Goal: Contribute content: Contribute content

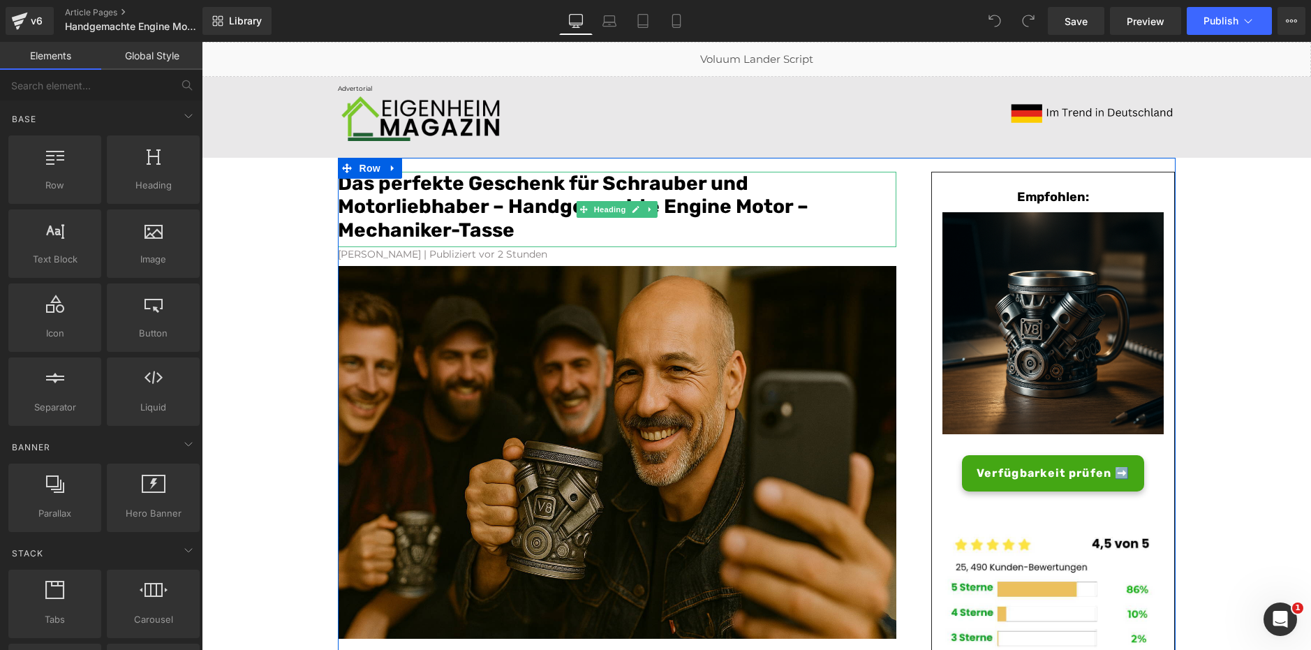
click at [450, 213] on font "Das perfekte Geschenk für Schrauber und Motorliebhaber – Handgemachte Engine Mo…" at bounding box center [573, 207] width 470 height 70
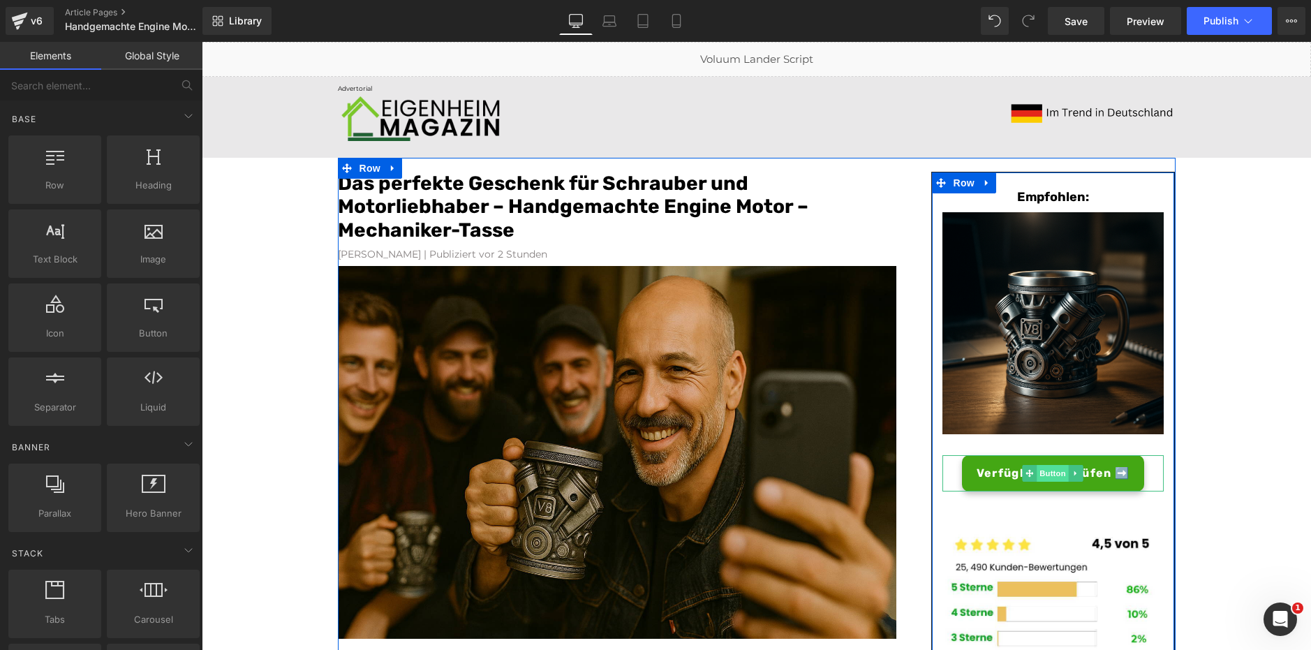
click at [1046, 477] on span "Button" at bounding box center [1053, 473] width 32 height 17
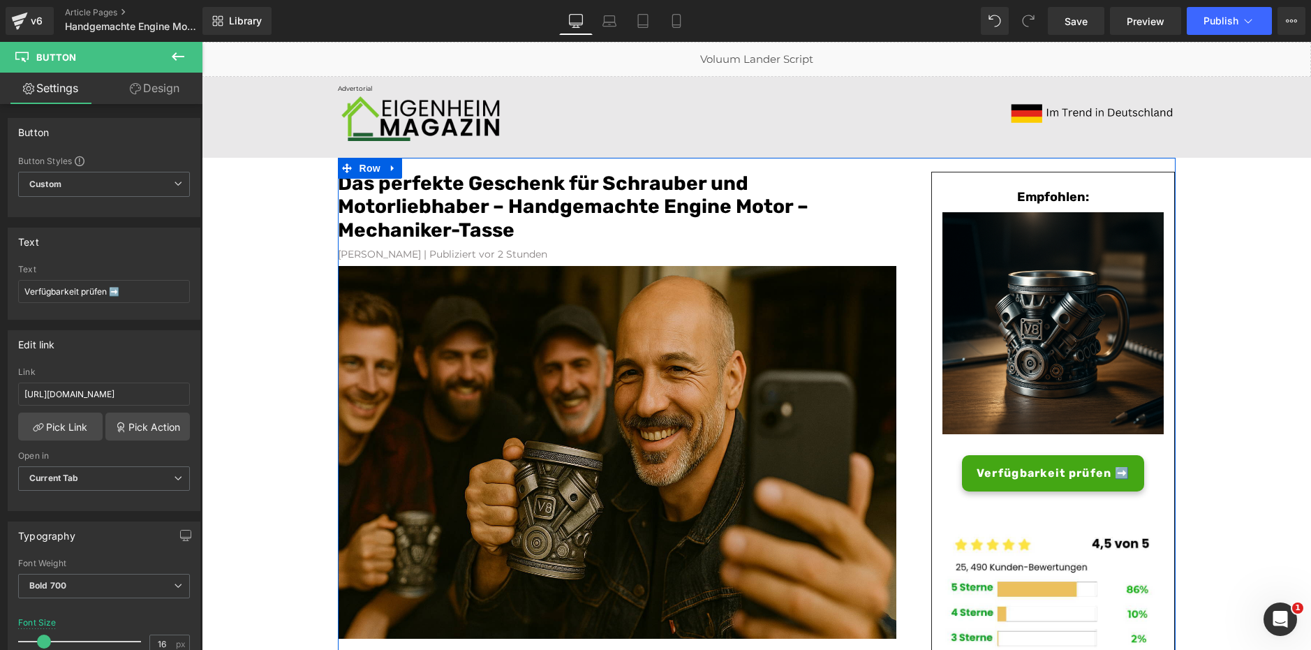
click at [458, 233] on font "Das perfekte Geschenk für Schrauber und Motorliebhaber – Handgemachte Engine Mo…" at bounding box center [573, 207] width 470 height 70
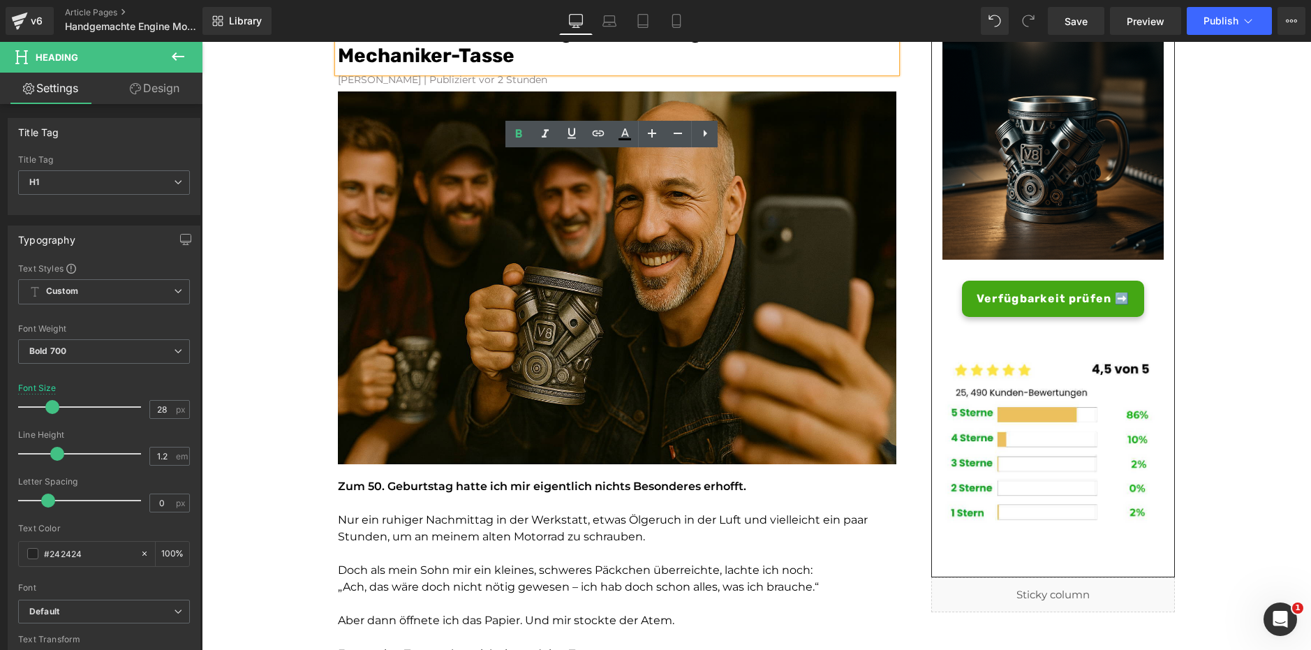
scroll to position [209, 0]
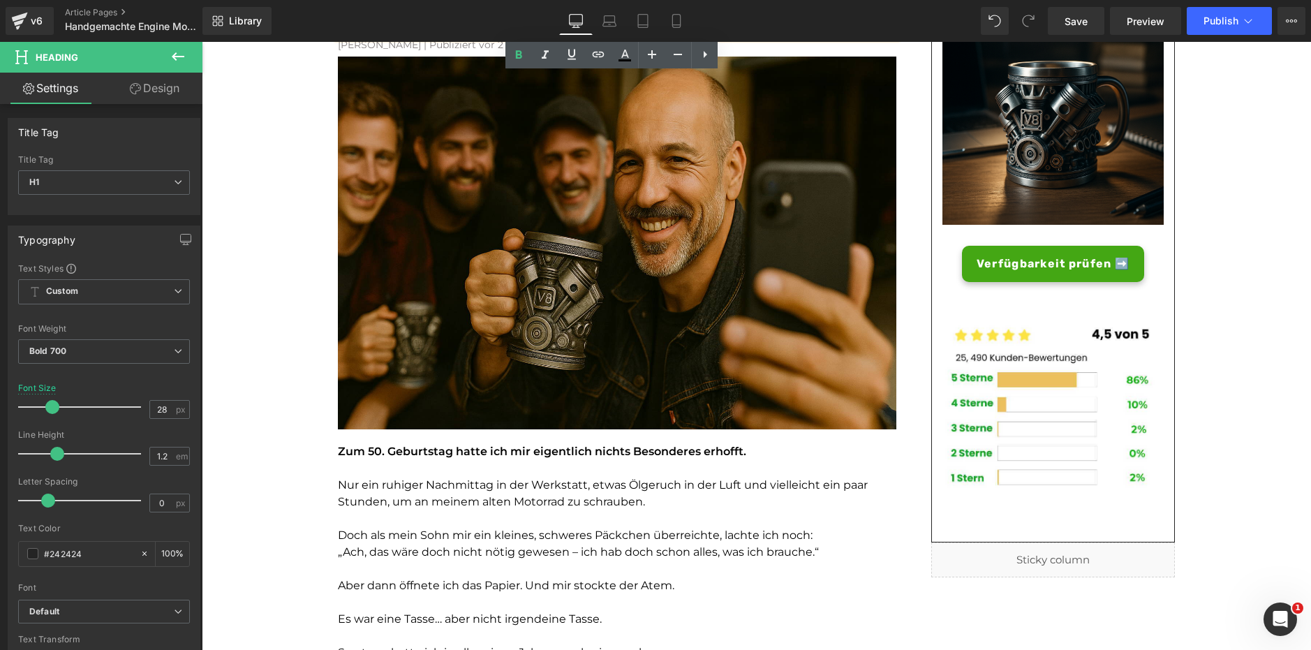
click at [505, 253] on img at bounding box center [617, 243] width 558 height 372
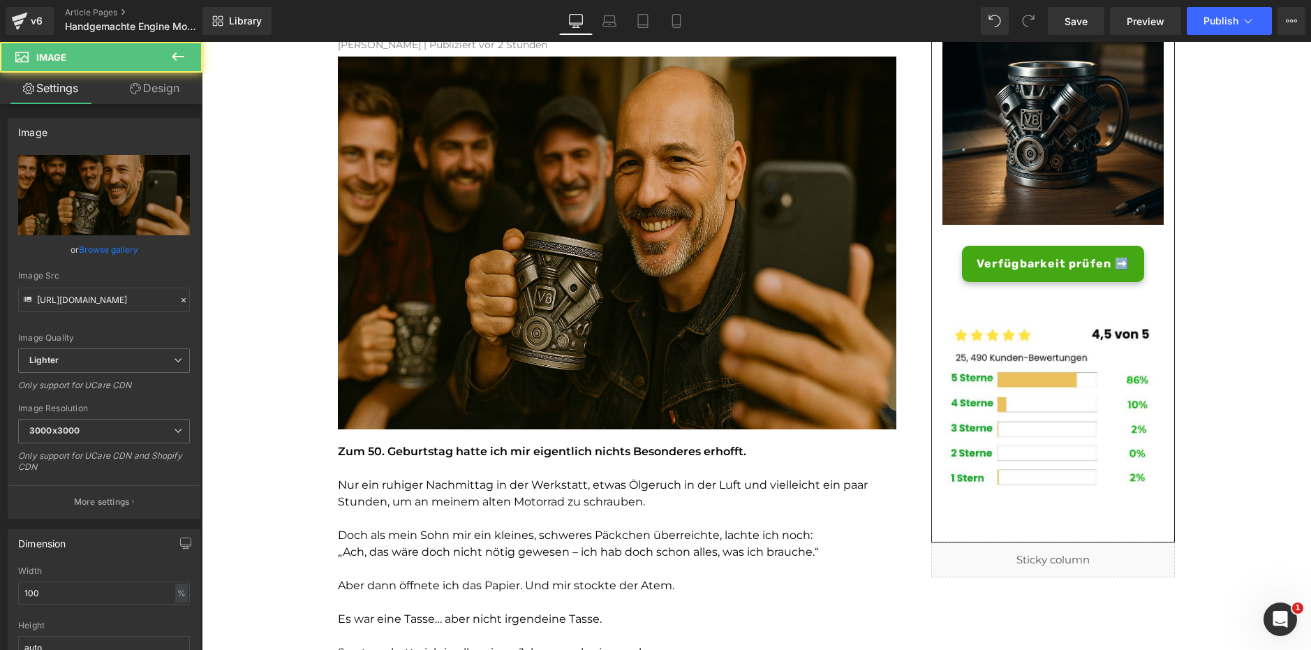
click at [477, 459] on div "Zum 50. Geburtstag hatte ich mir eigentlich nichts Besonderes erhofft. Nur ein …" at bounding box center [617, 627] width 558 height 369
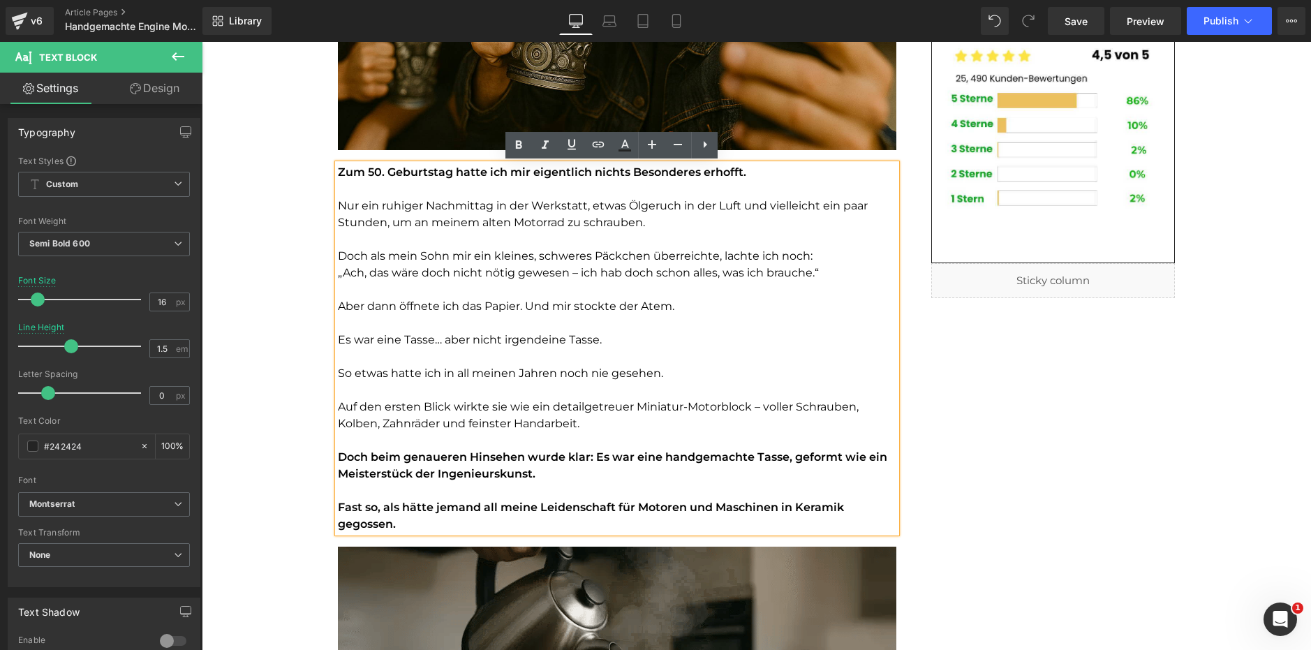
click at [498, 429] on font "Auf den ersten Blick wirkte sie wie ein detailgetreuer Miniatur-Motorblock – vo…" at bounding box center [598, 415] width 521 height 30
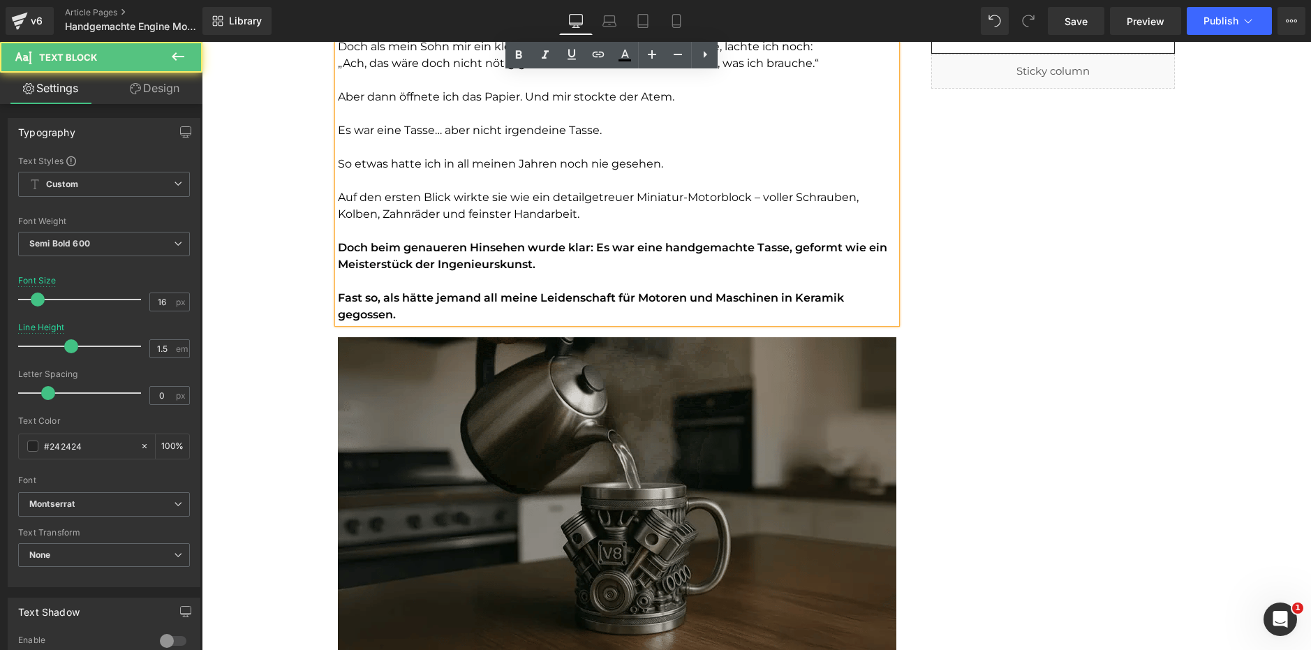
click at [488, 410] on img at bounding box center [617, 494] width 558 height 314
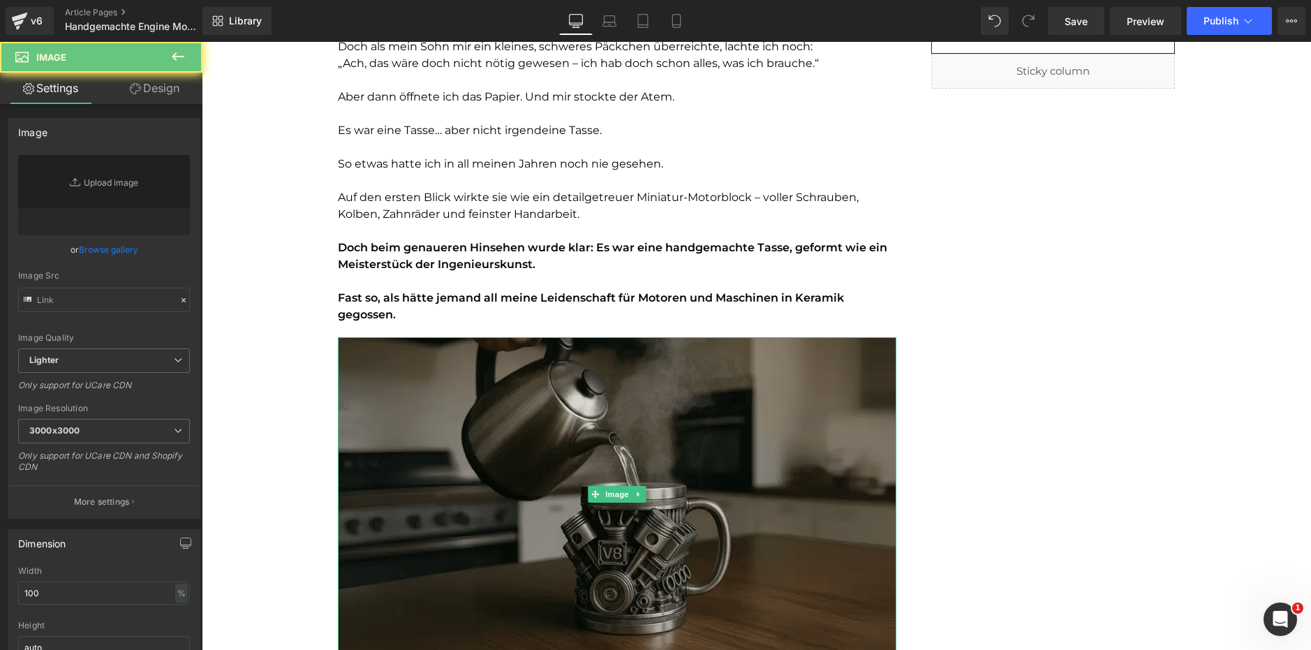
type input "[URL][DOMAIN_NAME]"
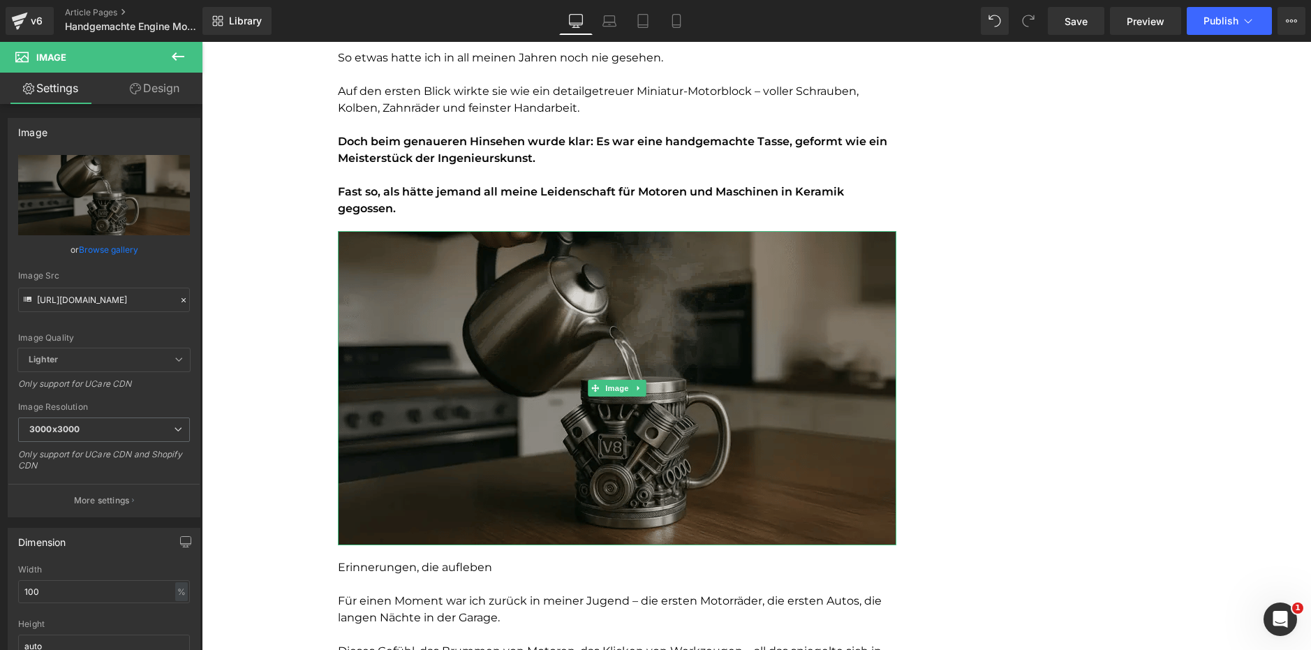
scroll to position [1047, 0]
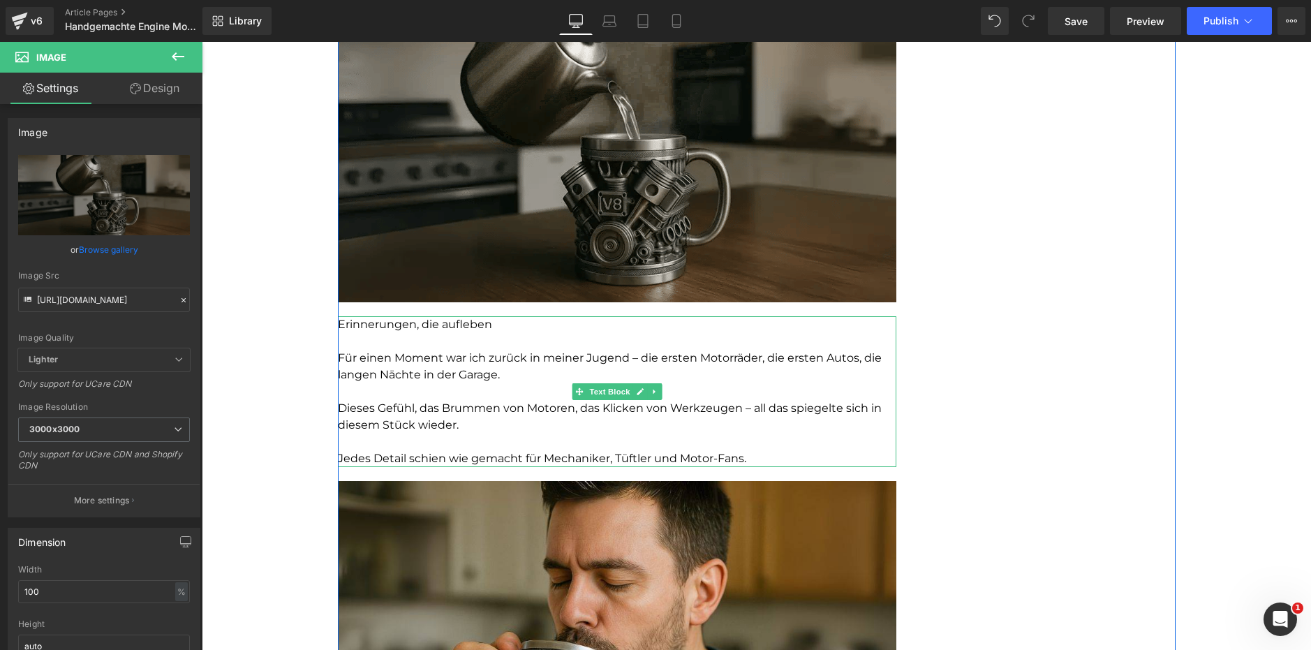
click at [558, 348] on p at bounding box center [617, 341] width 558 height 17
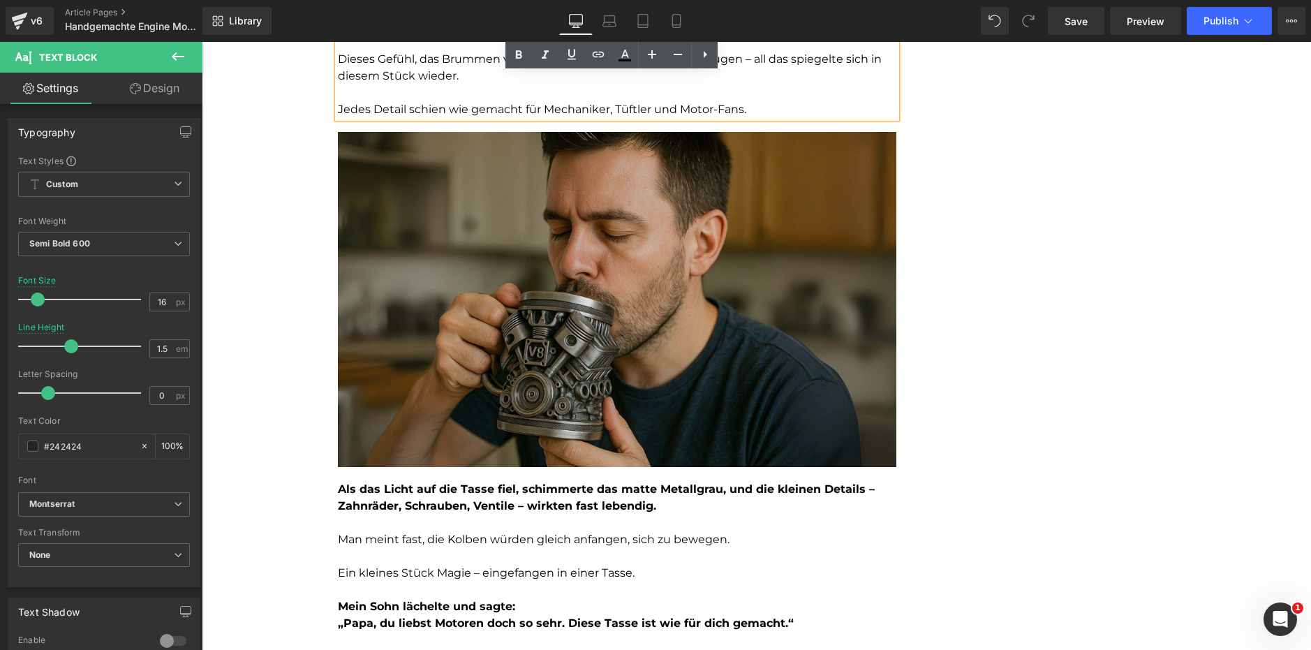
click at [489, 309] on img at bounding box center [617, 299] width 558 height 335
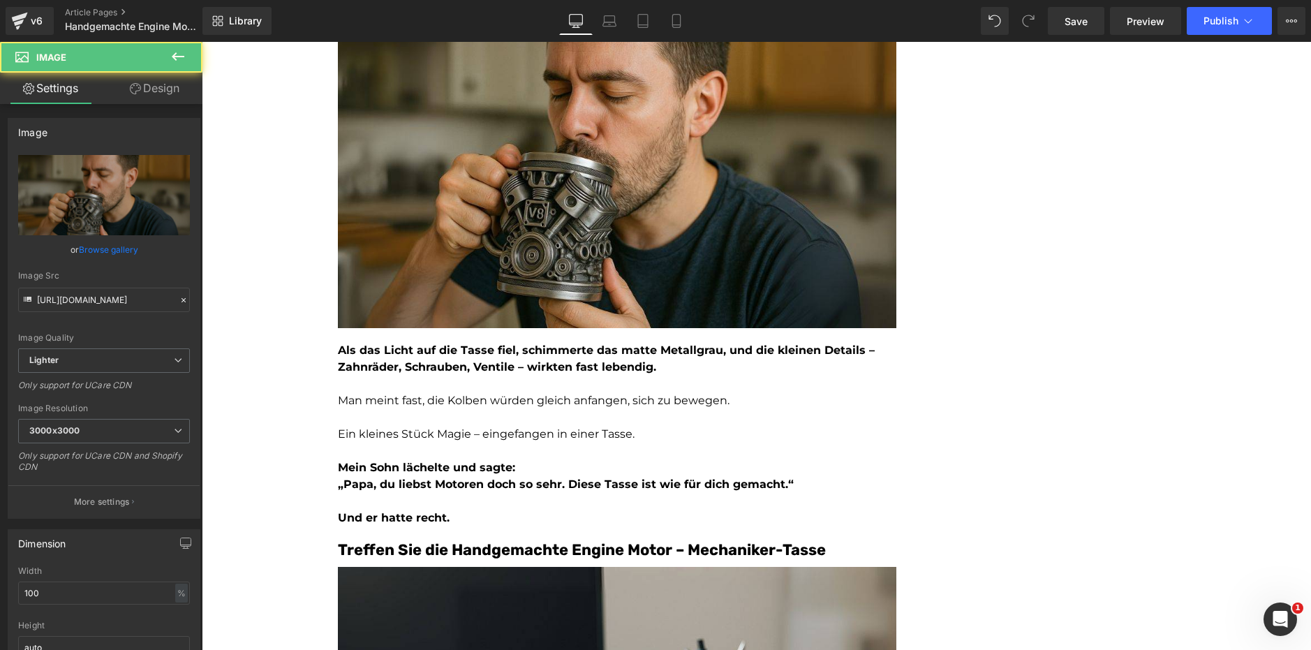
scroll to position [1536, 0]
click at [458, 361] on strong "Als das Licht auf die Tasse fiel, schimmerte das matte Metallgrau, und die klei…" at bounding box center [606, 358] width 537 height 30
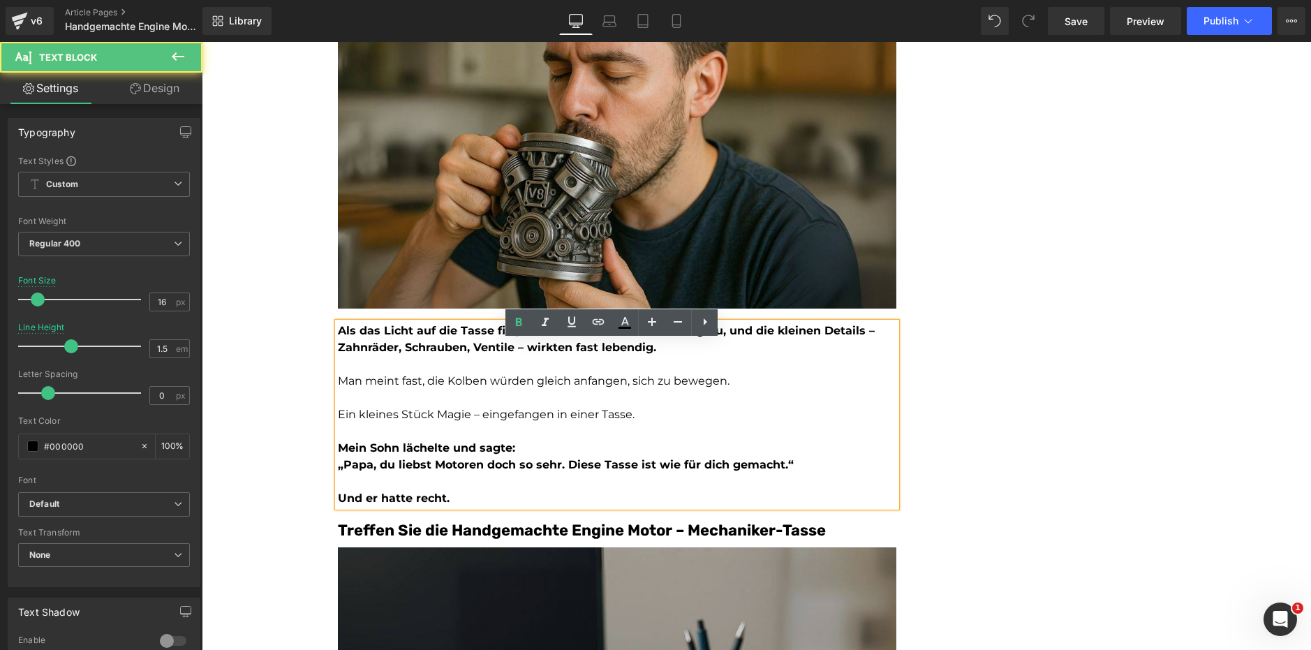
scroll to position [1675, 0]
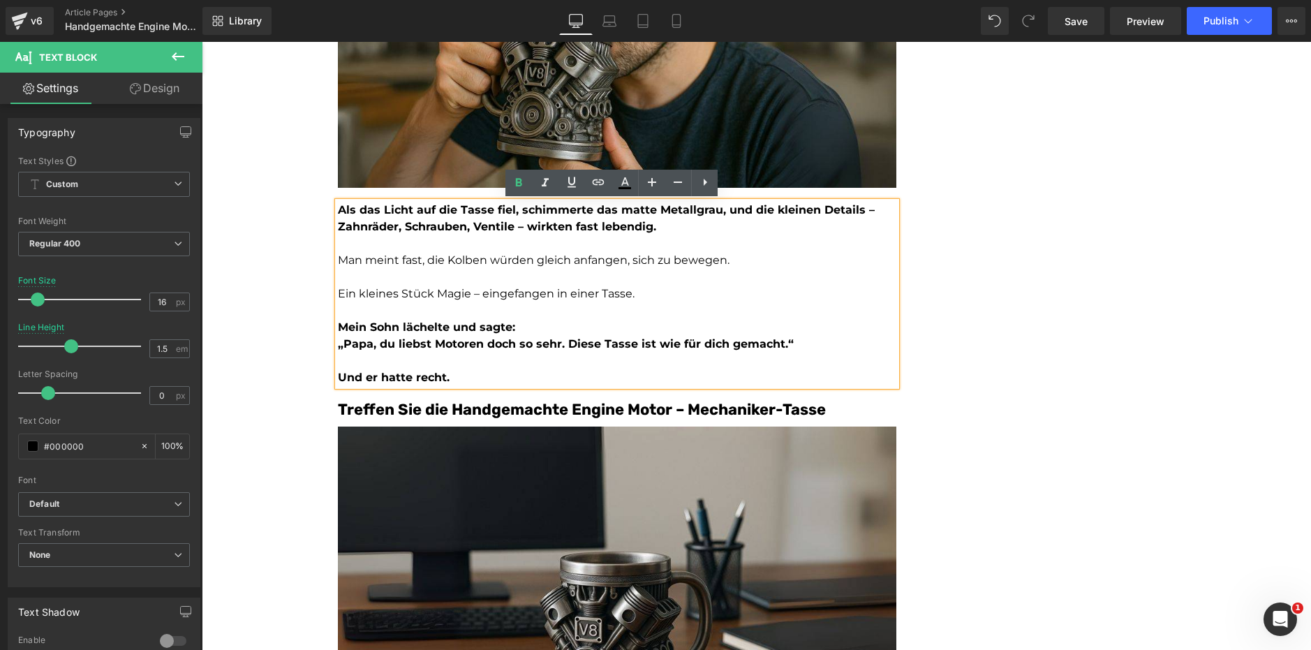
click at [442, 399] on div "Das perfekte Geschenk für Schrauber und Motorliebhaber – Handgemachte Engine Mo…" at bounding box center [617, 599] width 558 height 4207
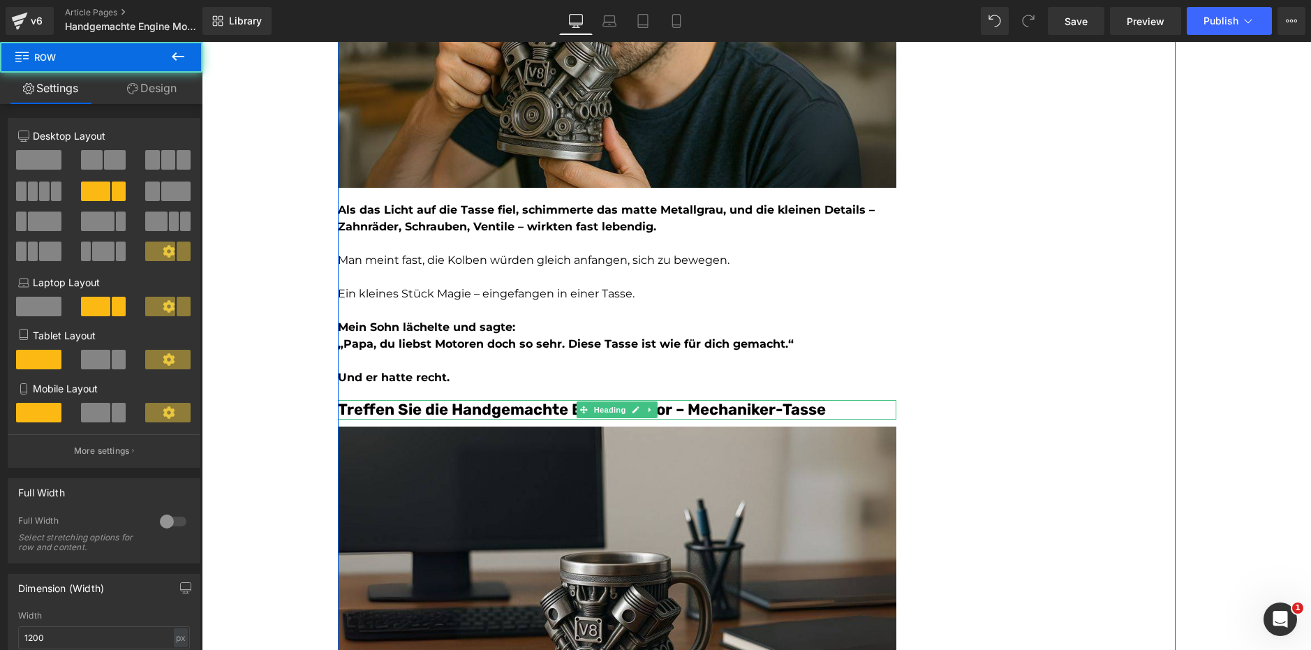
click at [447, 406] on font "Treffen Sie die Handgemachte Engine Motor – Mechaniker-Tasse" at bounding box center [582, 409] width 488 height 19
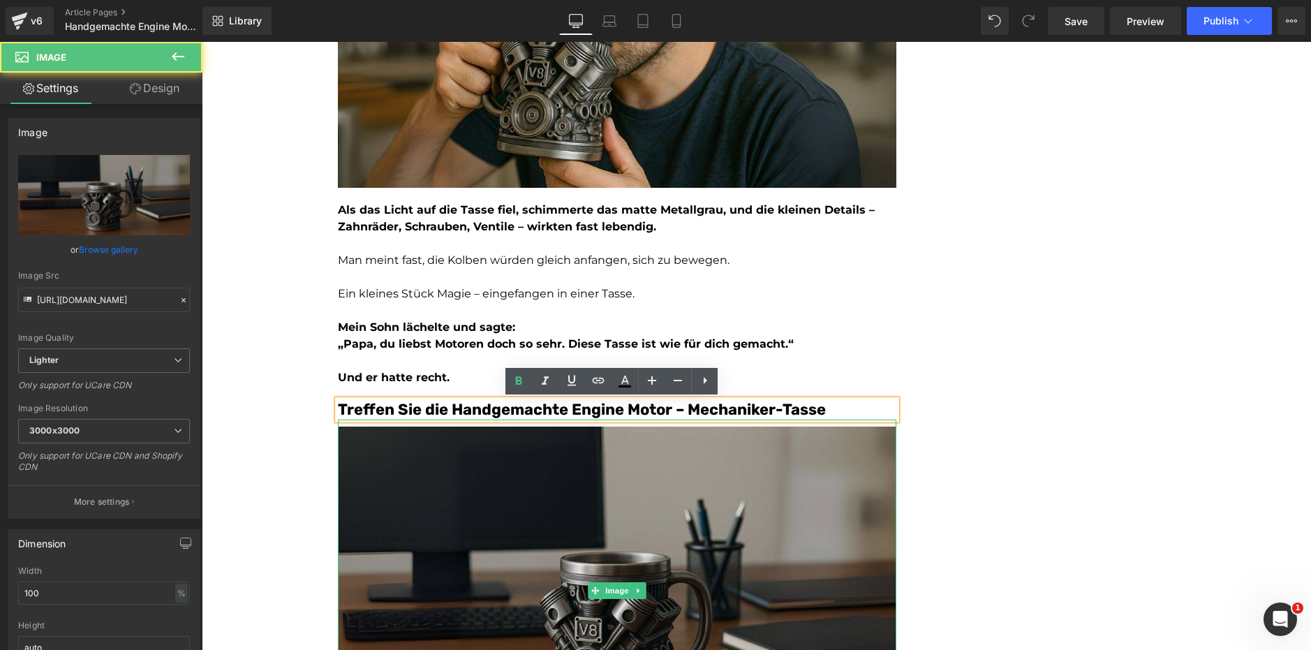
click at [470, 487] on img at bounding box center [617, 591] width 558 height 342
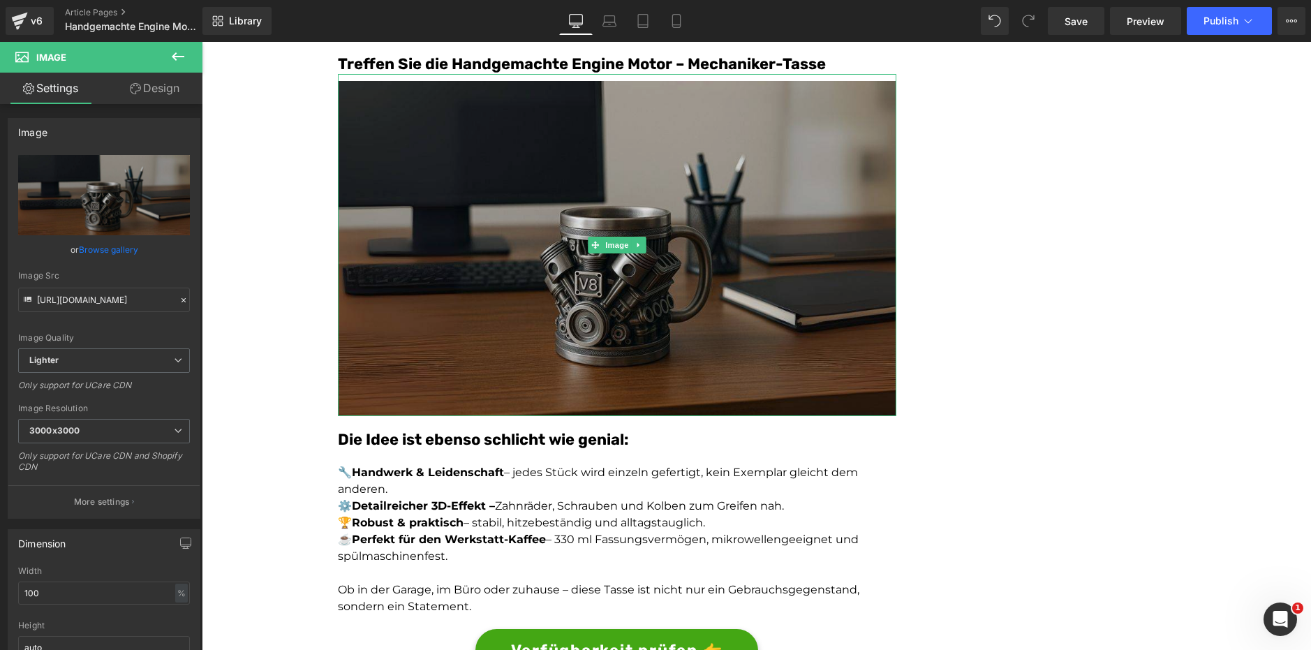
scroll to position [2024, 0]
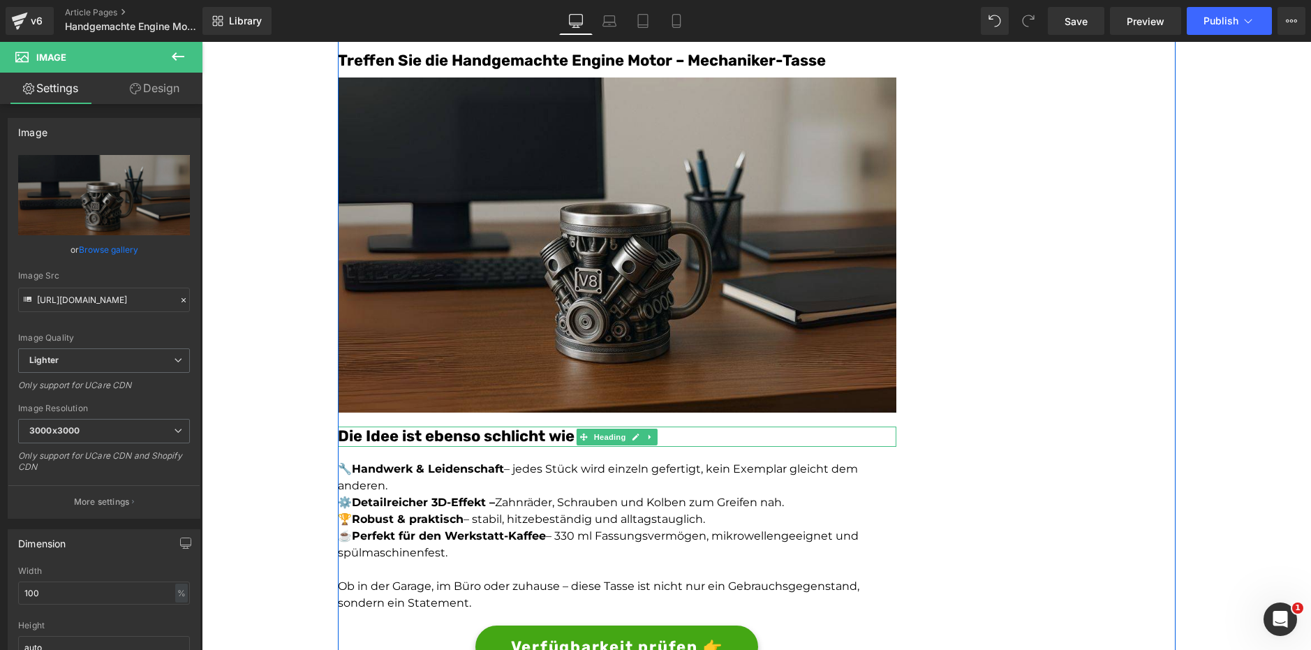
click at [502, 435] on font "Die Idee ist ebenso schlicht wie genial:" at bounding box center [483, 436] width 290 height 19
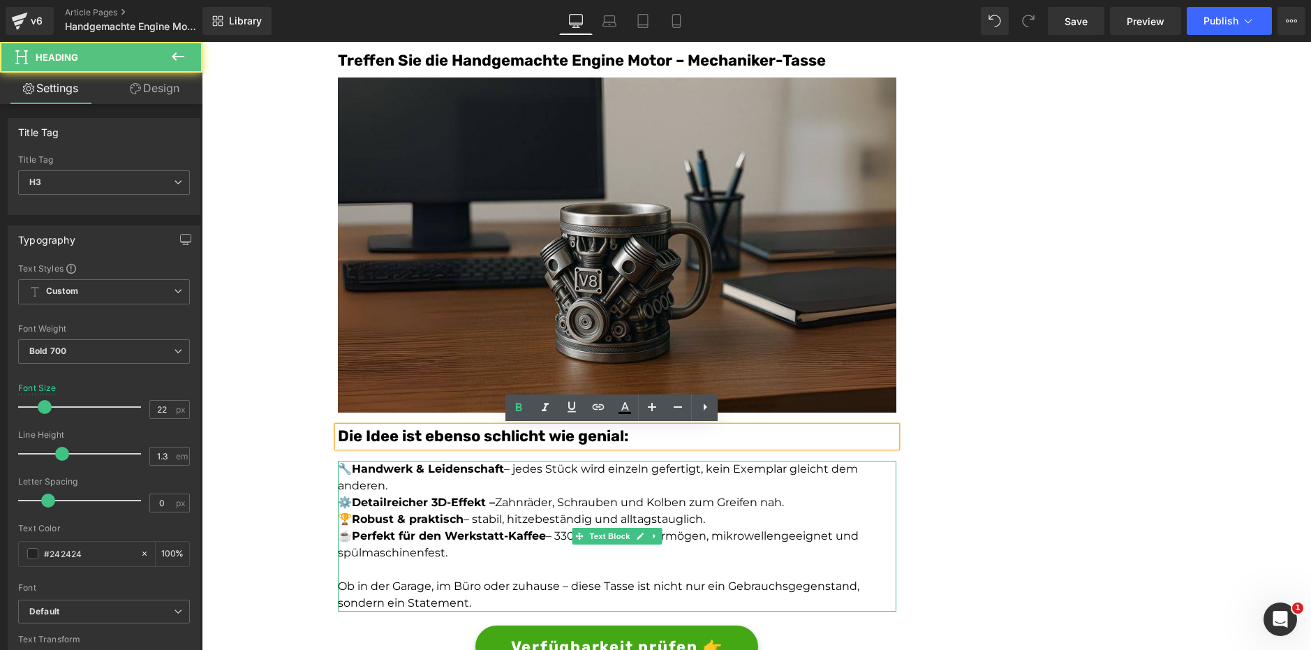
click at [491, 505] on strong "Detailreicher 3D-Effekt –" at bounding box center [423, 502] width 143 height 13
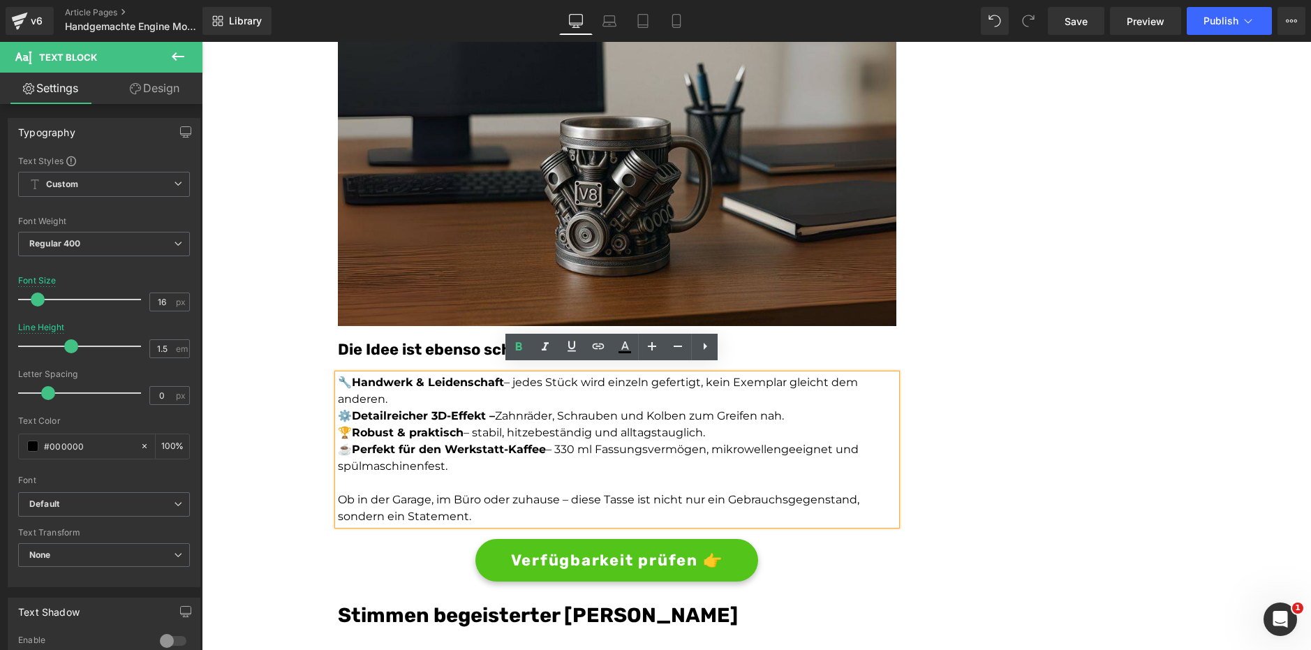
scroll to position [2234, 0]
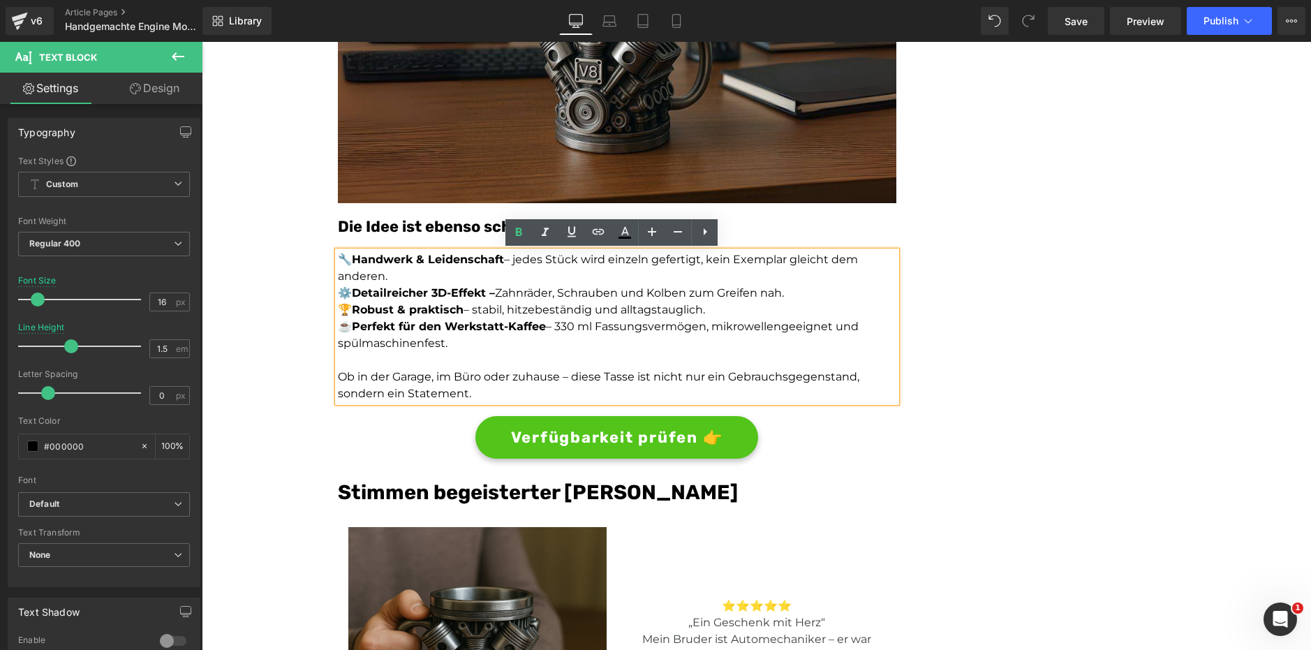
click at [553, 436] on span "Verfügbarkeit prüfen 👉" at bounding box center [617, 437] width 212 height 23
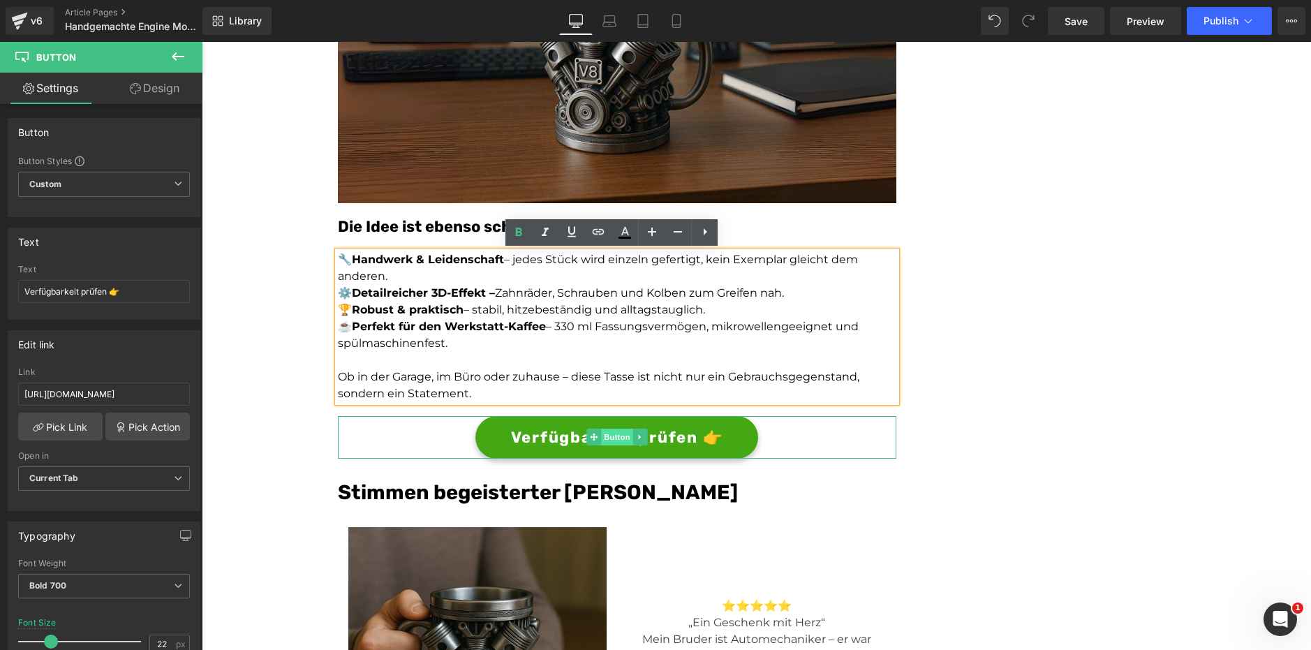
click at [607, 440] on span "Button" at bounding box center [617, 437] width 32 height 17
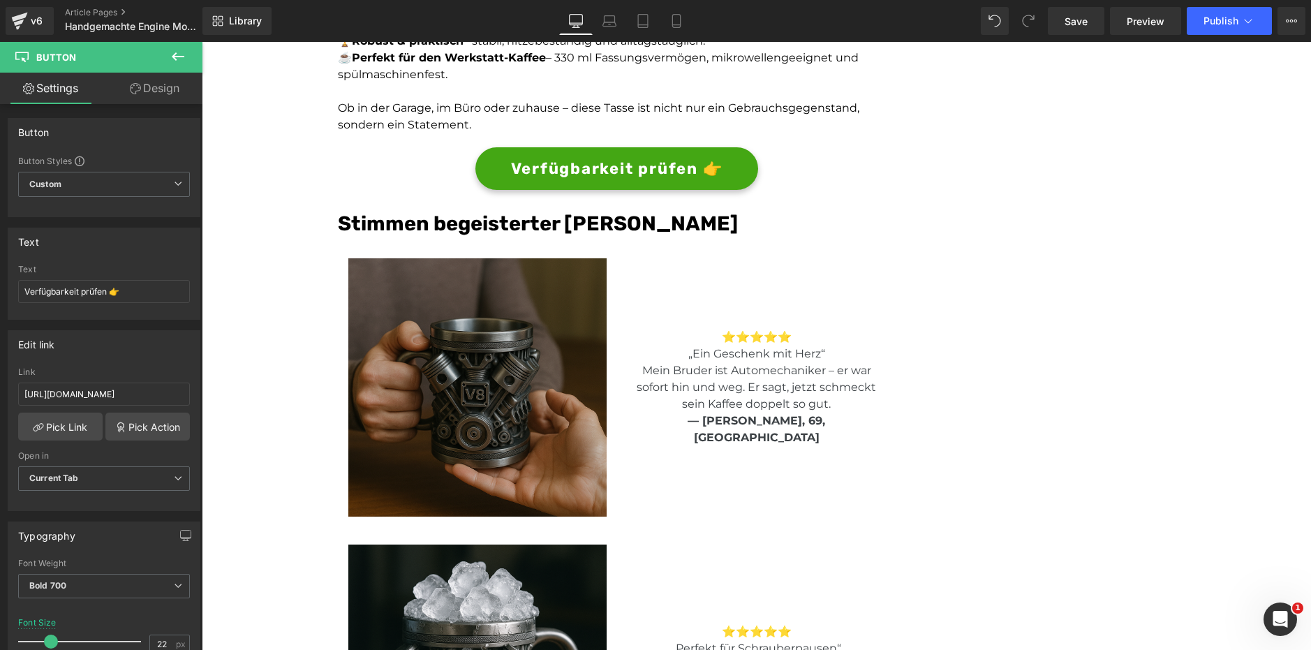
scroll to position [2583, 0]
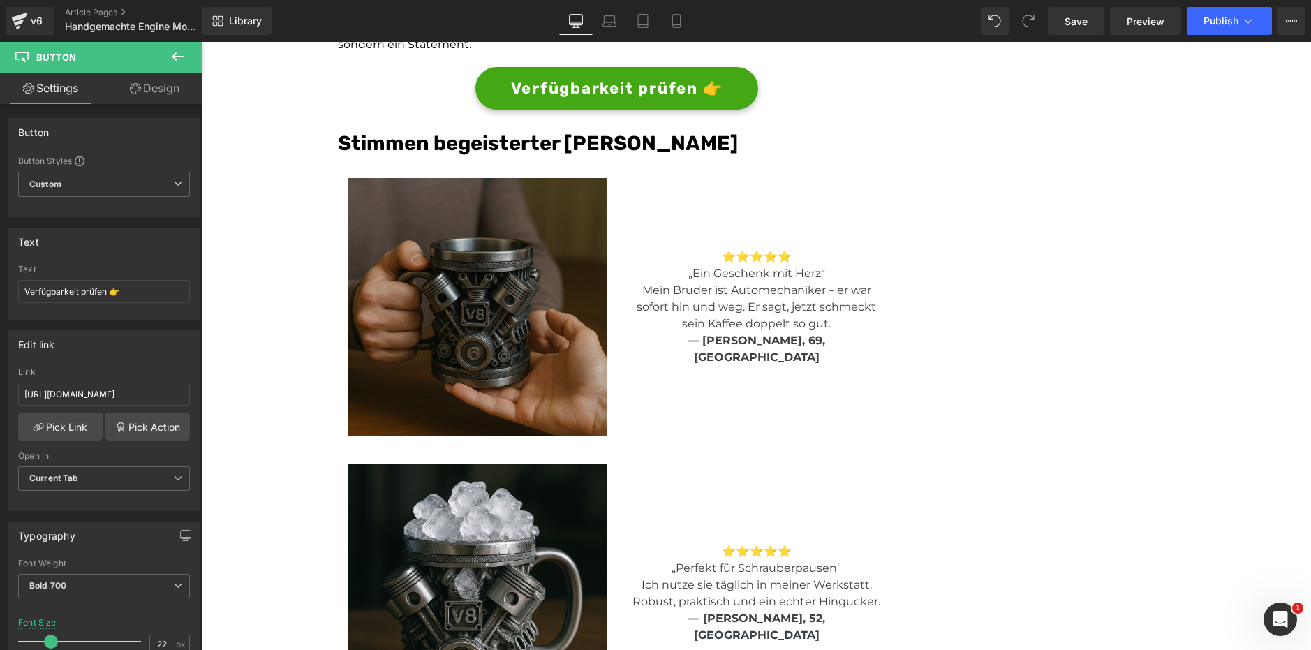
click at [464, 286] on img at bounding box center [477, 307] width 258 height 258
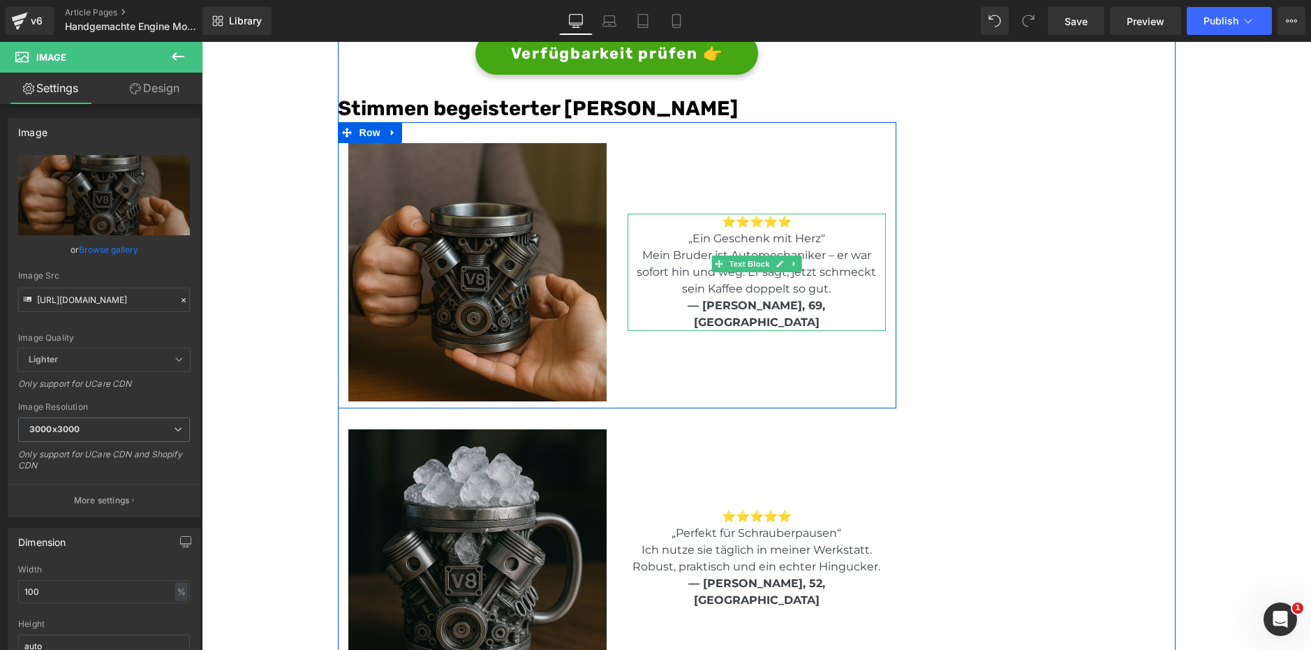
scroll to position [2792, 0]
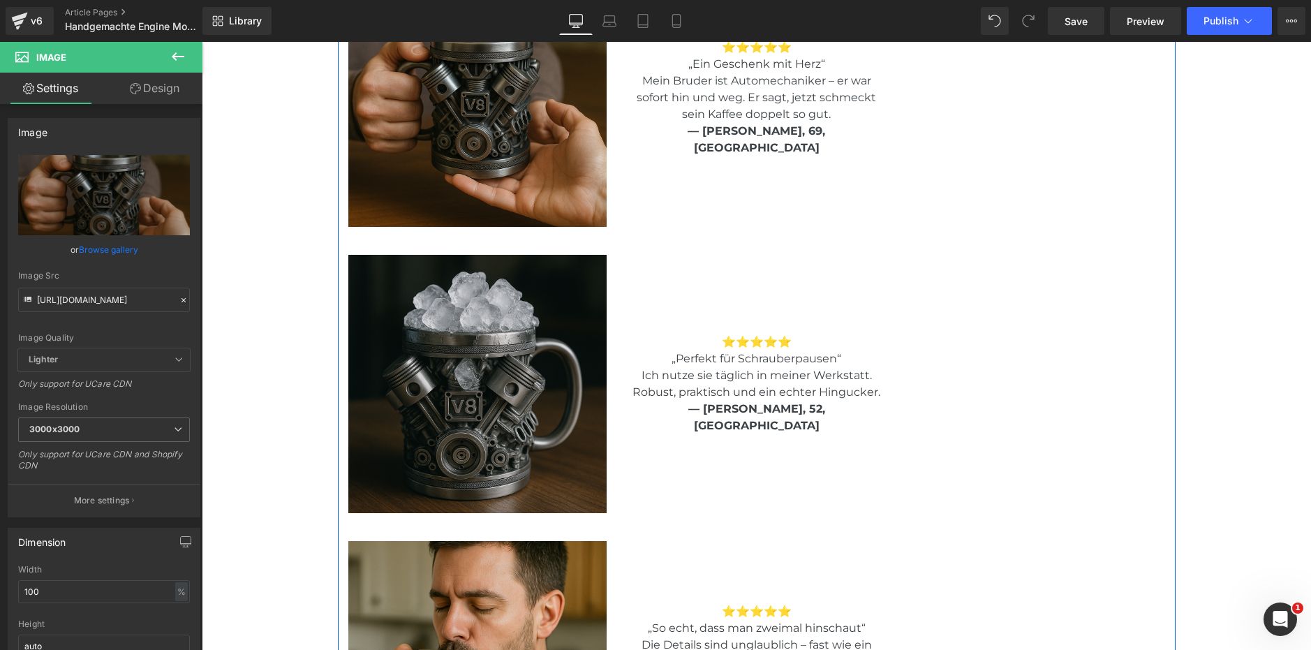
click at [373, 326] on img at bounding box center [477, 384] width 258 height 258
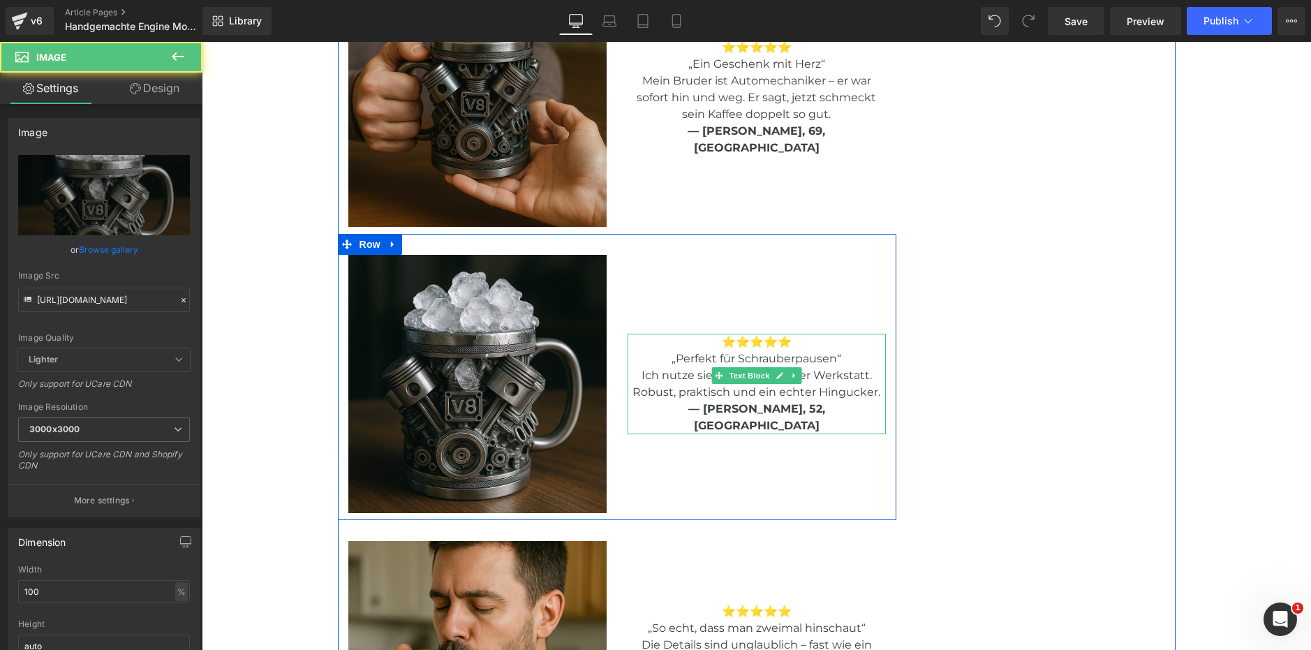
click at [748, 410] on span "— [PERSON_NAME], 52, [GEOGRAPHIC_DATA]" at bounding box center [756, 417] width 137 height 30
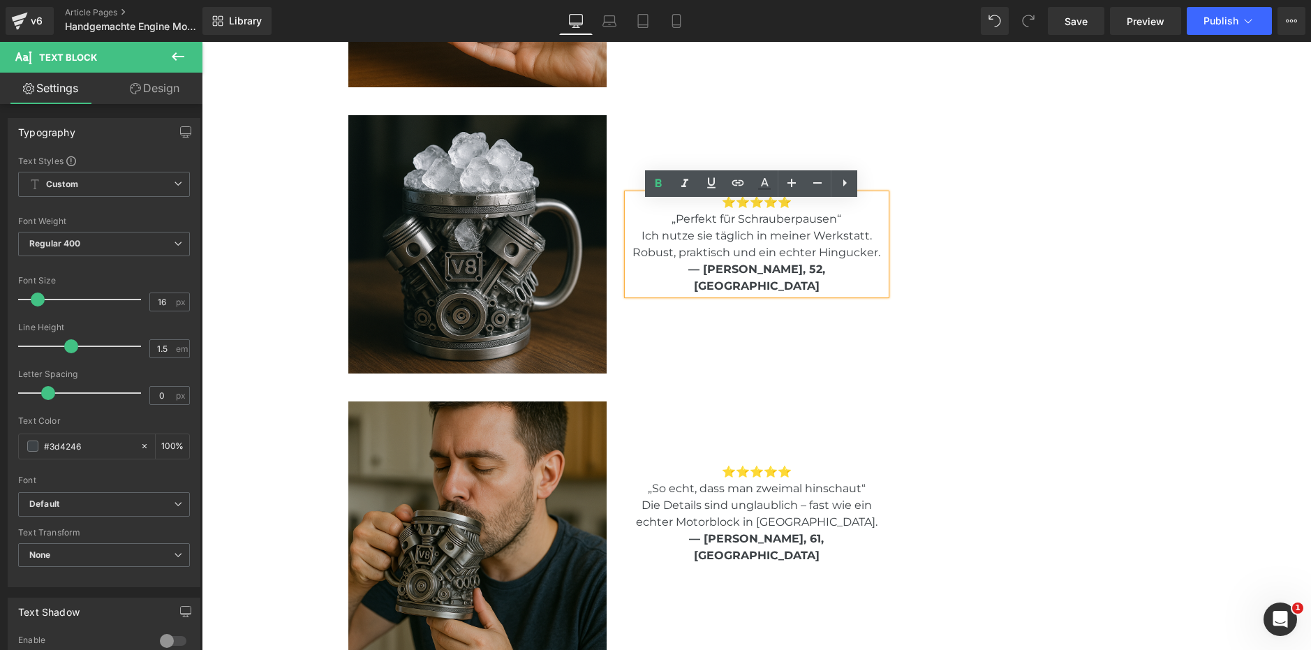
drag, startPoint x: 538, startPoint y: 417, endPoint x: 547, endPoint y: 421, distance: 10.6
click at [536, 418] on img at bounding box center [477, 530] width 258 height 258
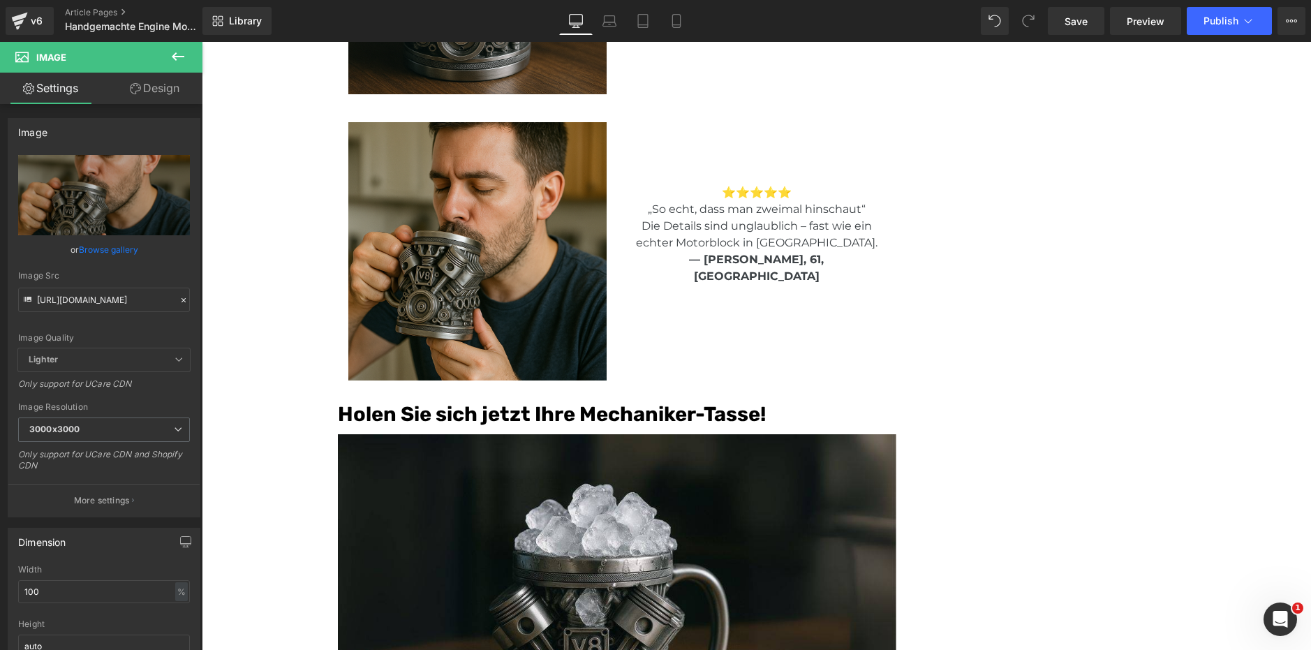
click at [653, 416] on font "Holen Sie sich jetzt Ihre Mechaniker-Tasse!" at bounding box center [552, 414] width 428 height 24
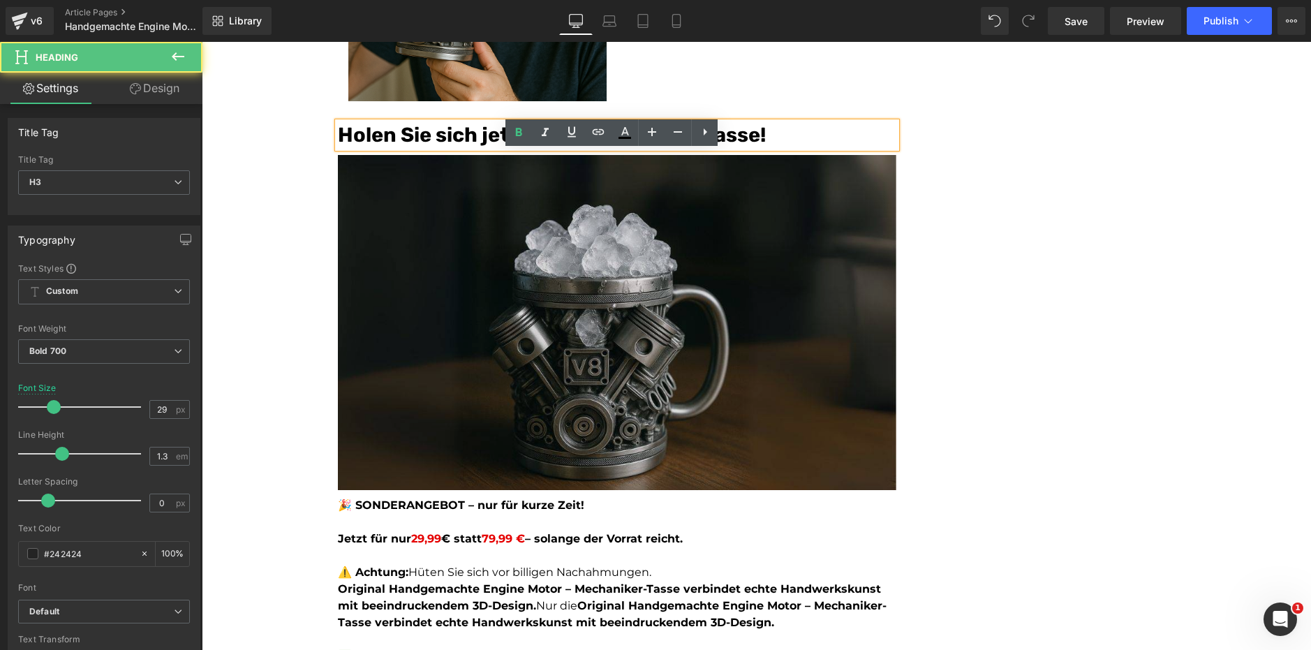
click at [646, 410] on img at bounding box center [617, 319] width 558 height 342
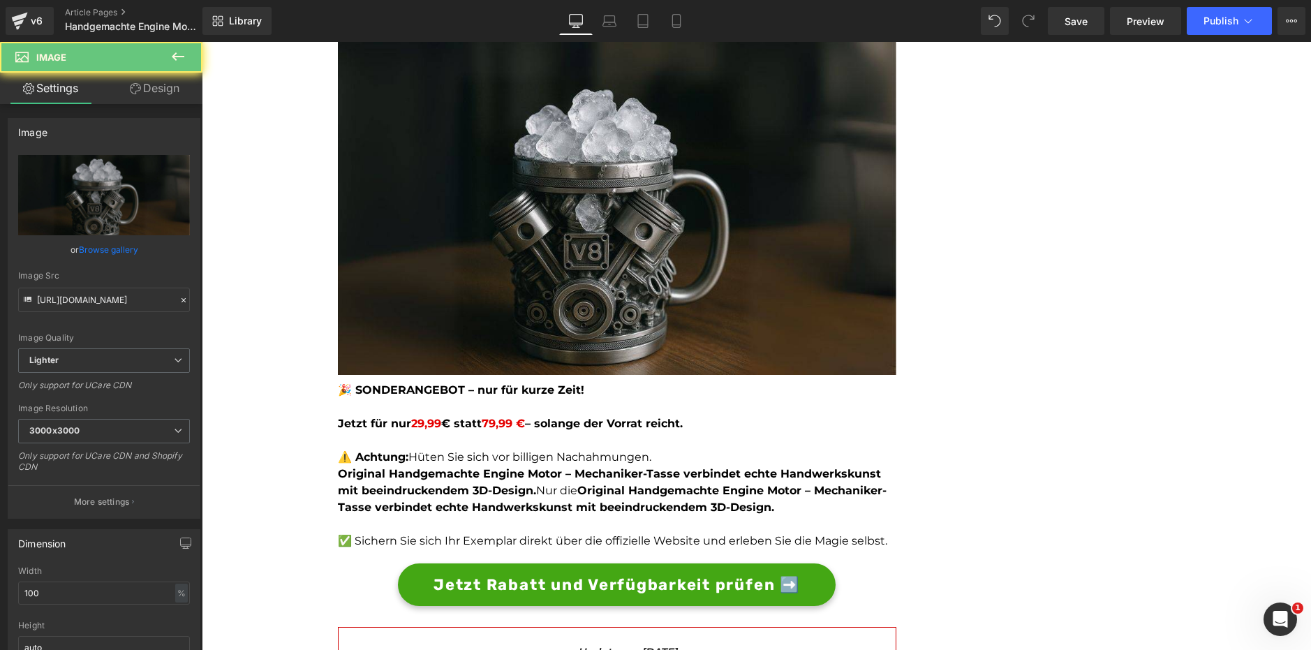
scroll to position [3630, 0]
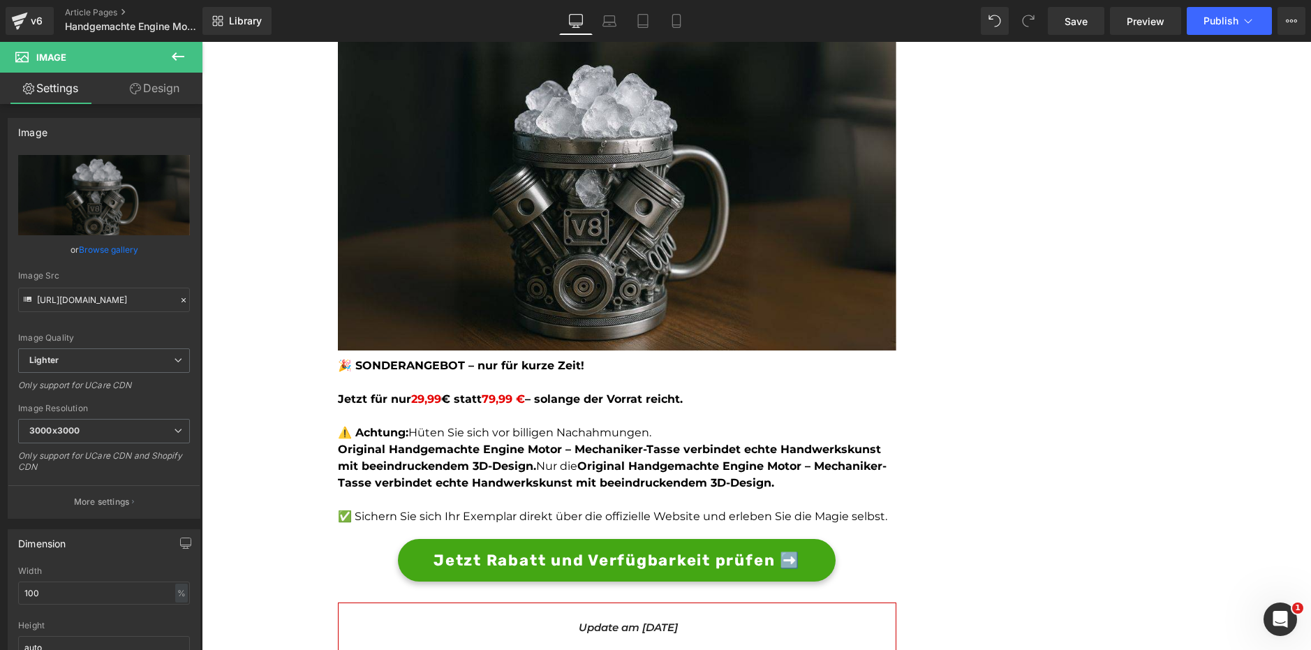
click at [539, 392] on strong "Jetzt für nur 29,99 € statt 79,99 € – solange der Vorrat reicht." at bounding box center [510, 398] width 345 height 13
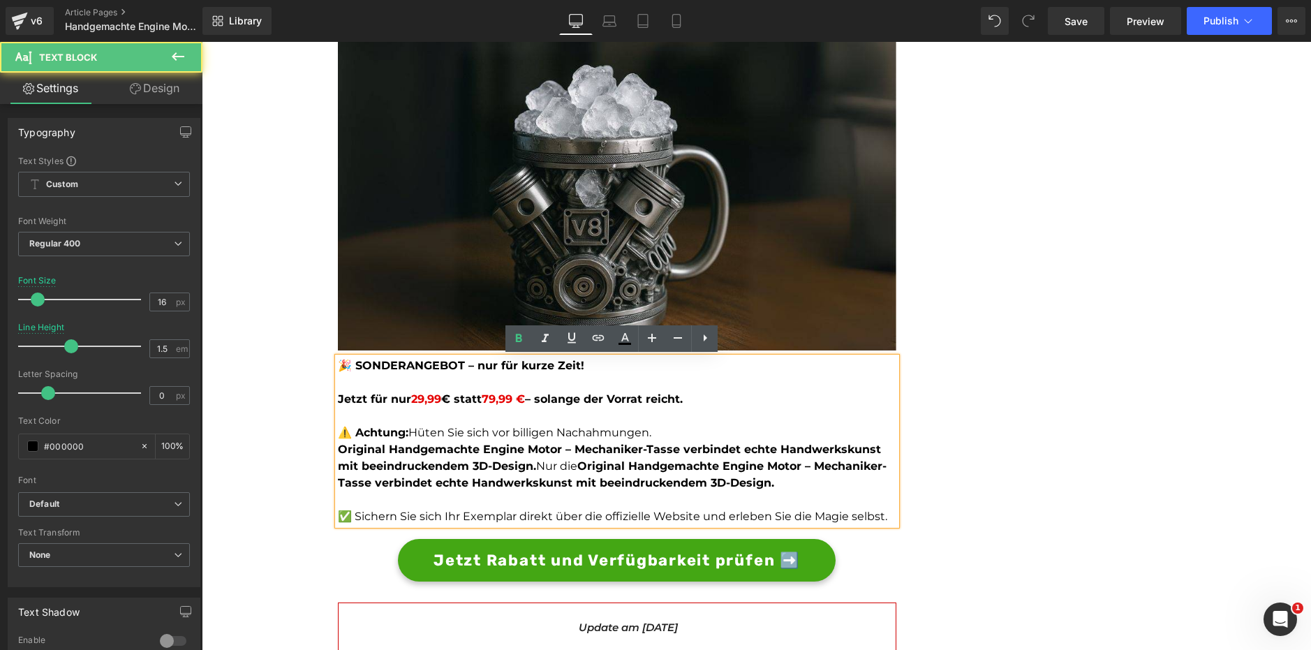
click at [538, 456] on strong "Original Handgemachte Engine Motor – Mechaniker-Tasse verbindet echte Handwerks…" at bounding box center [609, 458] width 543 height 30
click at [489, 399] on span "79,99 €" at bounding box center [503, 398] width 43 height 13
click at [496, 398] on span "9,99 €" at bounding box center [510, 398] width 36 height 13
click at [499, 396] on span "969,99 €" at bounding box center [517, 398] width 50 height 13
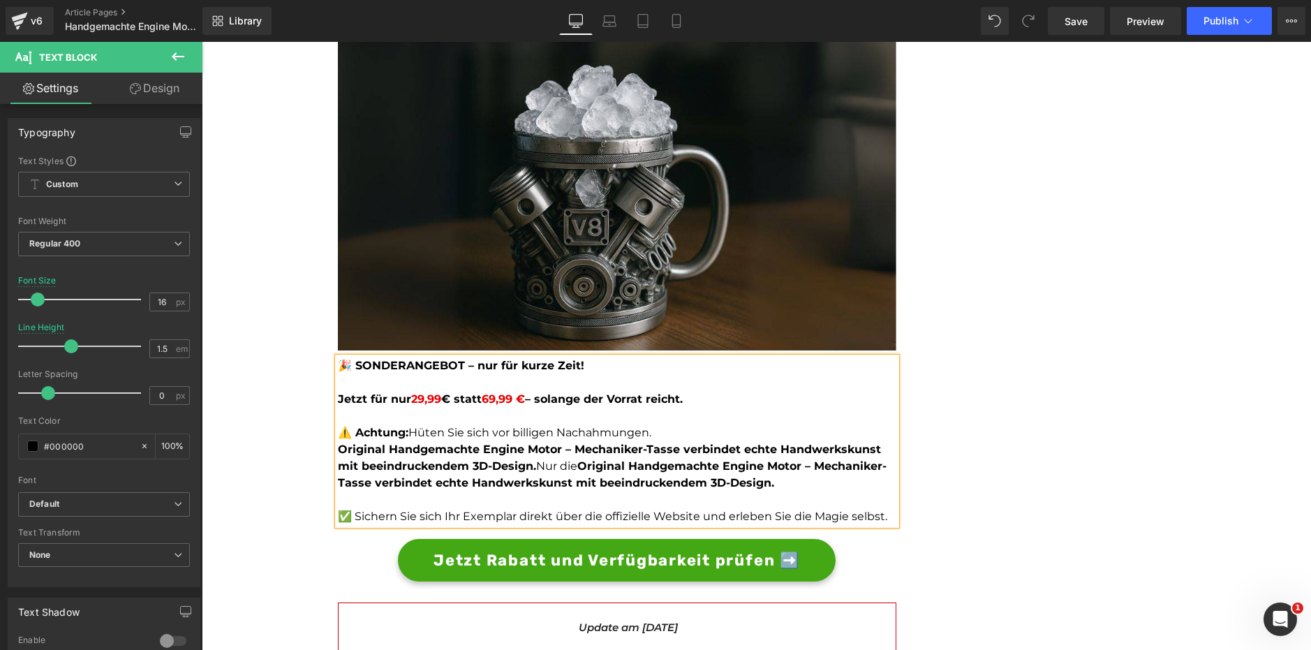
click at [451, 401] on strong "Jetzt für nur 29,99 € statt 69,99 € – solange der Vorrat reicht." at bounding box center [510, 398] width 345 height 13
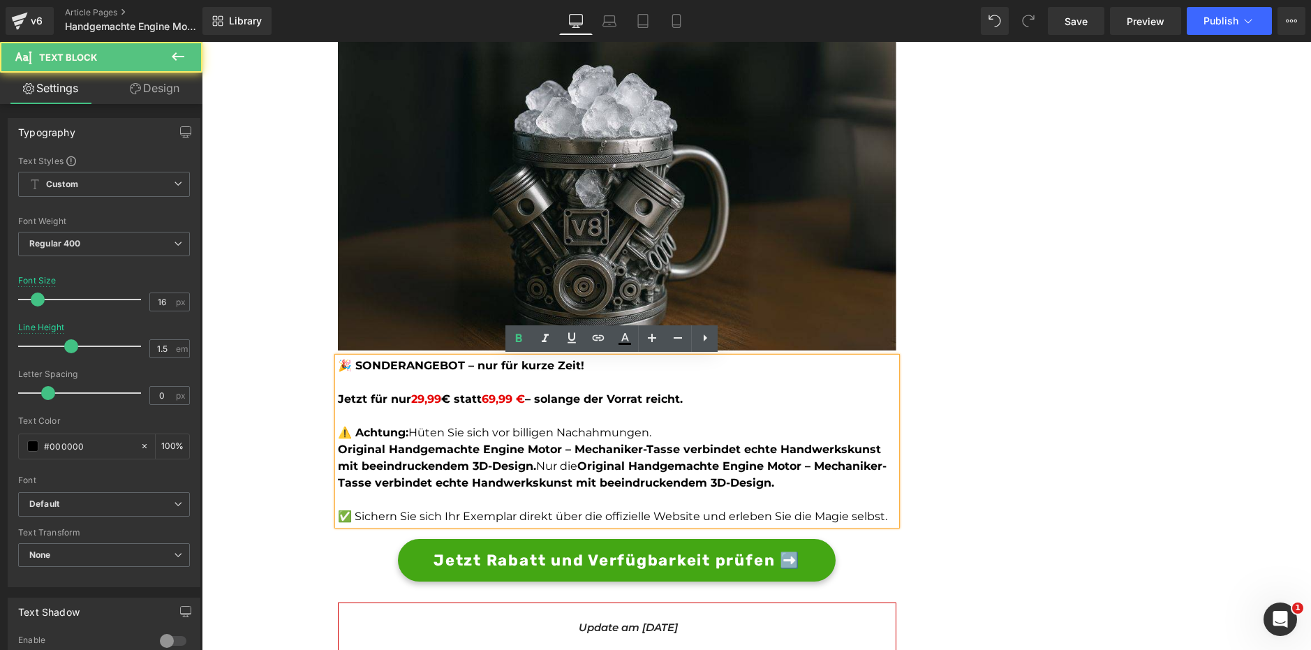
click at [381, 460] on strong "Original Handgemachte Engine Motor – Mechaniker-Tasse verbindet echte Handwerks…" at bounding box center [609, 458] width 543 height 30
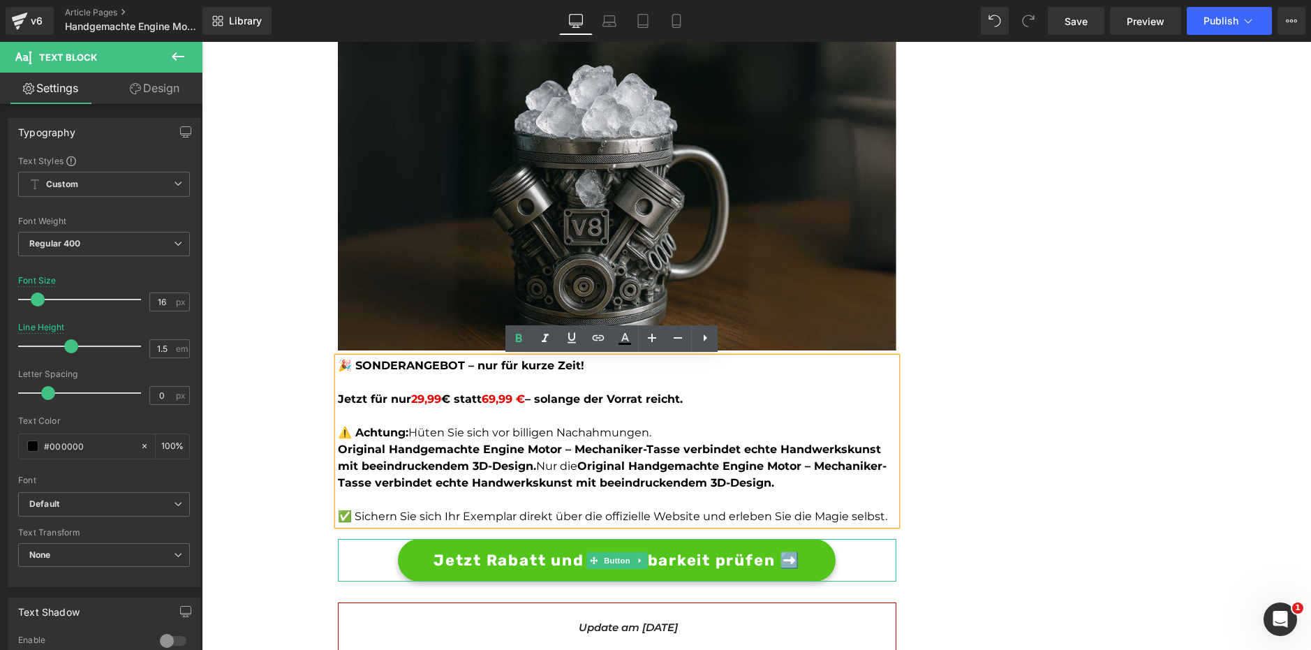
click at [554, 554] on span "Jetzt Rabatt und Verfügbarkeit prüfen ➡️" at bounding box center [616, 560] width 366 height 23
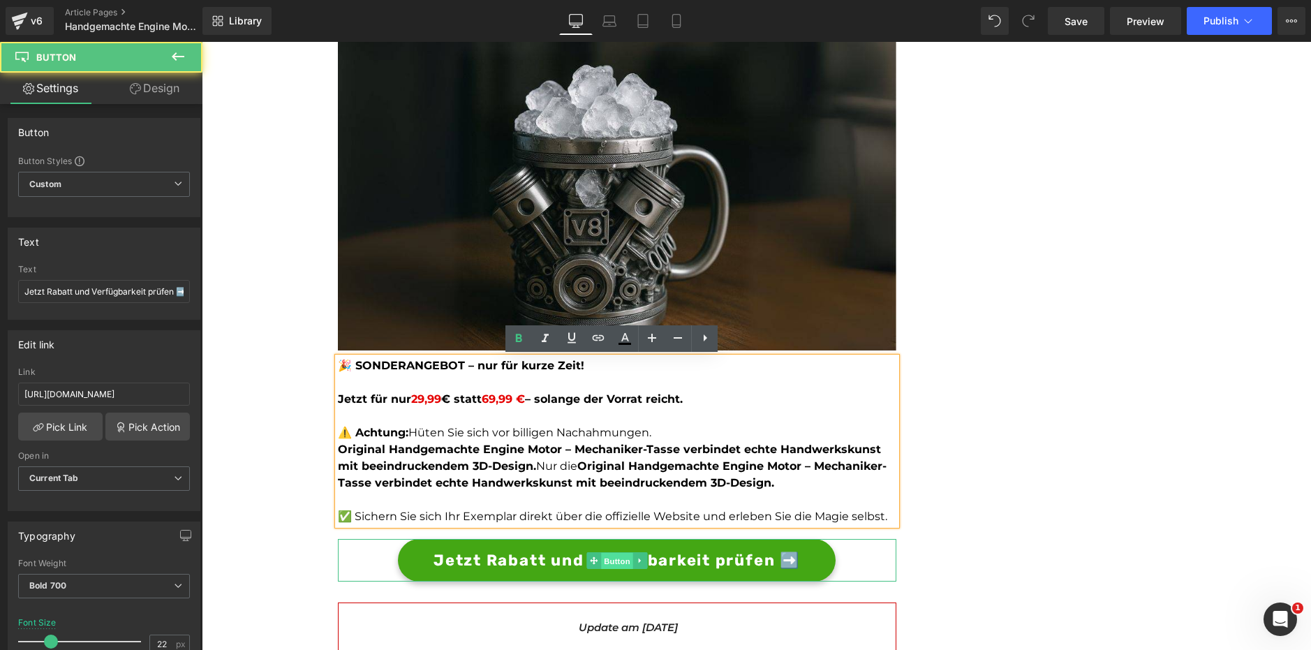
click at [605, 560] on span "Button" at bounding box center [617, 561] width 32 height 17
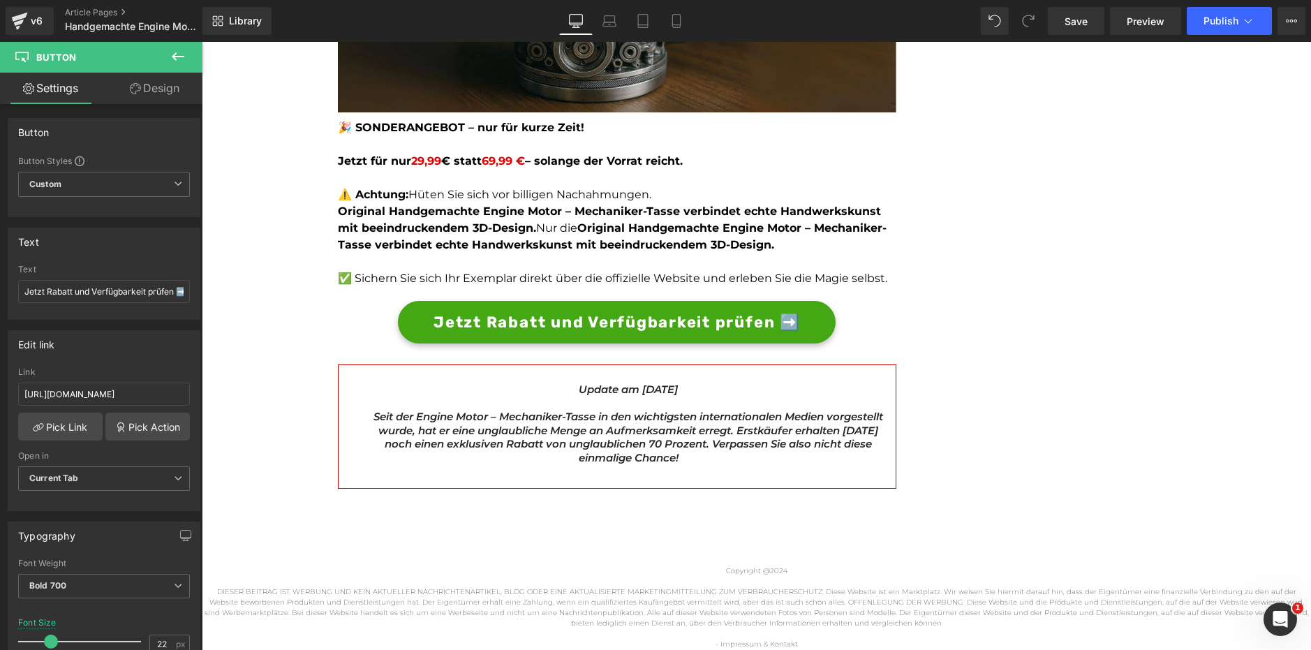
scroll to position [3979, 0]
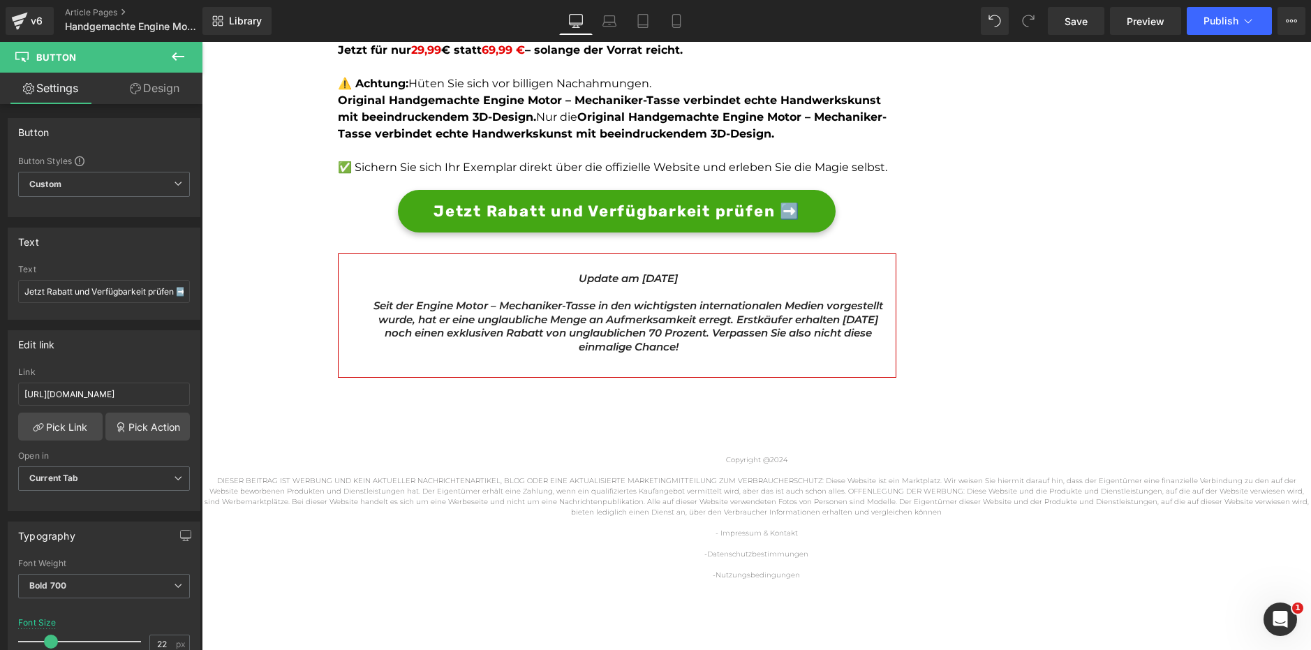
click at [544, 317] on icon "Seit der Engine Motor – Mechaniker-Tasse in den wichtigsten internationalen Med…" at bounding box center [628, 326] width 510 height 54
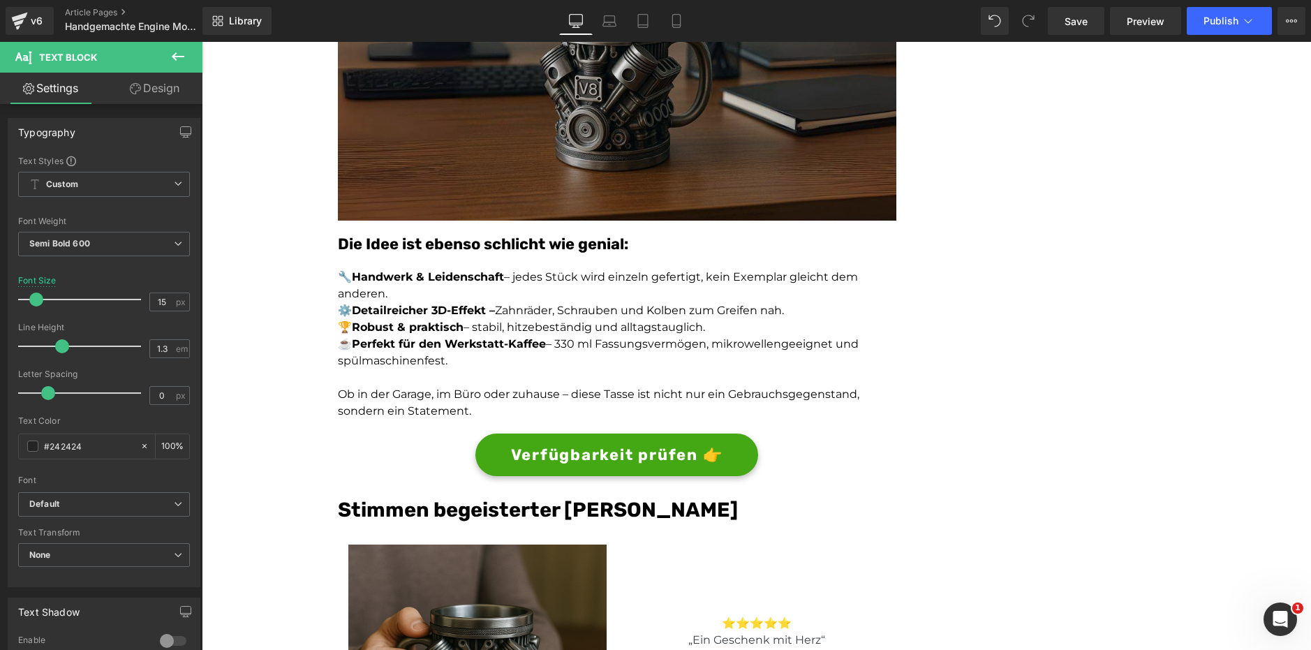
scroll to position [2160, 0]
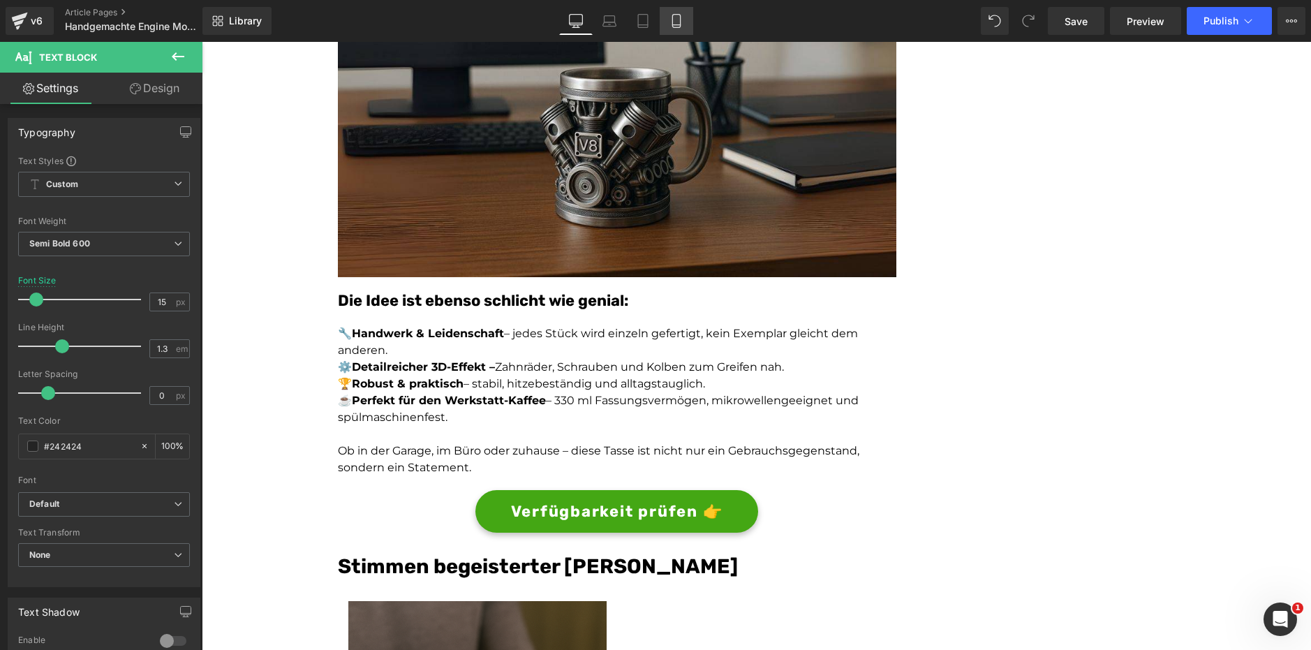
click at [674, 22] on icon at bounding box center [676, 21] width 14 height 14
type input "16"
type input "100"
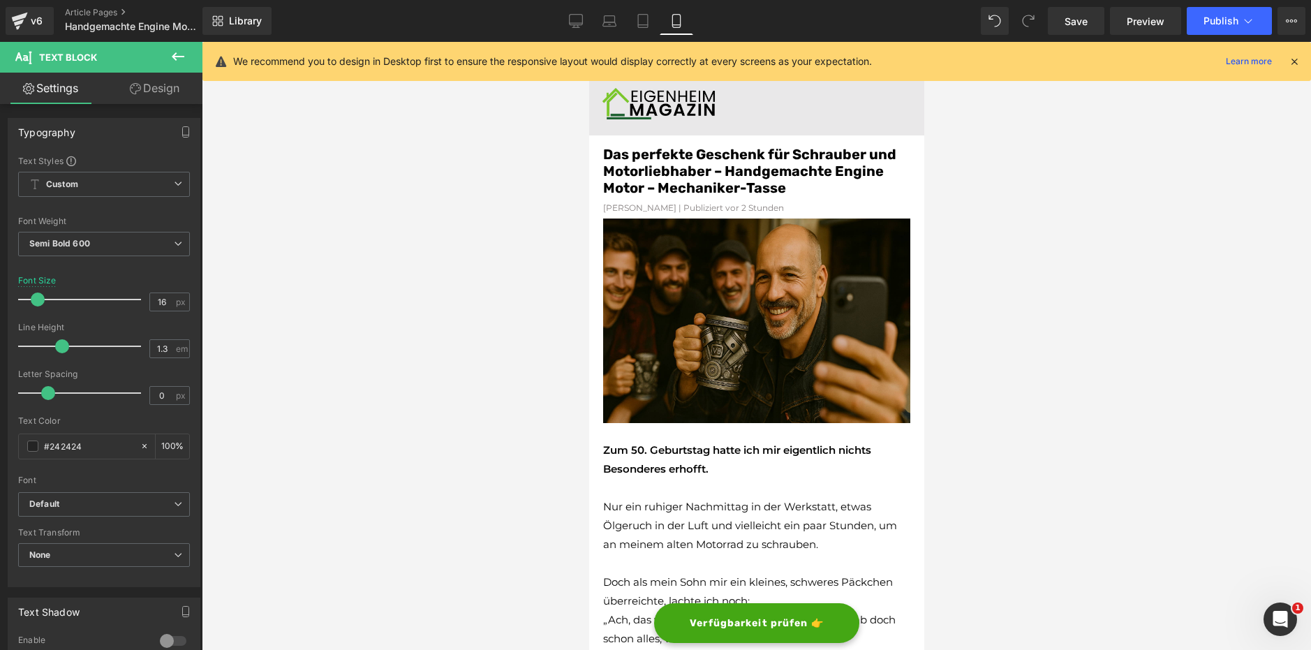
scroll to position [0, 0]
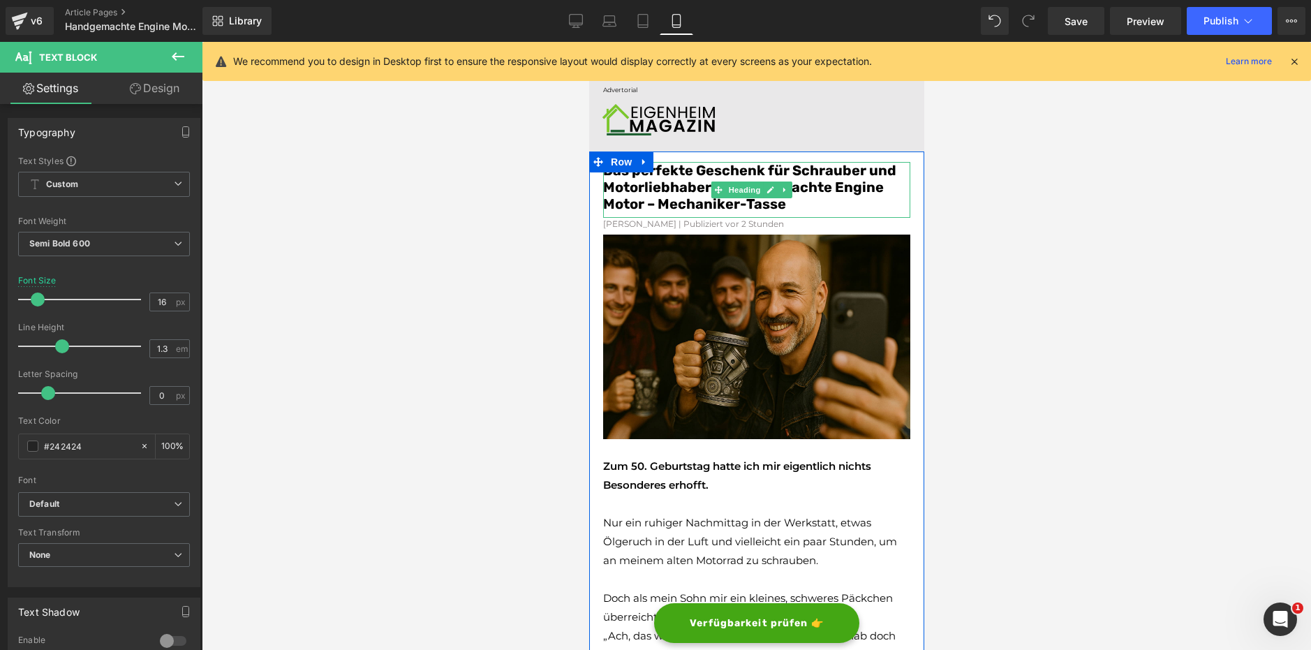
click at [806, 176] on font "Das perfekte Geschenk für Schrauber und Motorliebhaber – Handgemachte Engine Mo…" at bounding box center [748, 187] width 293 height 50
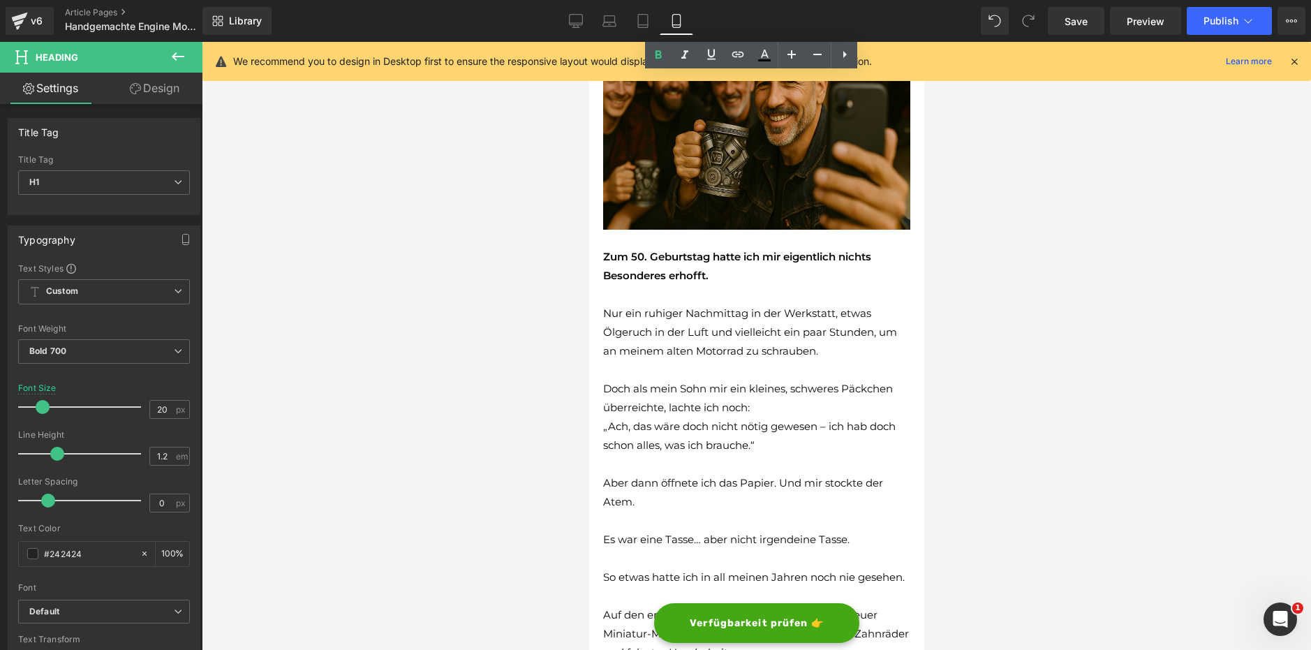
click at [682, 304] on p "Nur ein ruhiger Nachmittag in der Werkstatt, etwas Ölgeruch in der Luft und vie…" at bounding box center [755, 332] width 307 height 57
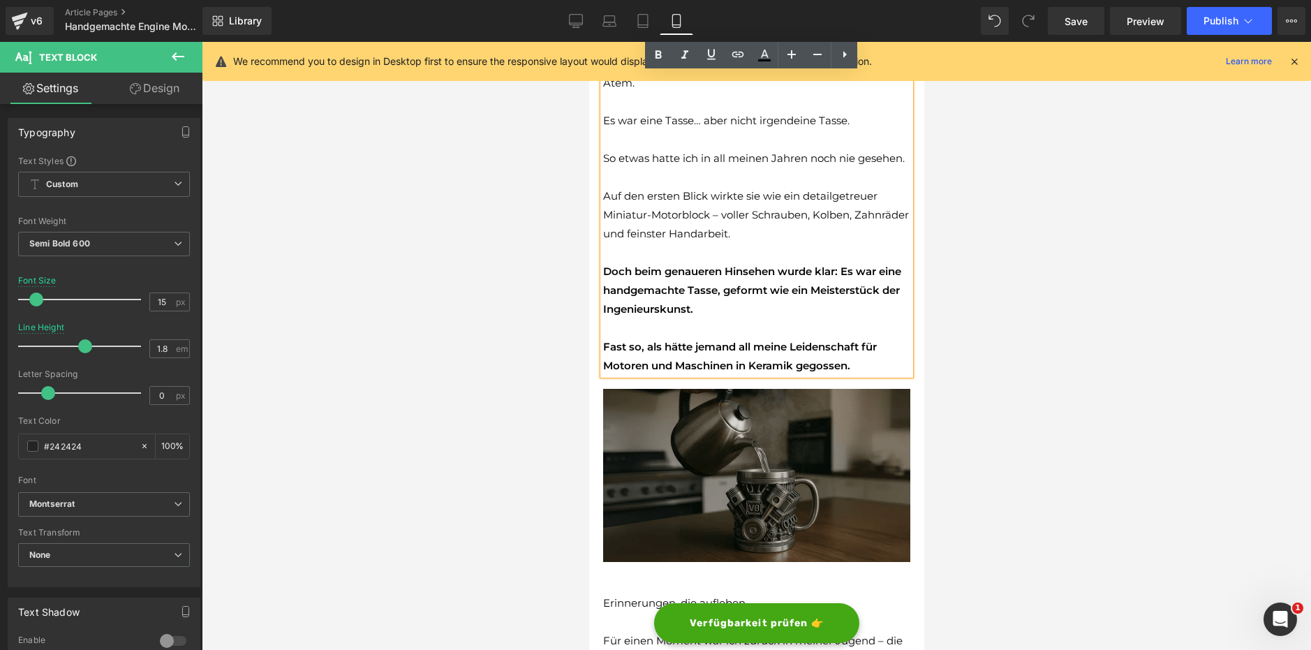
click at [725, 459] on img at bounding box center [755, 475] width 307 height 173
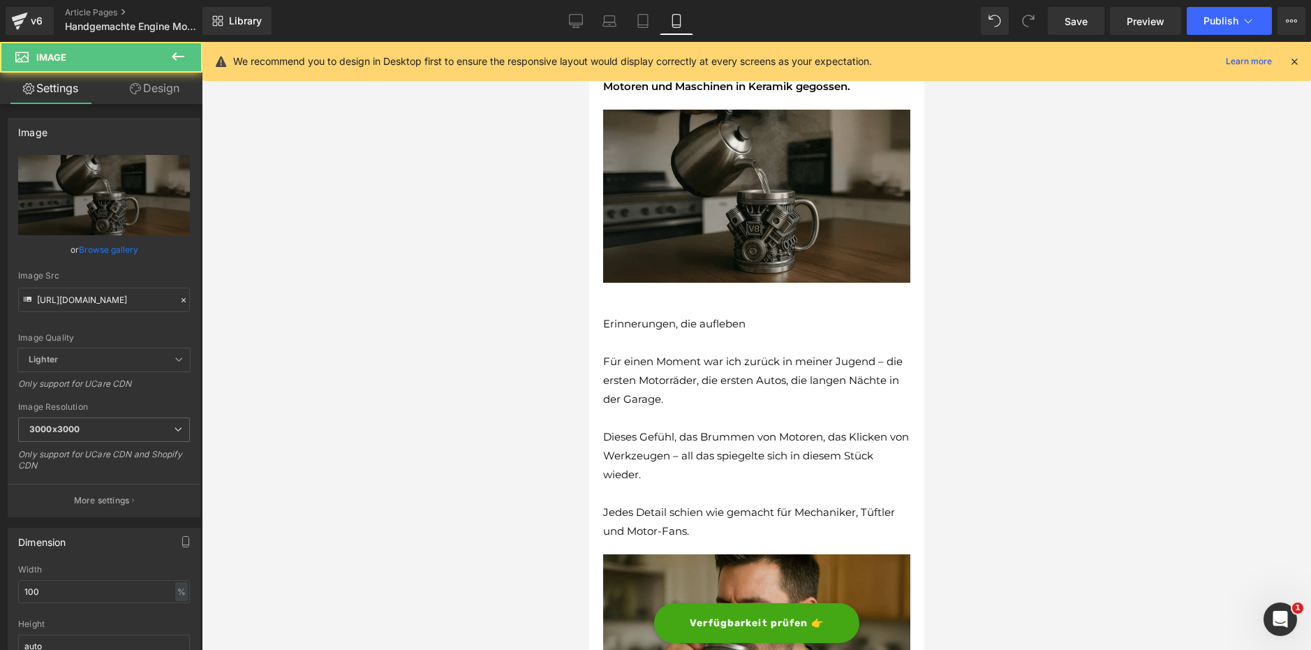
click at [722, 445] on span "Dieses Gefühl, das Brummen von Motoren, das Klicken von Werkzeugen – all das sp…" at bounding box center [755, 455] width 306 height 51
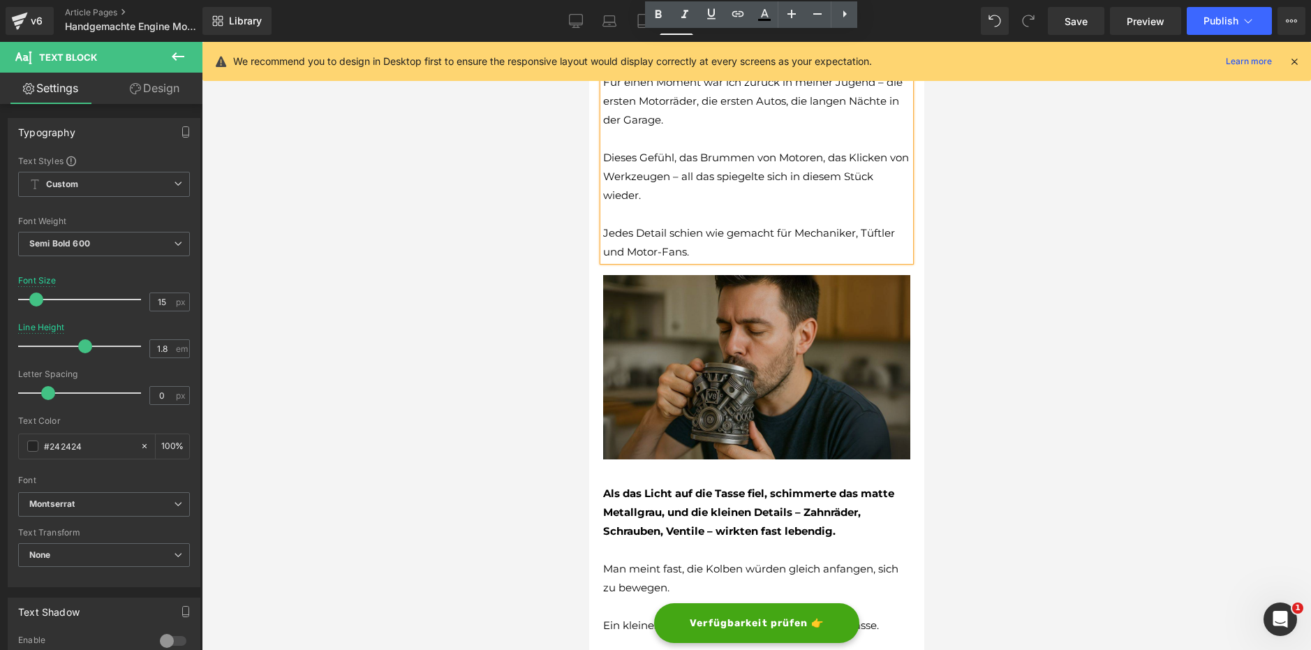
click at [723, 409] on img at bounding box center [755, 367] width 307 height 184
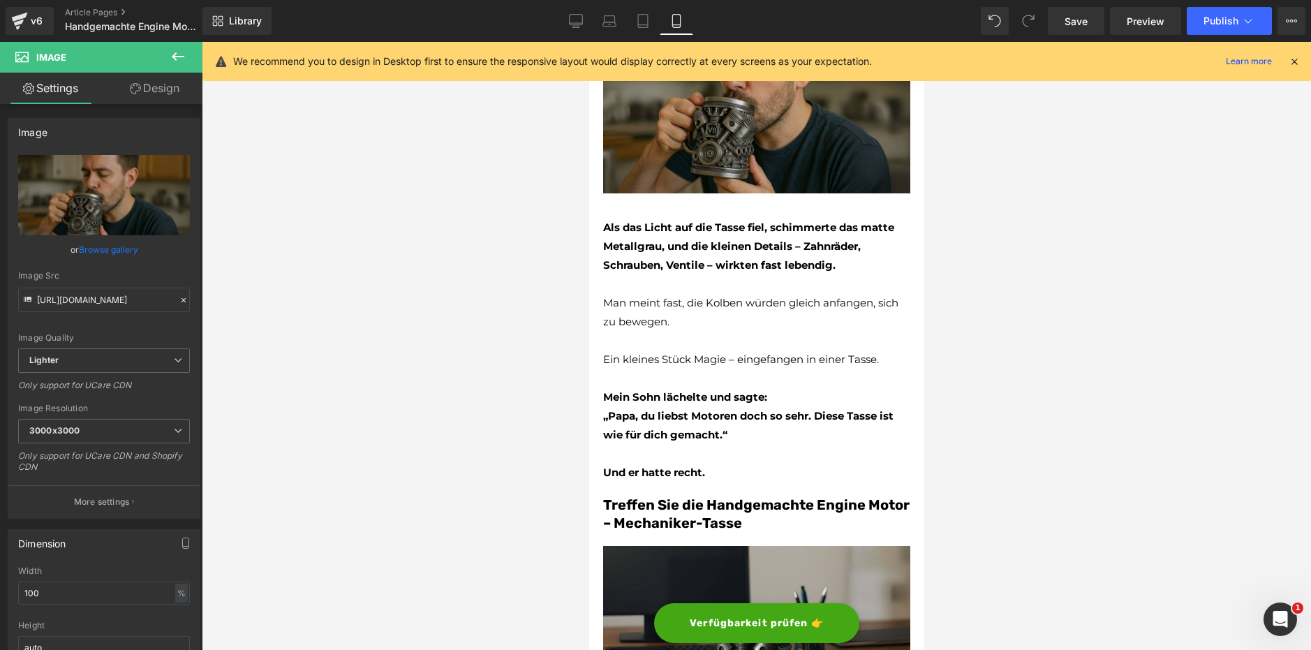
scroll to position [1466, 0]
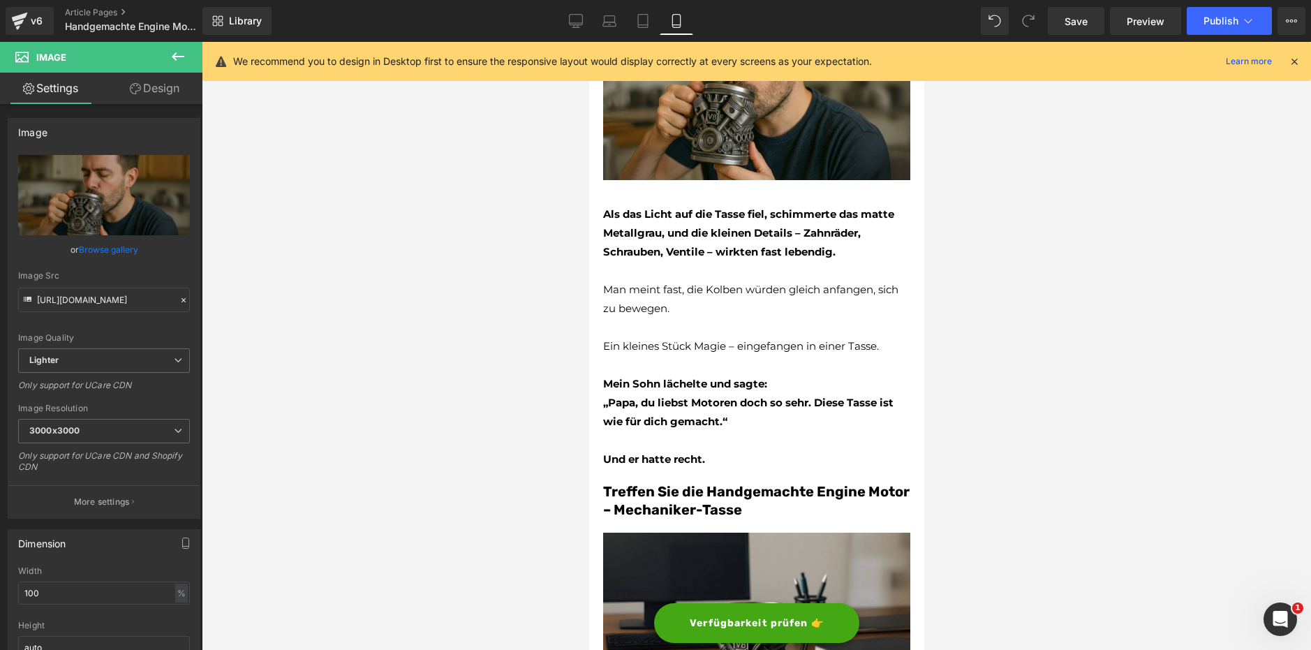
click at [722, 405] on strong "„Papa, du liebst Motoren doch so sehr. Diese Tasse ist wie für dich gemacht.“" at bounding box center [747, 412] width 290 height 32
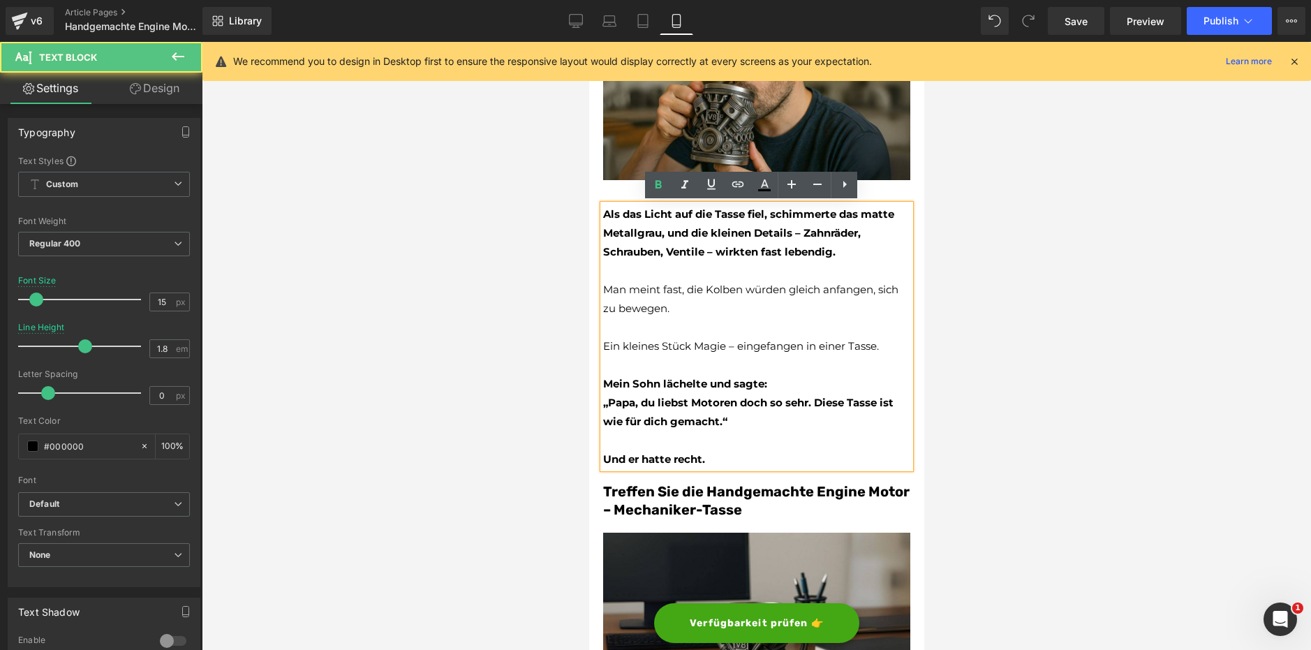
drag, startPoint x: 602, startPoint y: 352, endPoint x: 621, endPoint y: 362, distance: 21.2
click at [607, 354] on p "Ein kleines Stück Magie – eingefangen in einer Tasse." at bounding box center [755, 345] width 307 height 19
click at [630, 365] on p at bounding box center [755, 364] width 307 height 19
click at [618, 323] on p at bounding box center [755, 327] width 307 height 19
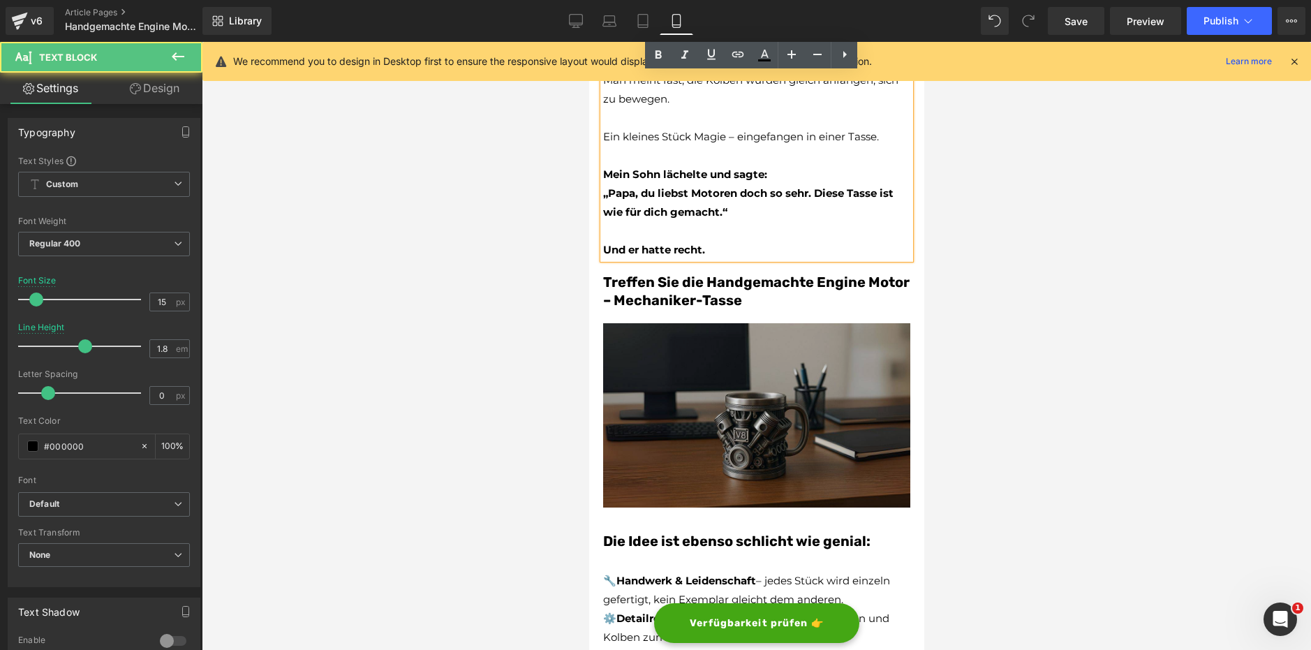
click at [680, 380] on img at bounding box center [755, 411] width 307 height 191
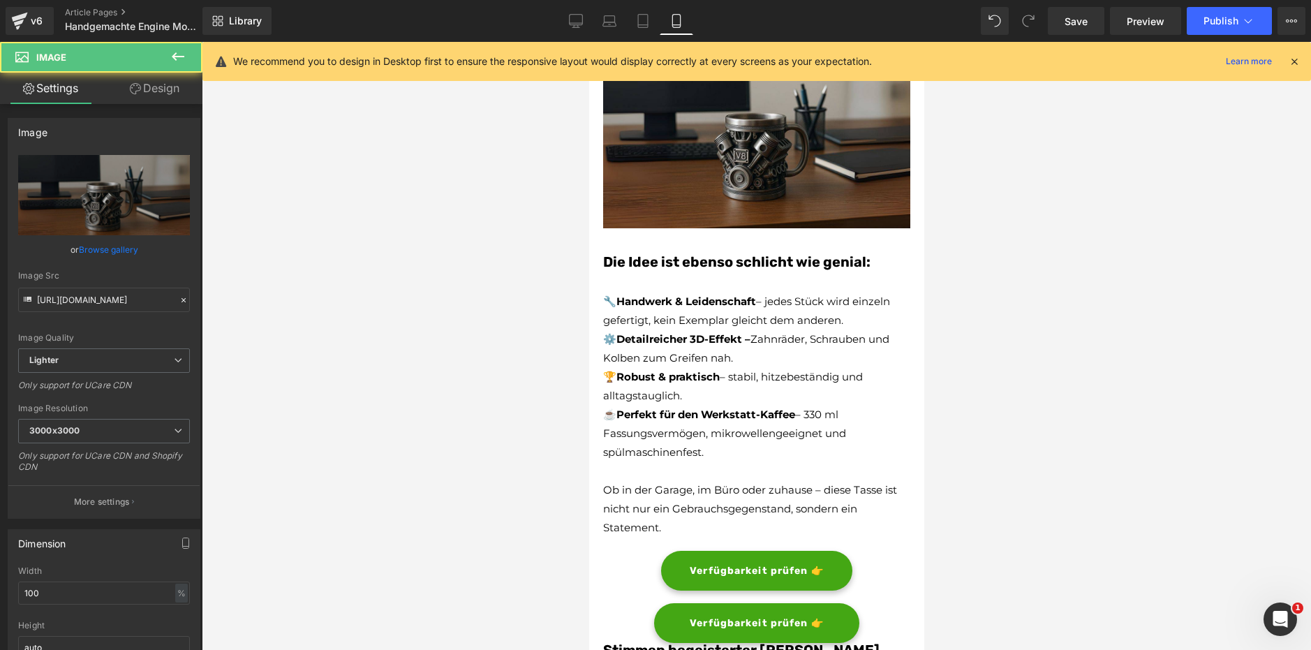
click at [681, 381] on p "🏆 Robust & praktisch – stabil, hitzebeständig und alltagstauglich." at bounding box center [755, 386] width 307 height 38
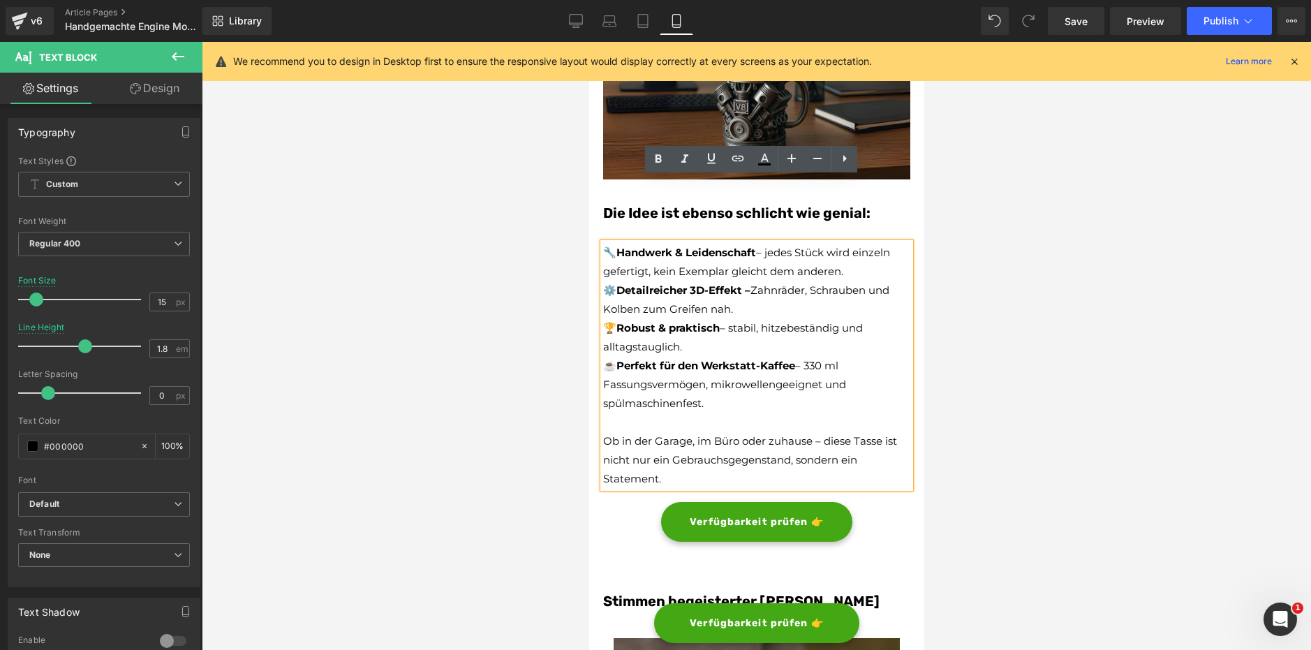
scroll to position [2164, 0]
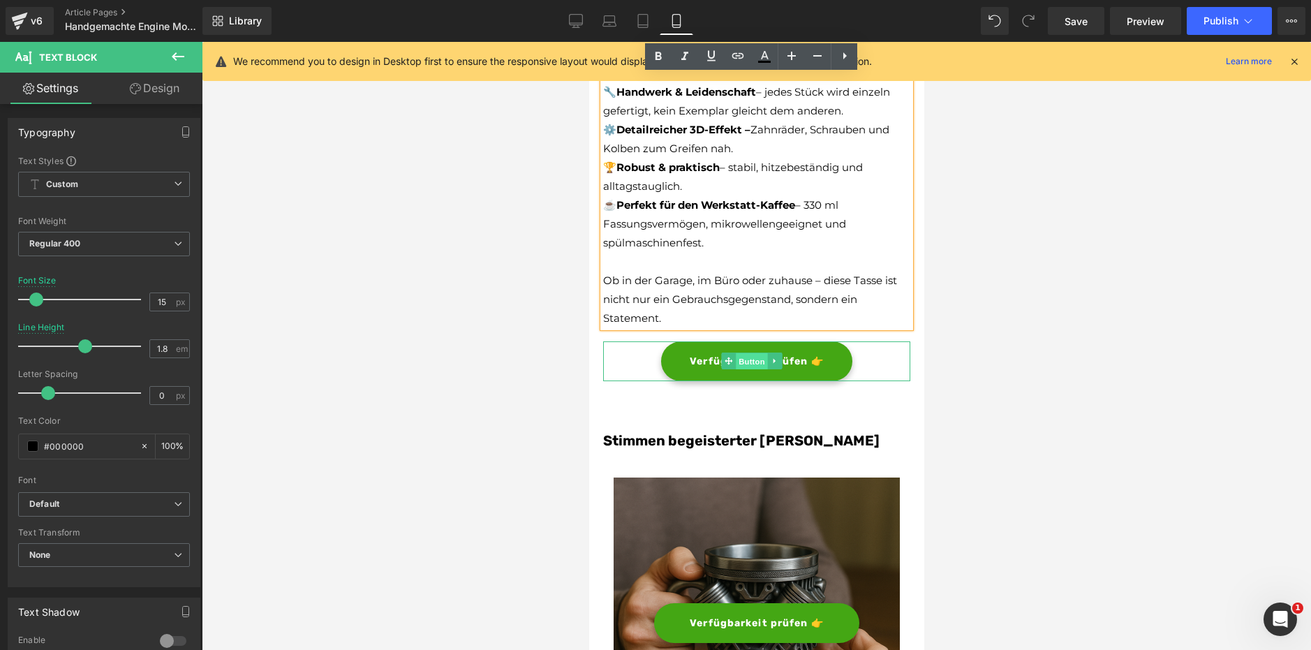
click at [740, 353] on span "Button" at bounding box center [751, 361] width 32 height 17
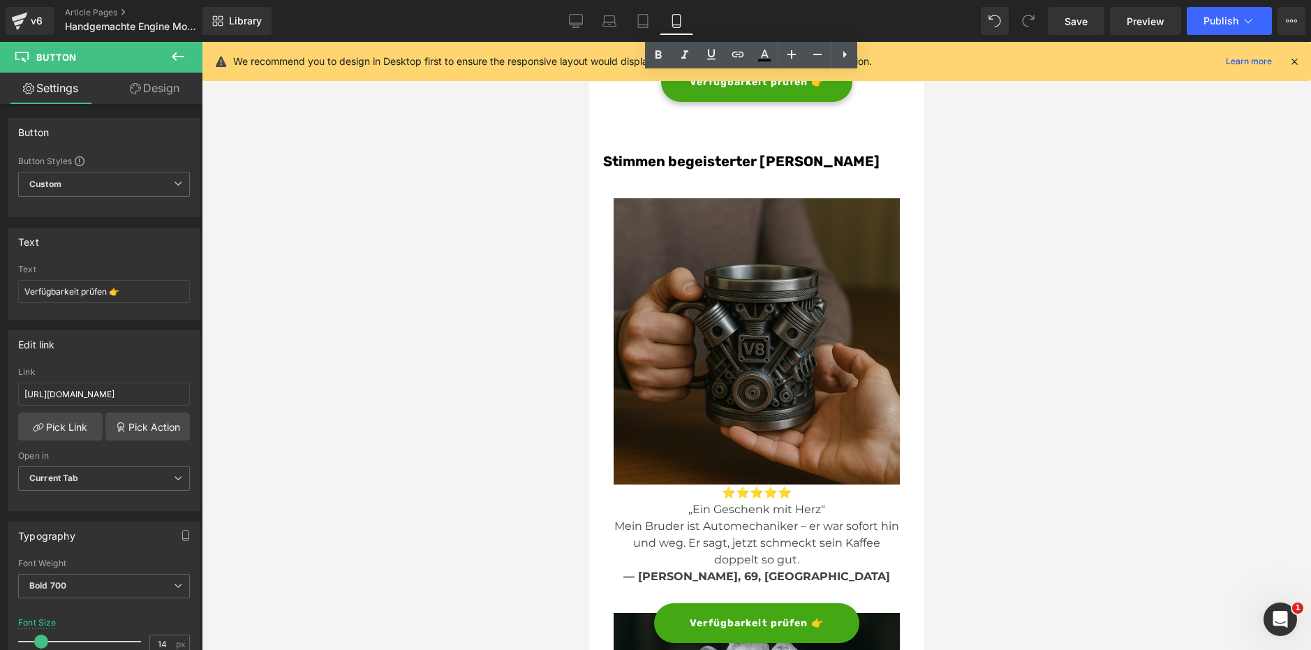
click at [743, 376] on img at bounding box center [756, 341] width 286 height 286
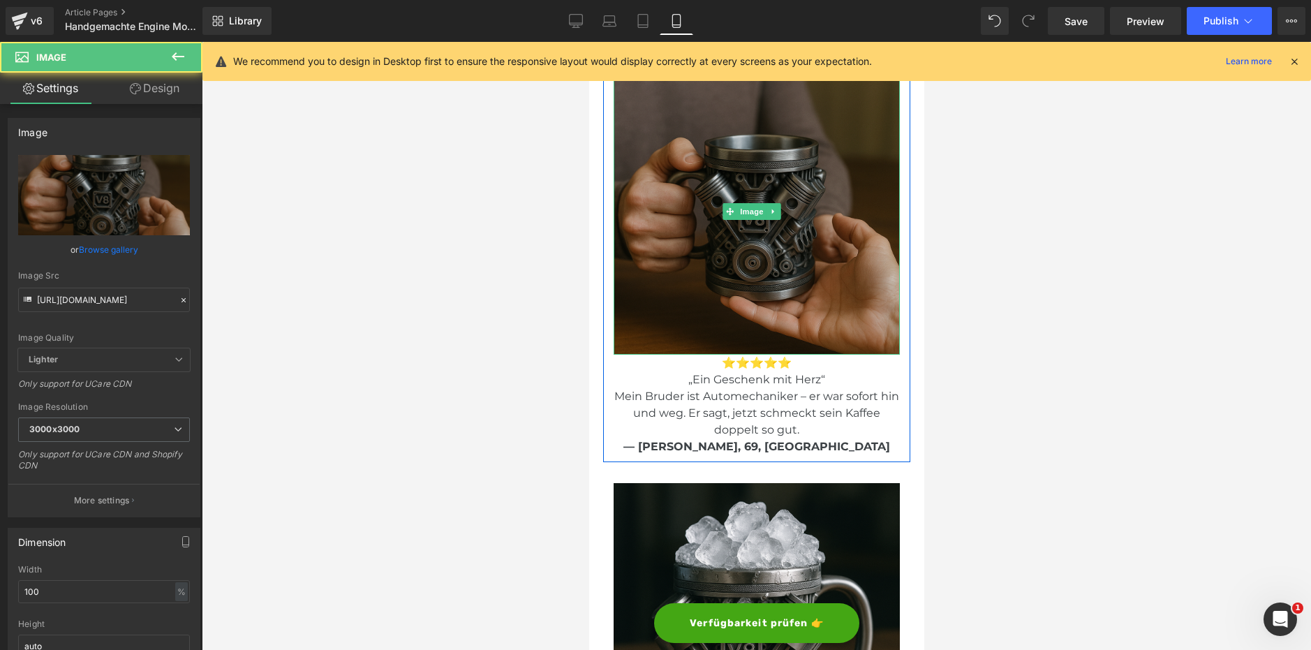
scroll to position [2583, 0]
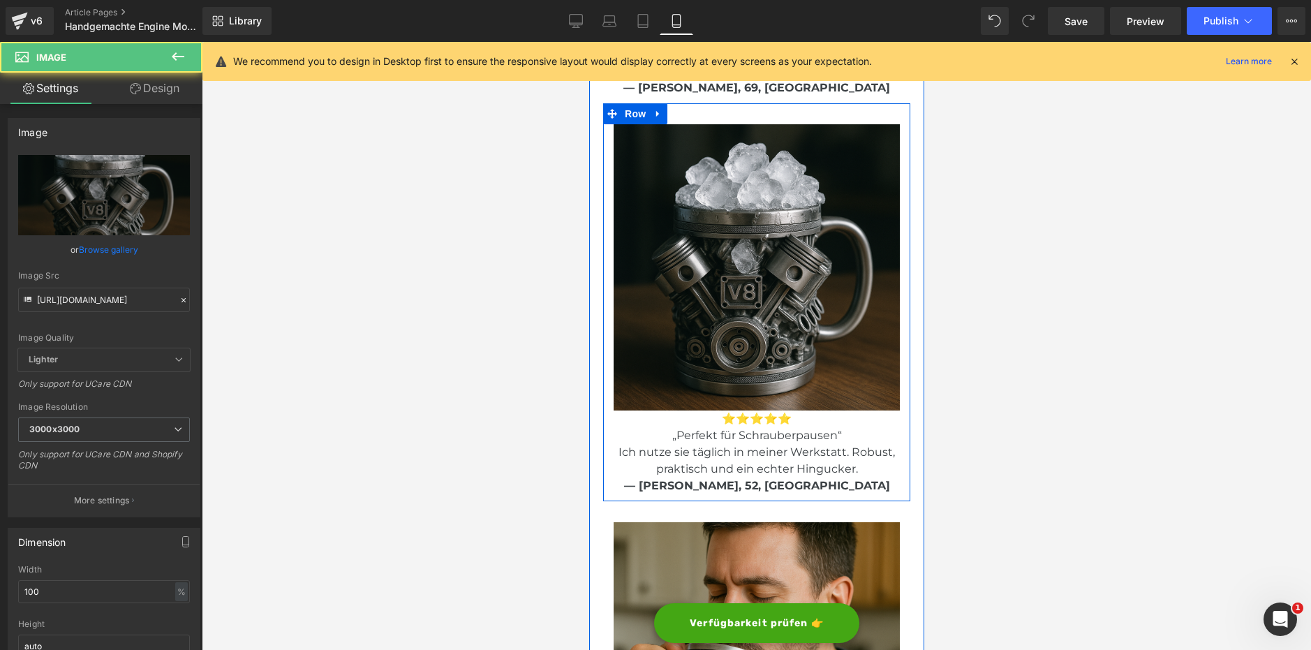
click at [731, 479] on span "— [PERSON_NAME], 52, [GEOGRAPHIC_DATA]" at bounding box center [756, 485] width 266 height 13
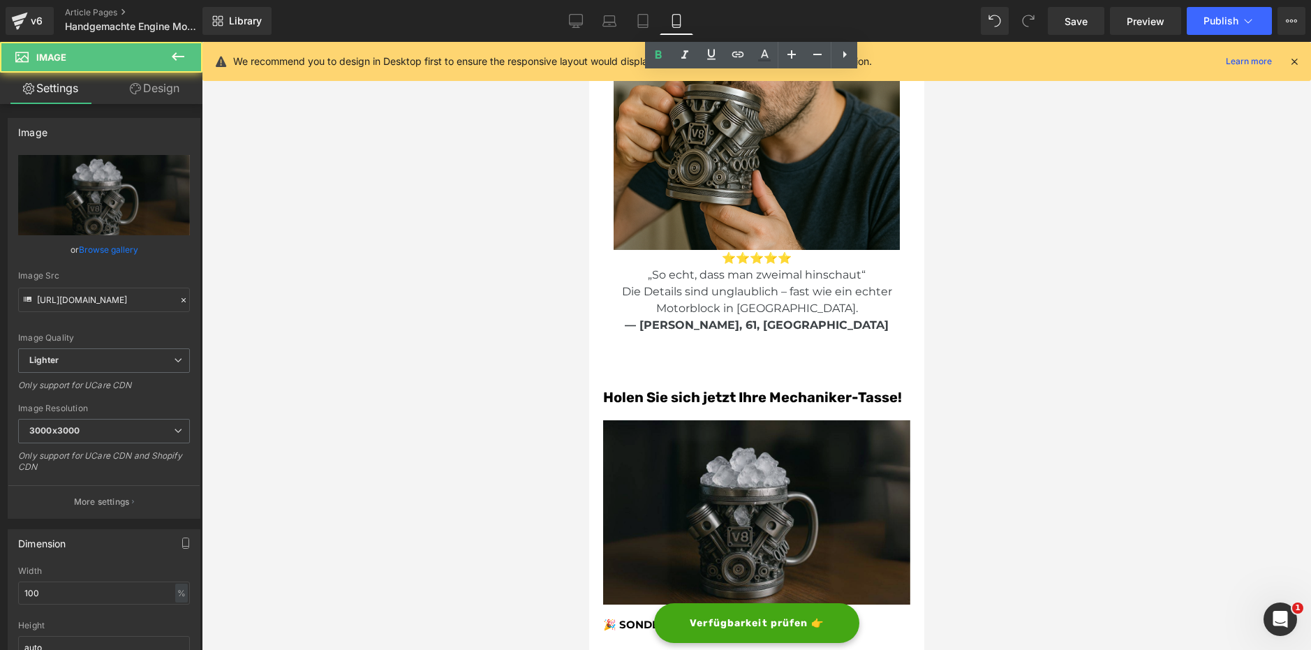
click at [728, 451] on img at bounding box center [755, 508] width 307 height 191
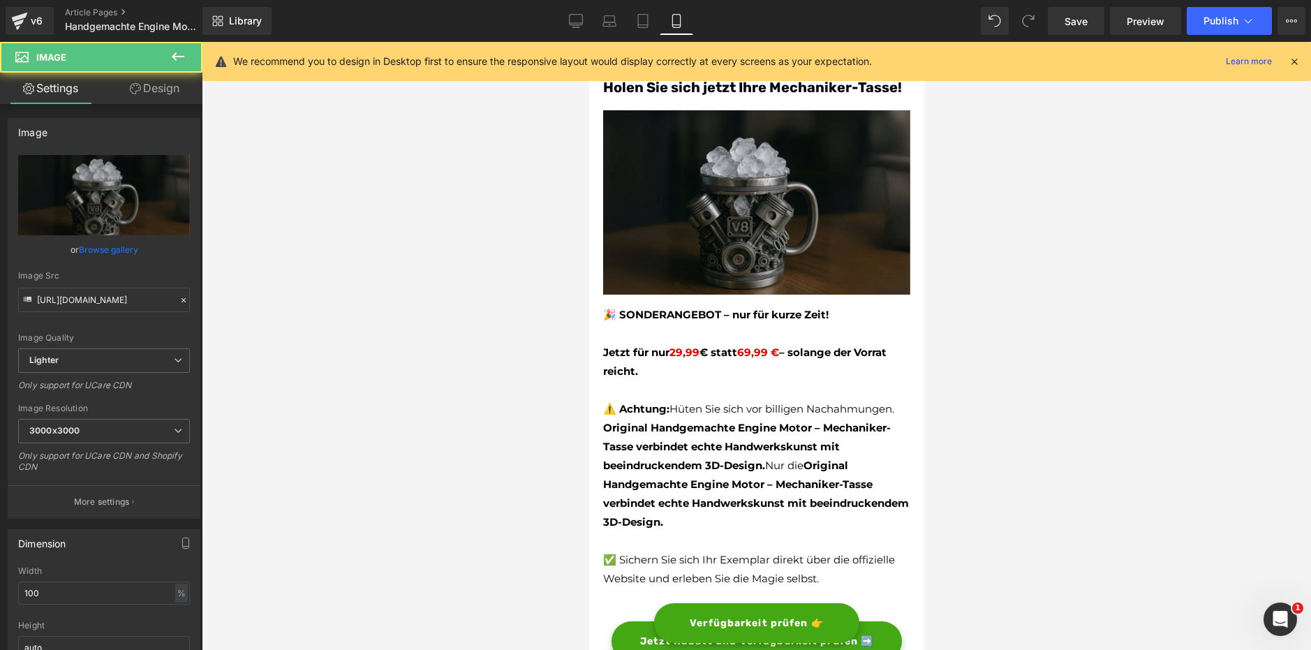
scroll to position [3839, 0]
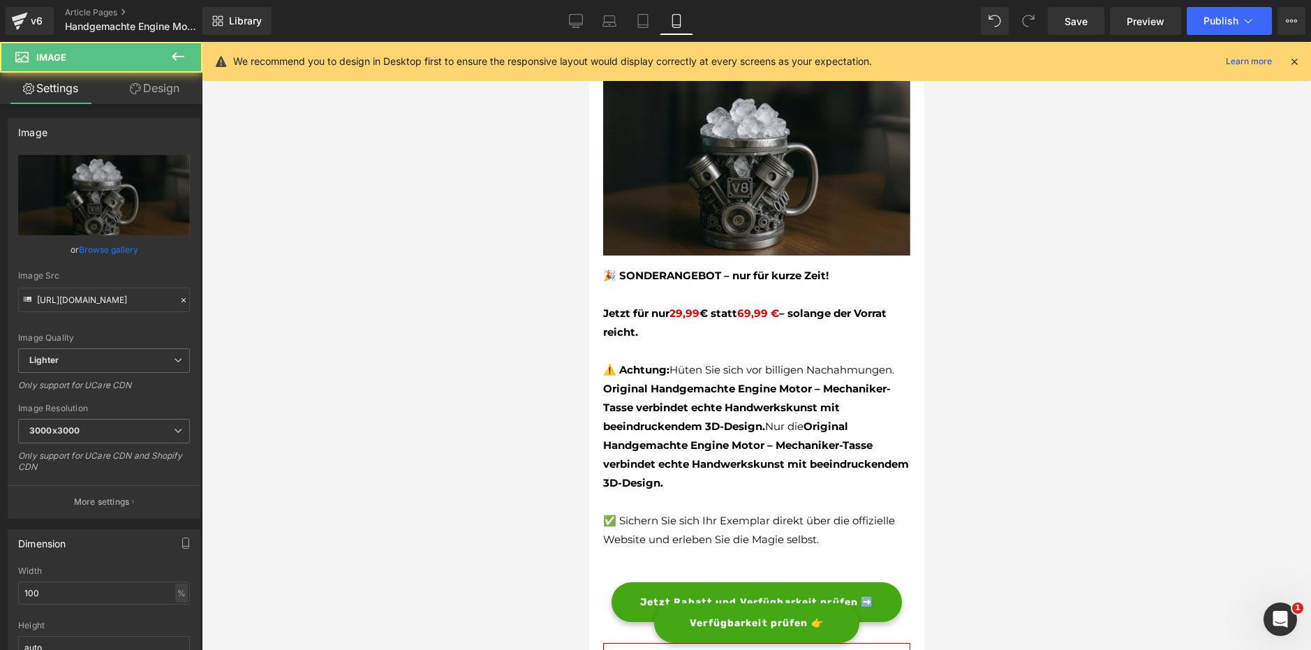
click at [746, 420] on strong "Original Handgemachte Engine Motor – Mechaniker-Tasse verbindet echte Handwerks…" at bounding box center [746, 407] width 288 height 51
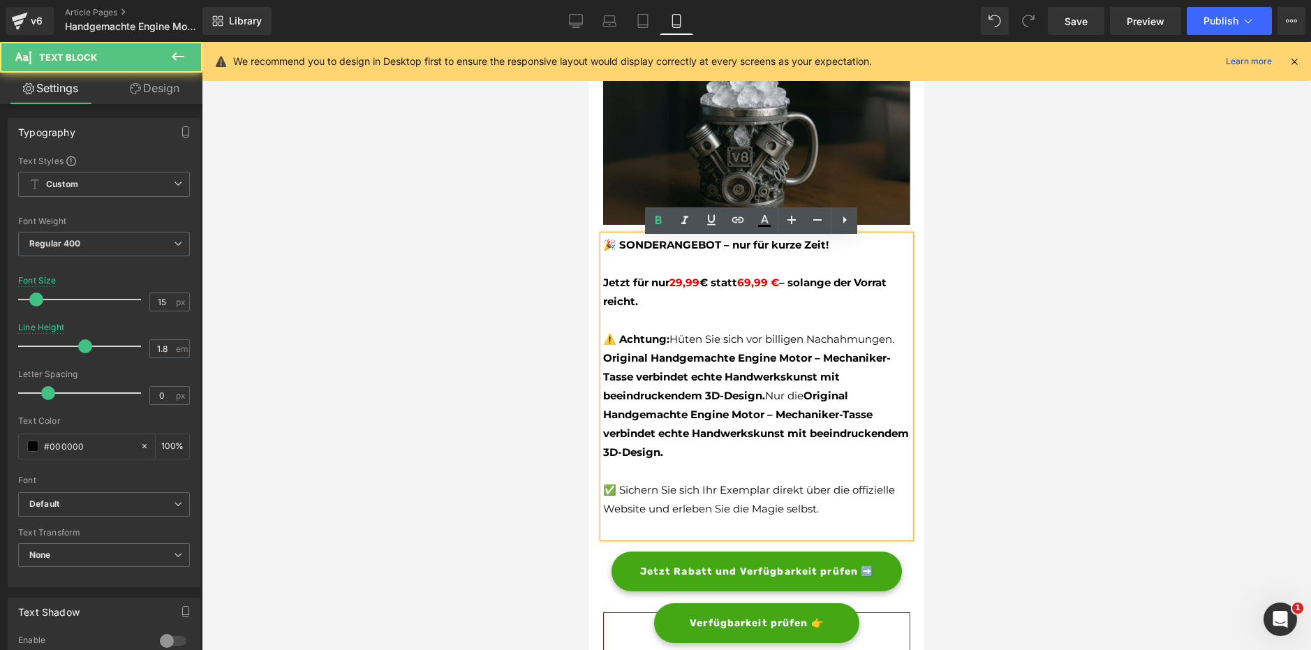
scroll to position [4049, 0]
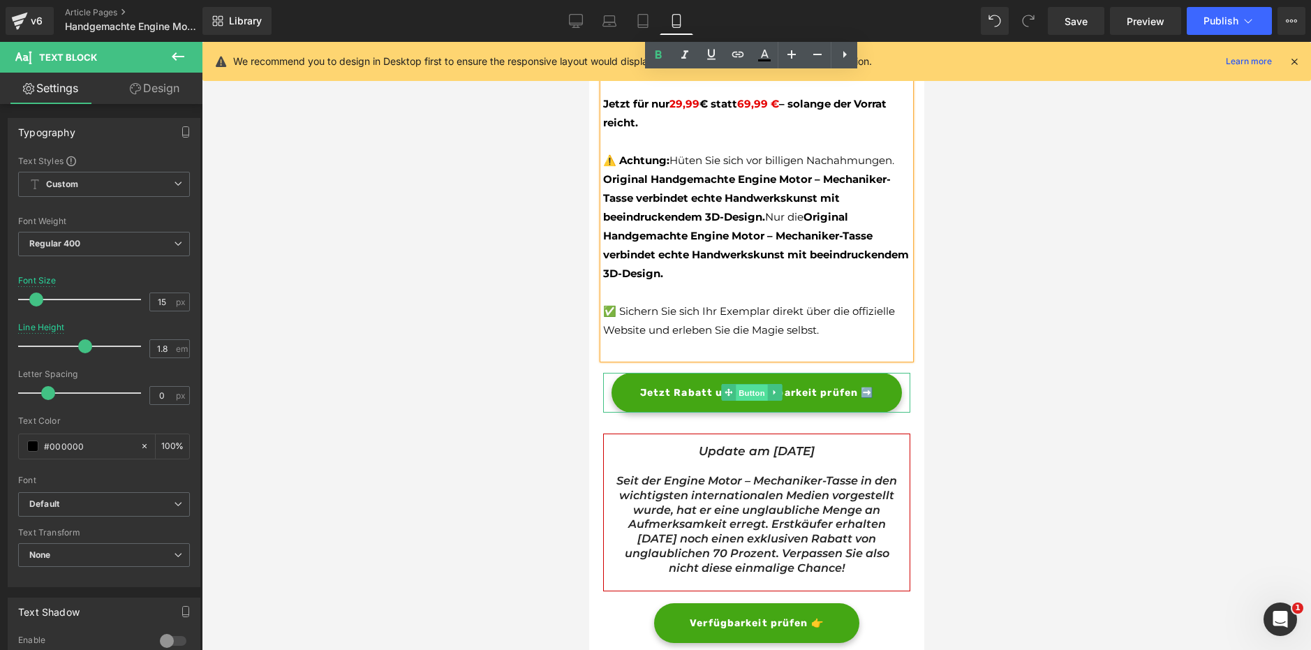
click at [752, 385] on span "Button" at bounding box center [751, 393] width 32 height 17
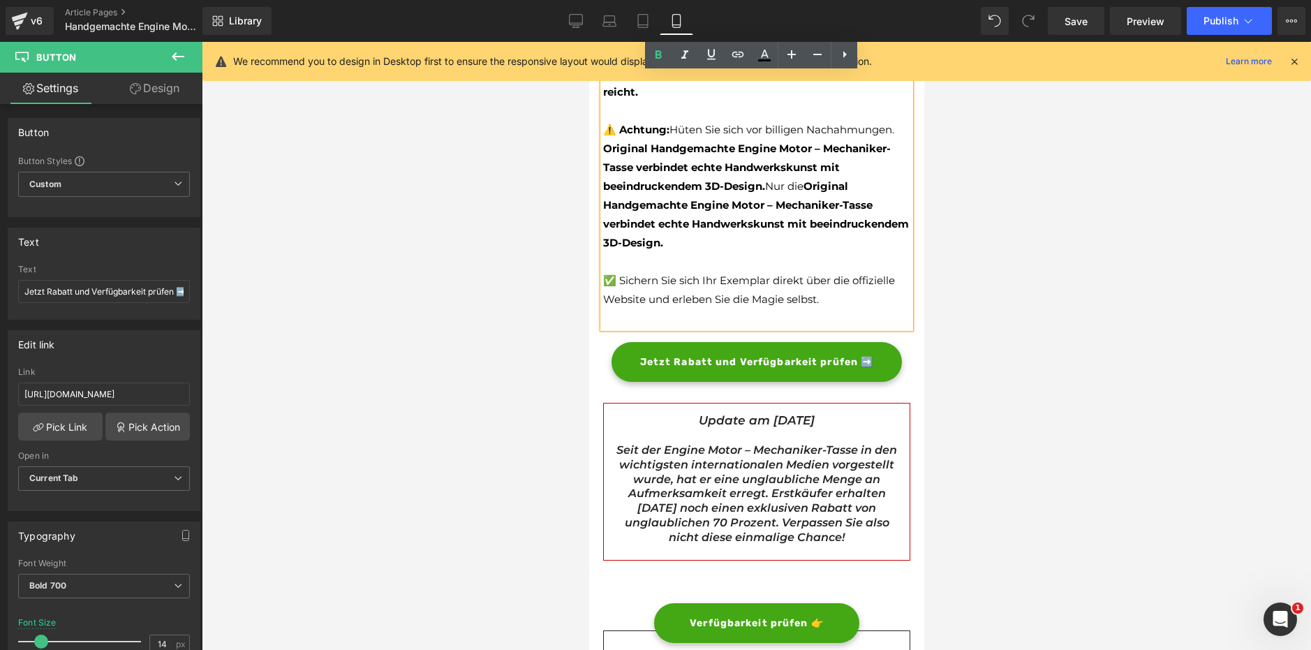
scroll to position [4188, 0]
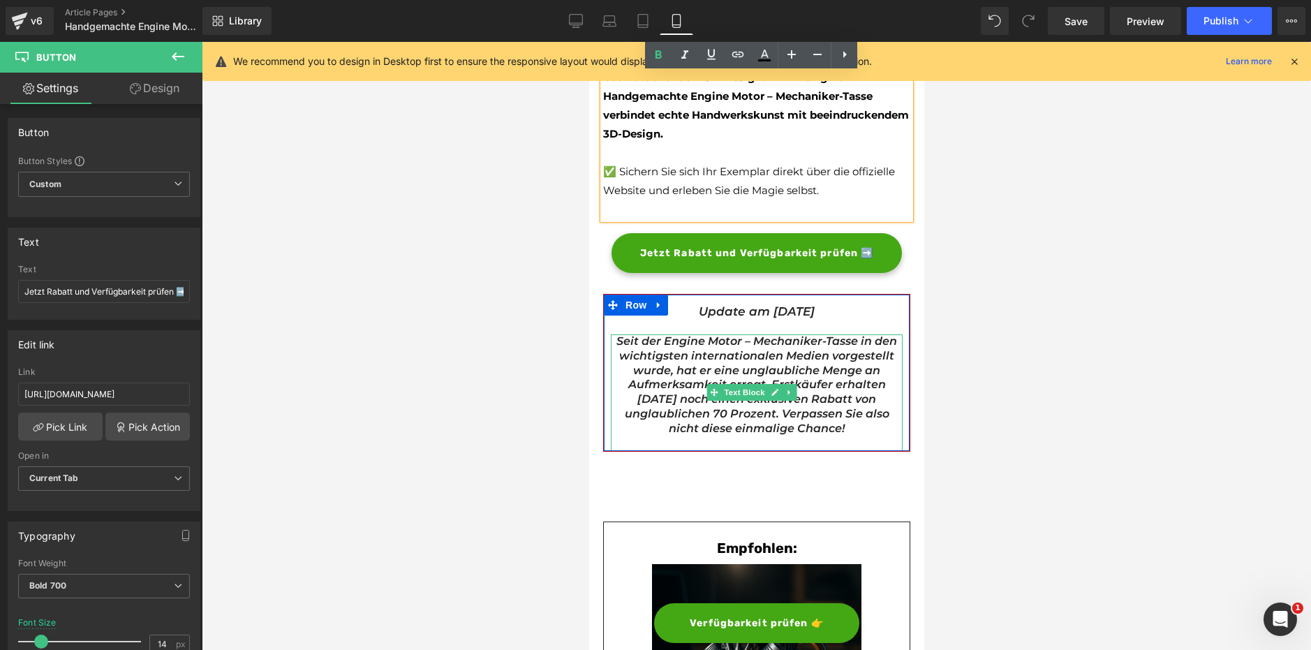
click at [795, 359] on icon "Seit der Engine Motor – Mechaniker-Tasse in den wichtigsten internationalen Med…" at bounding box center [756, 384] width 281 height 101
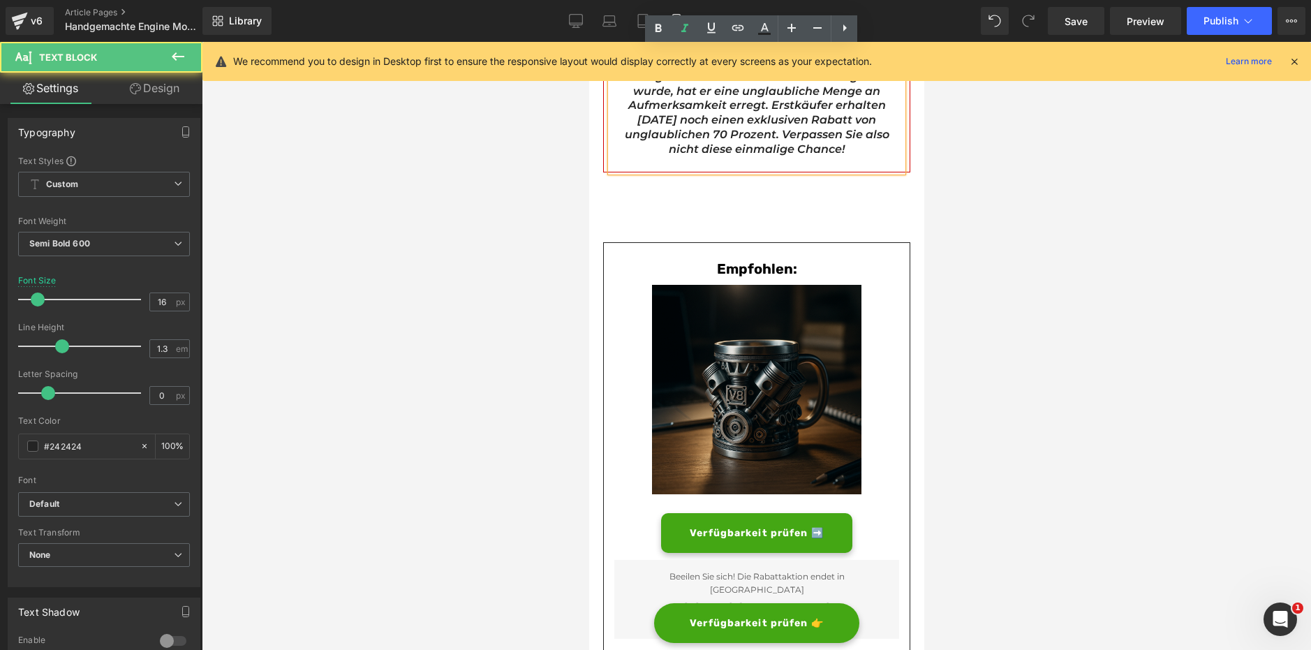
click at [753, 378] on div "Image" at bounding box center [756, 392] width 285 height 214
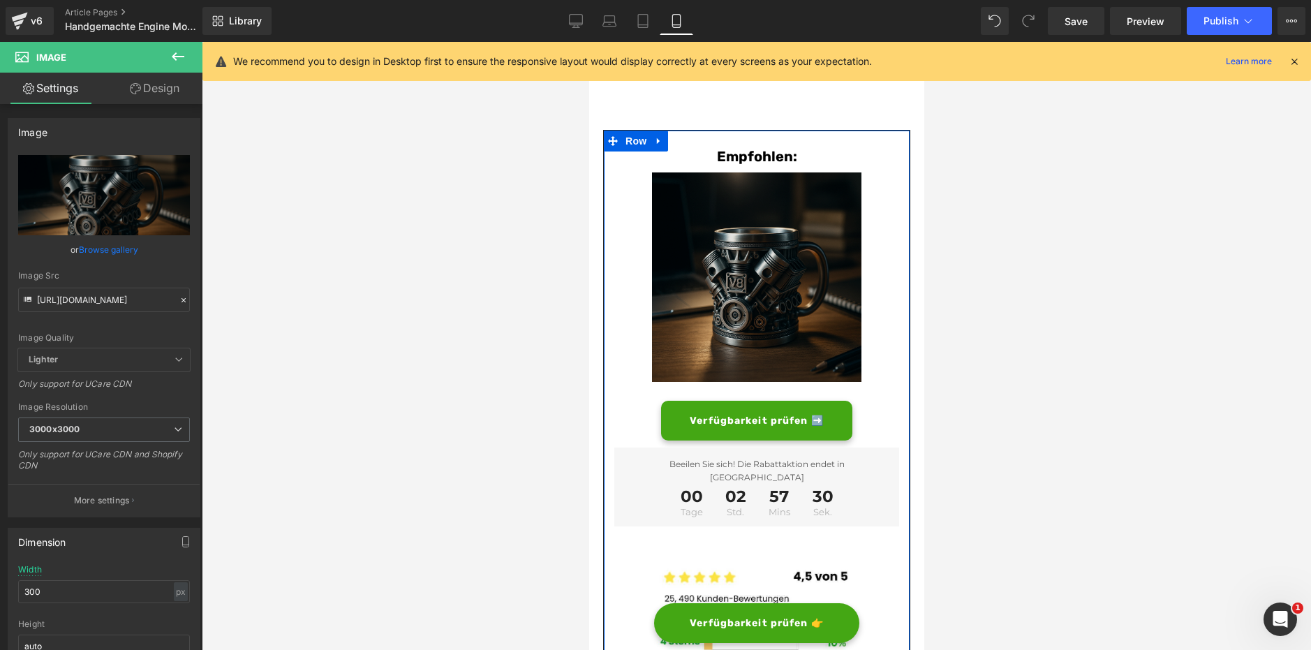
scroll to position [4607, 0]
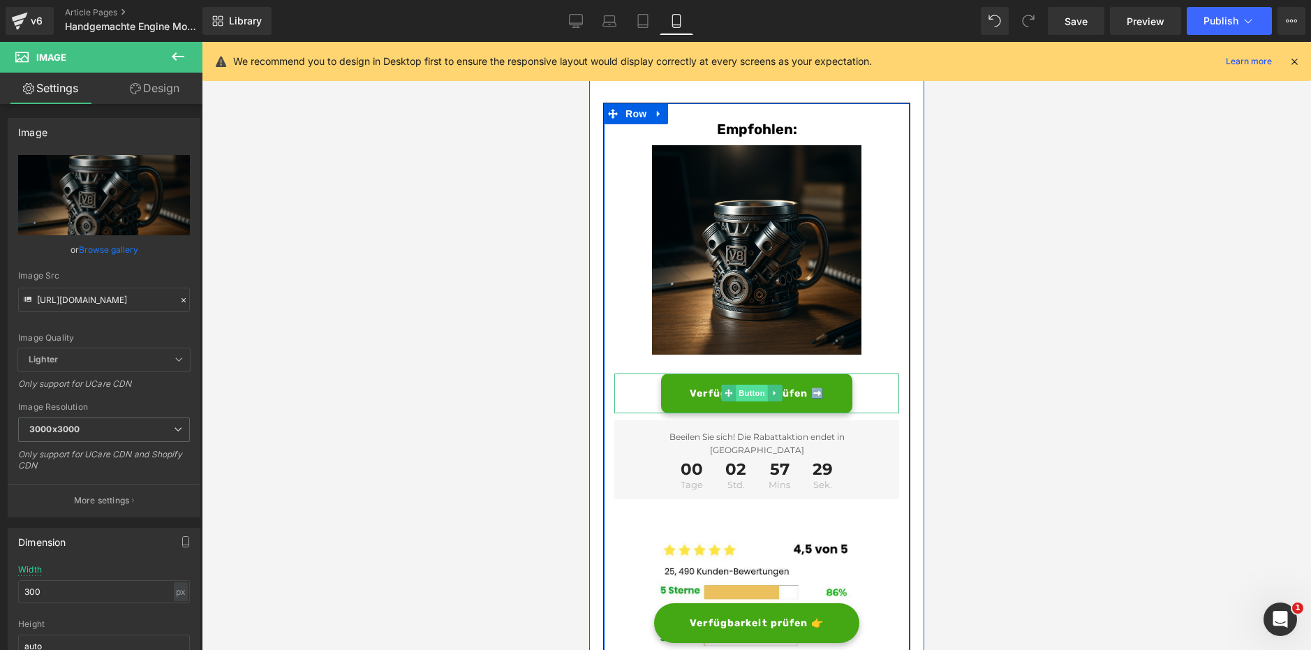
click at [746, 385] on span "Button" at bounding box center [751, 393] width 32 height 17
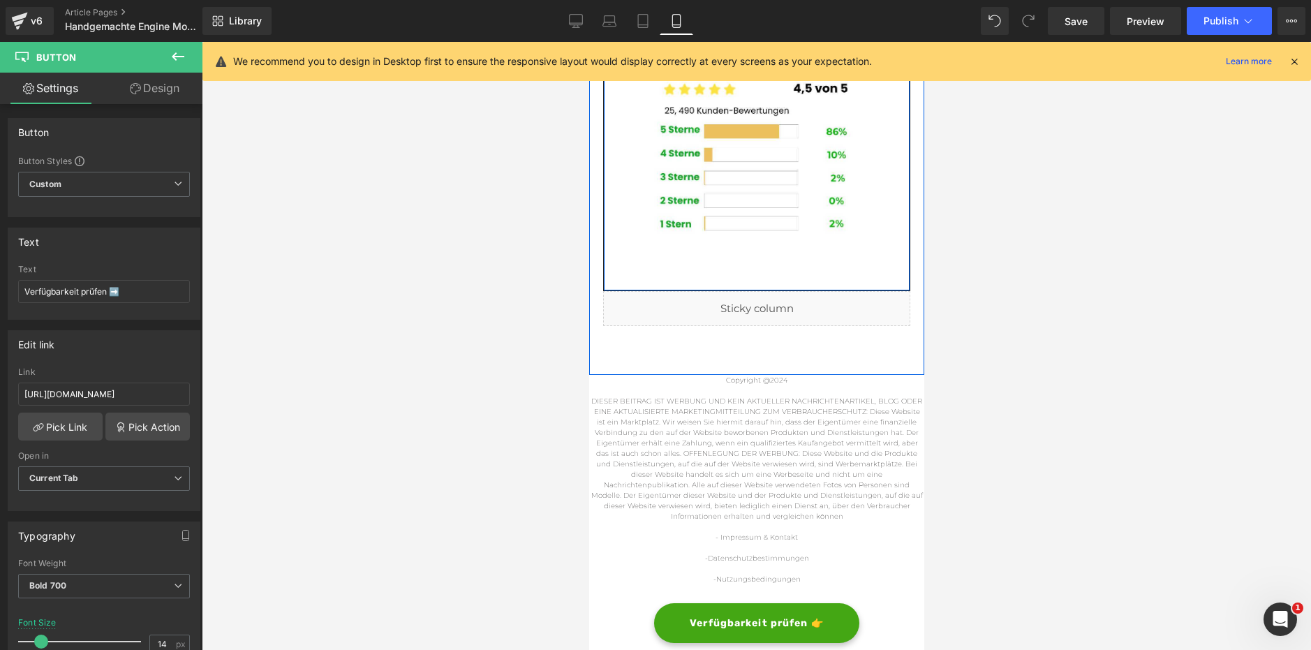
scroll to position [5096, 0]
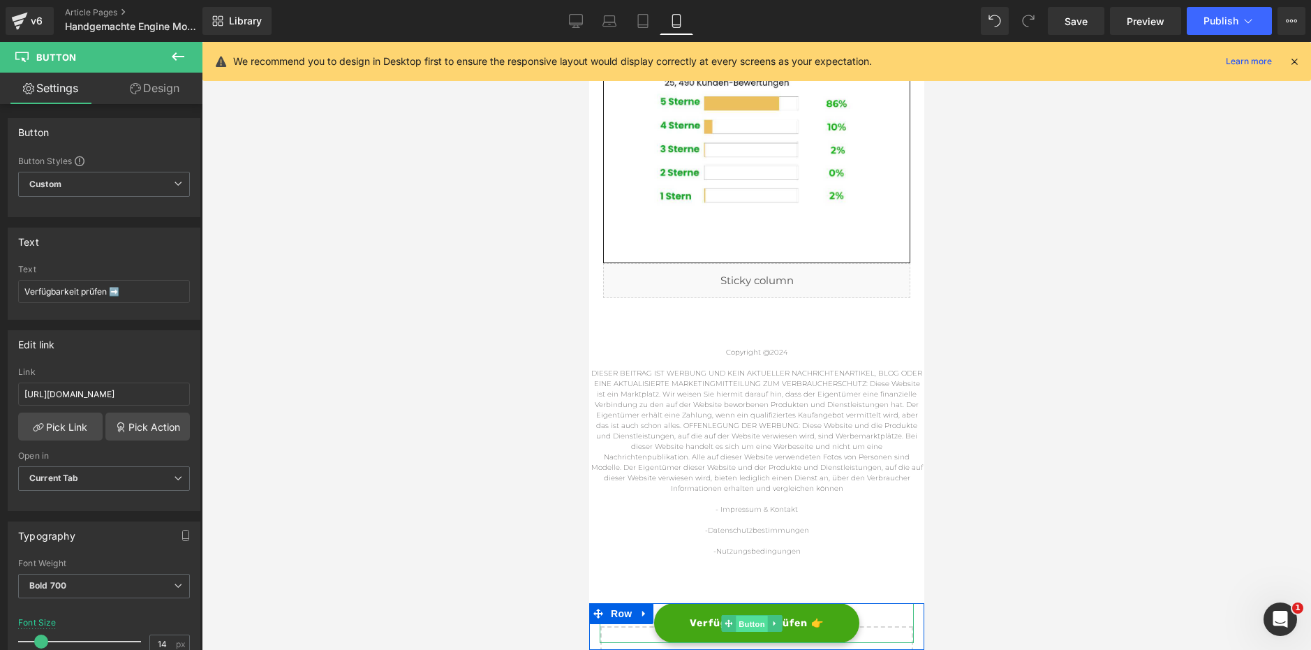
click at [749, 622] on span "Button" at bounding box center [751, 623] width 32 height 17
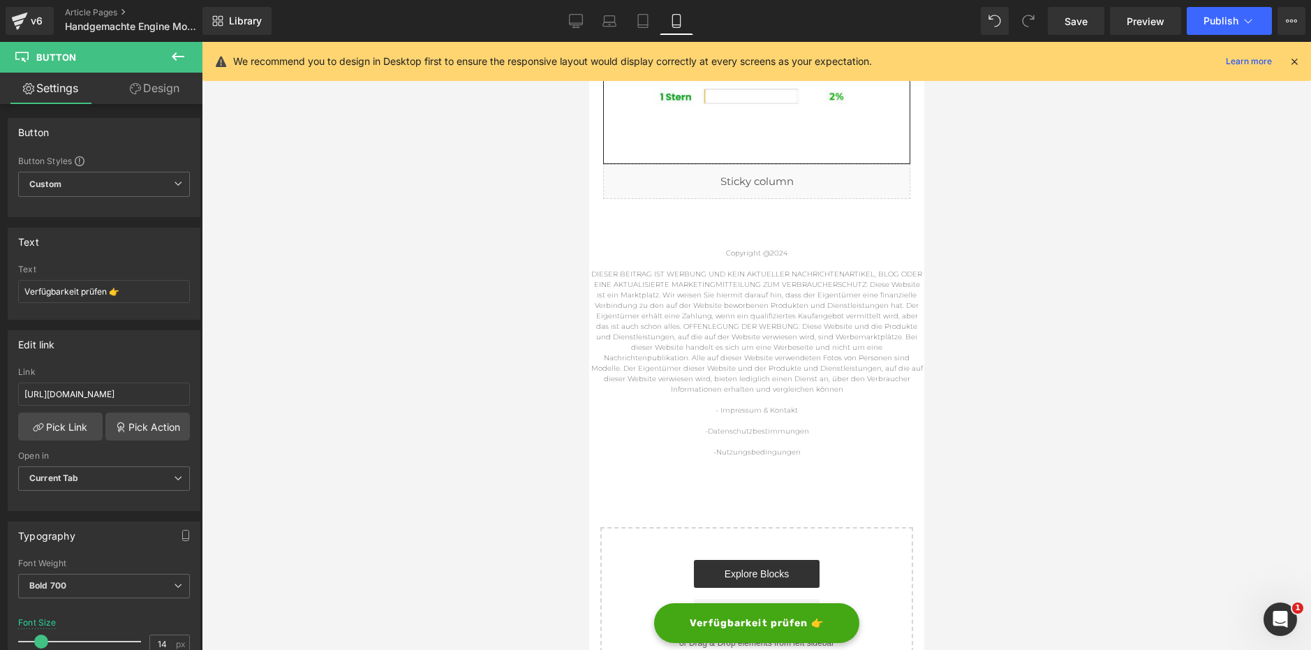
scroll to position [5086, 0]
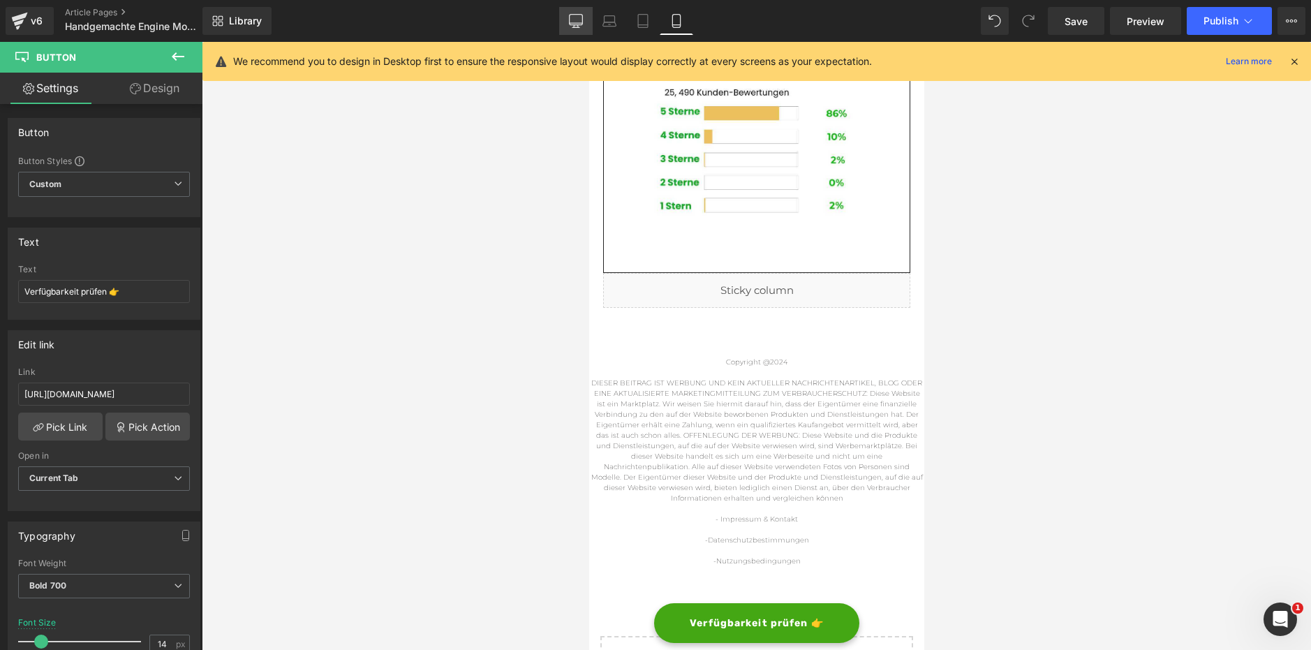
click at [572, 22] on icon at bounding box center [576, 21] width 14 height 14
type input "16"
type input "100"
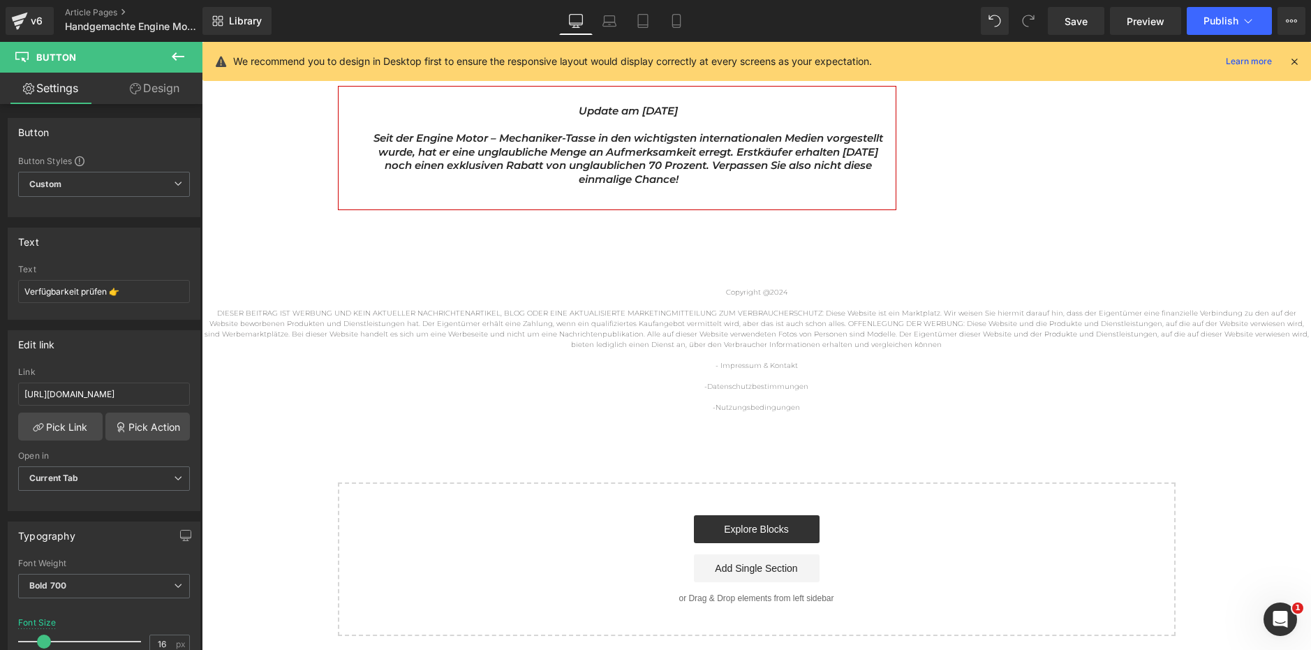
scroll to position [0, 0]
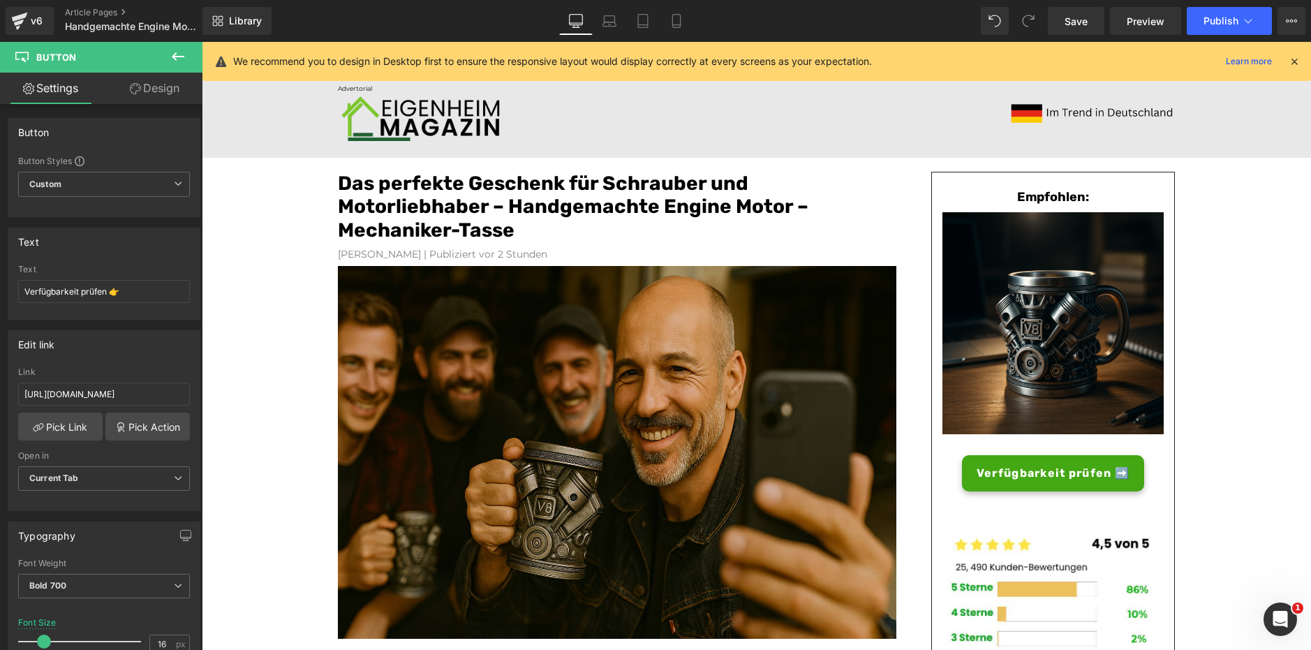
click at [1290, 64] on icon at bounding box center [1294, 61] width 13 height 13
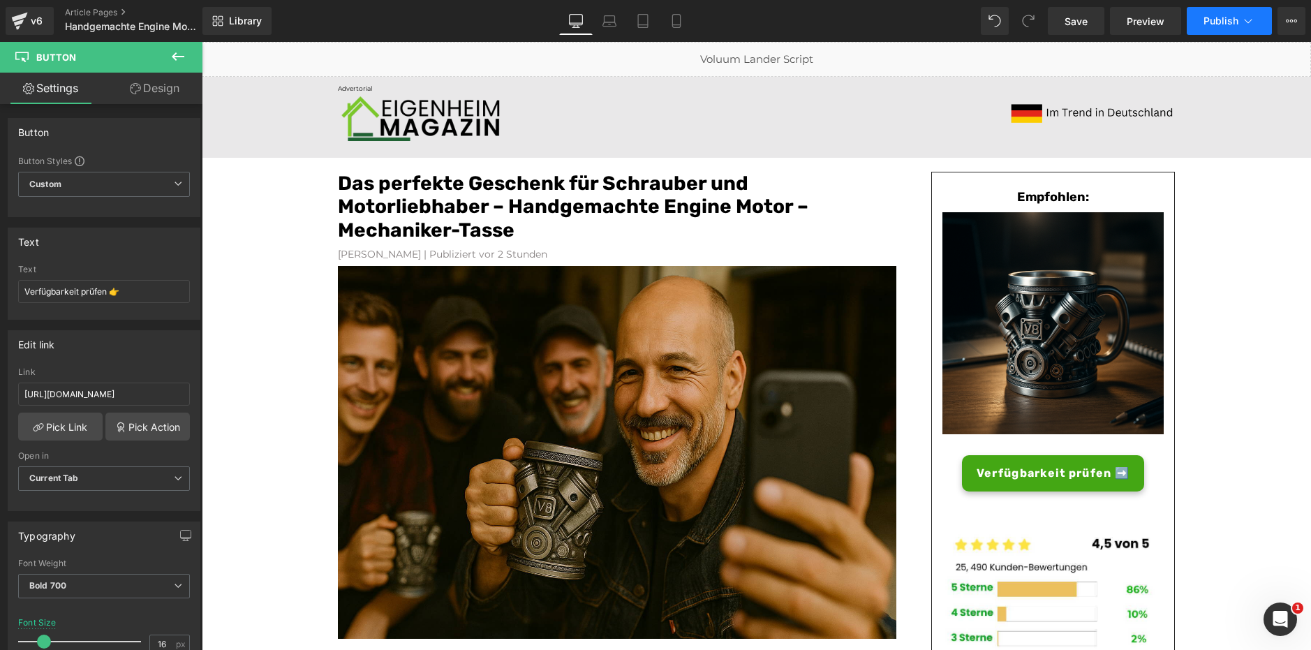
click at [1220, 25] on span "Publish" at bounding box center [1220, 20] width 35 height 11
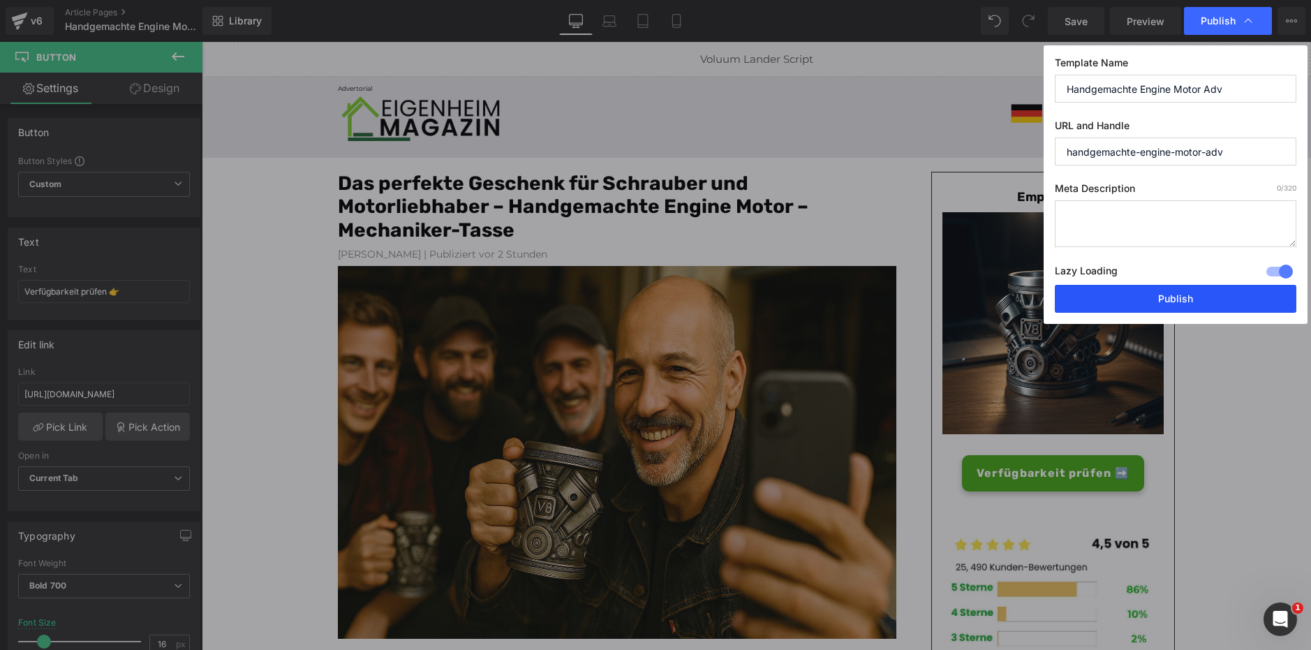
click at [1189, 296] on button "Publish" at bounding box center [1176, 299] width 242 height 28
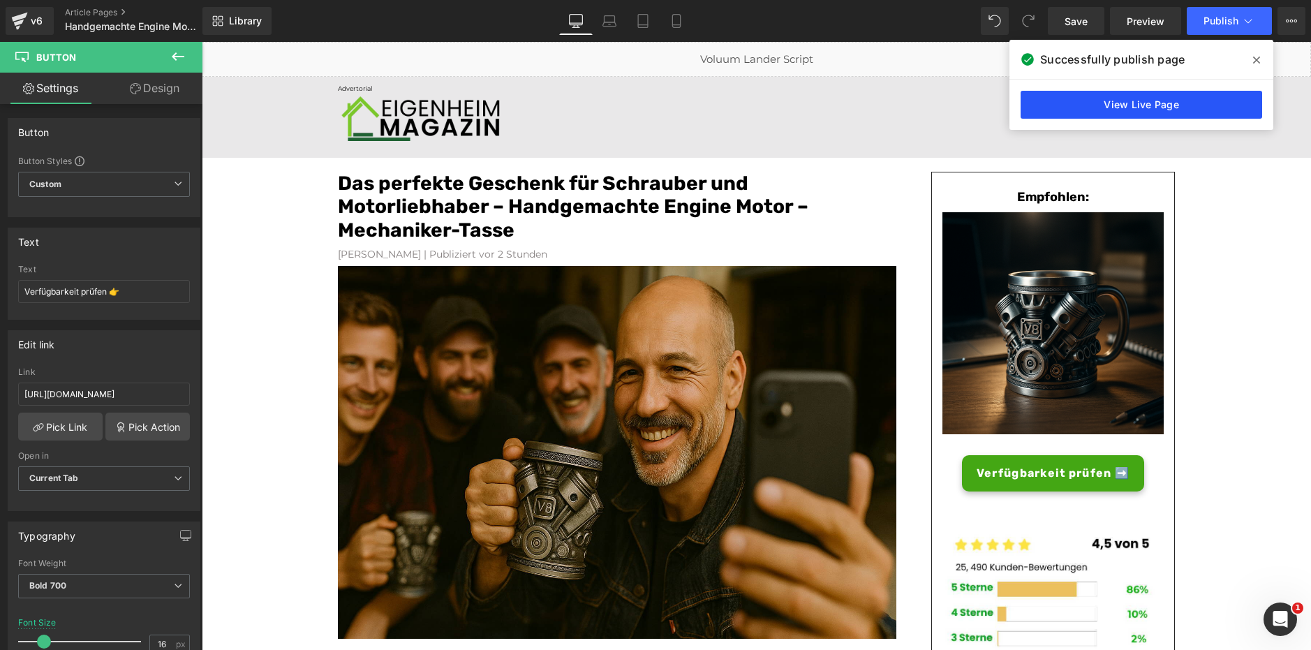
click at [1154, 100] on link "View Live Page" at bounding box center [1142, 105] width 242 height 28
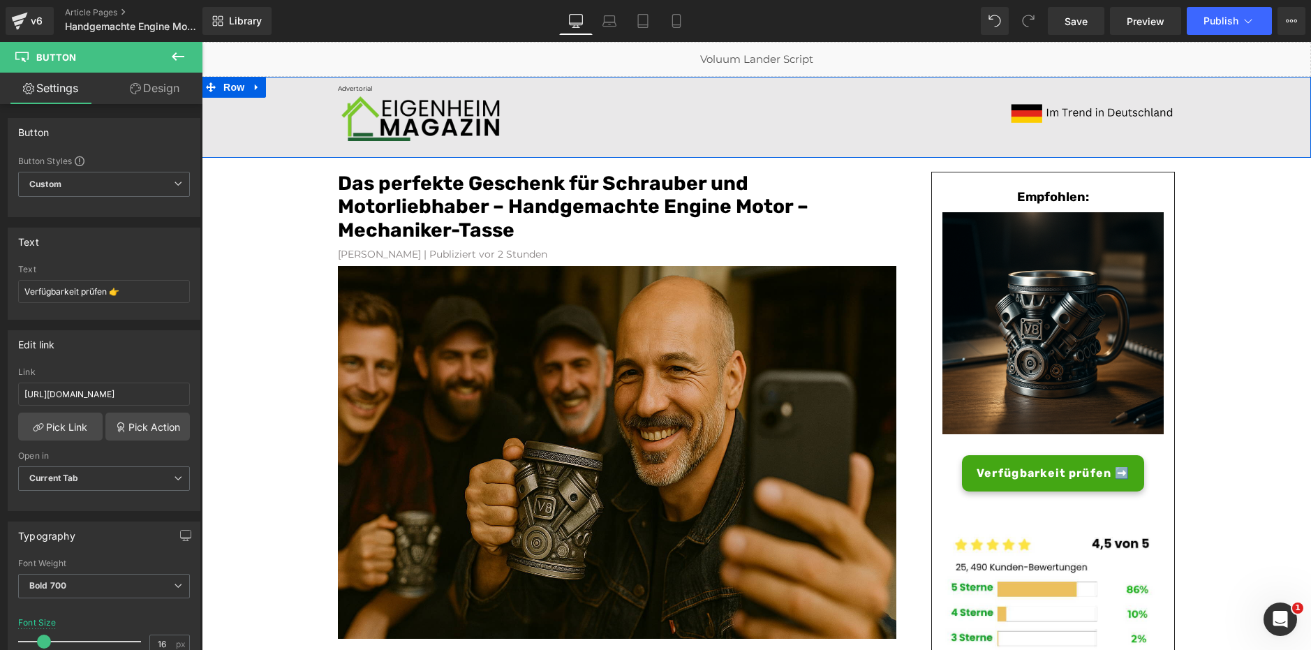
click at [321, 93] on div "Advertorial Text Block Image Image Row" at bounding box center [756, 117] width 1109 height 67
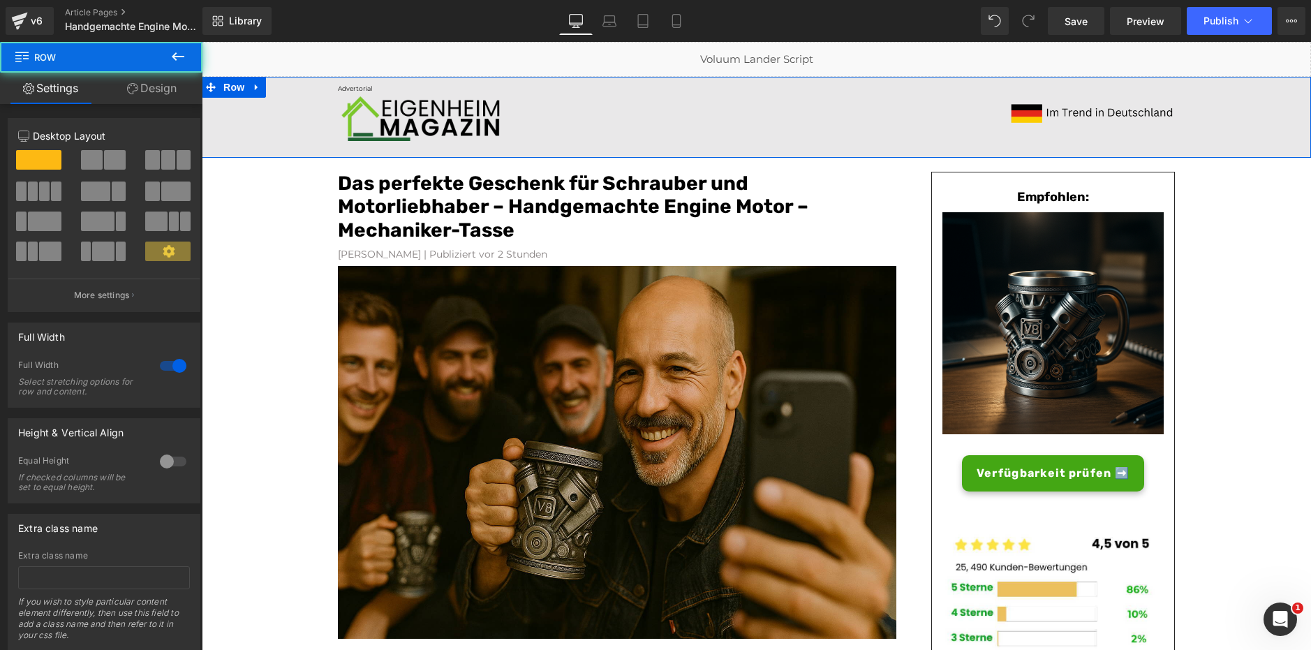
click at [274, 84] on div "Advertorial Text Block Image Image Row" at bounding box center [756, 117] width 1109 height 67
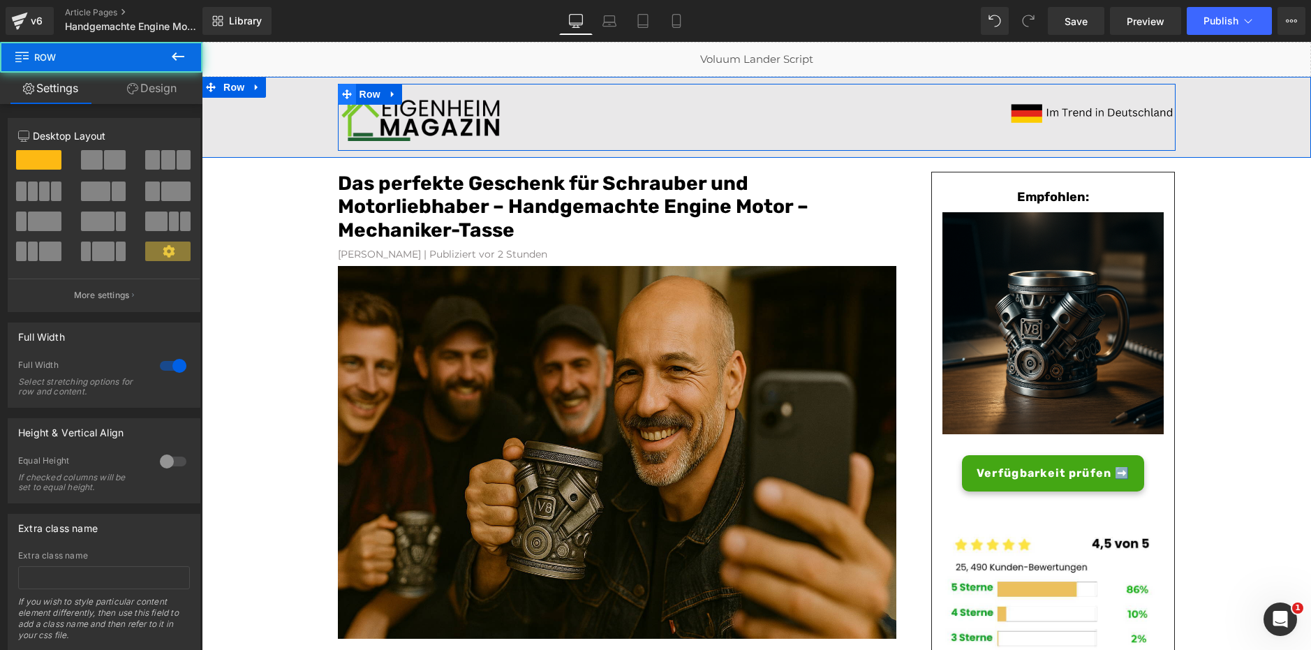
click at [348, 87] on span at bounding box center [347, 94] width 18 height 21
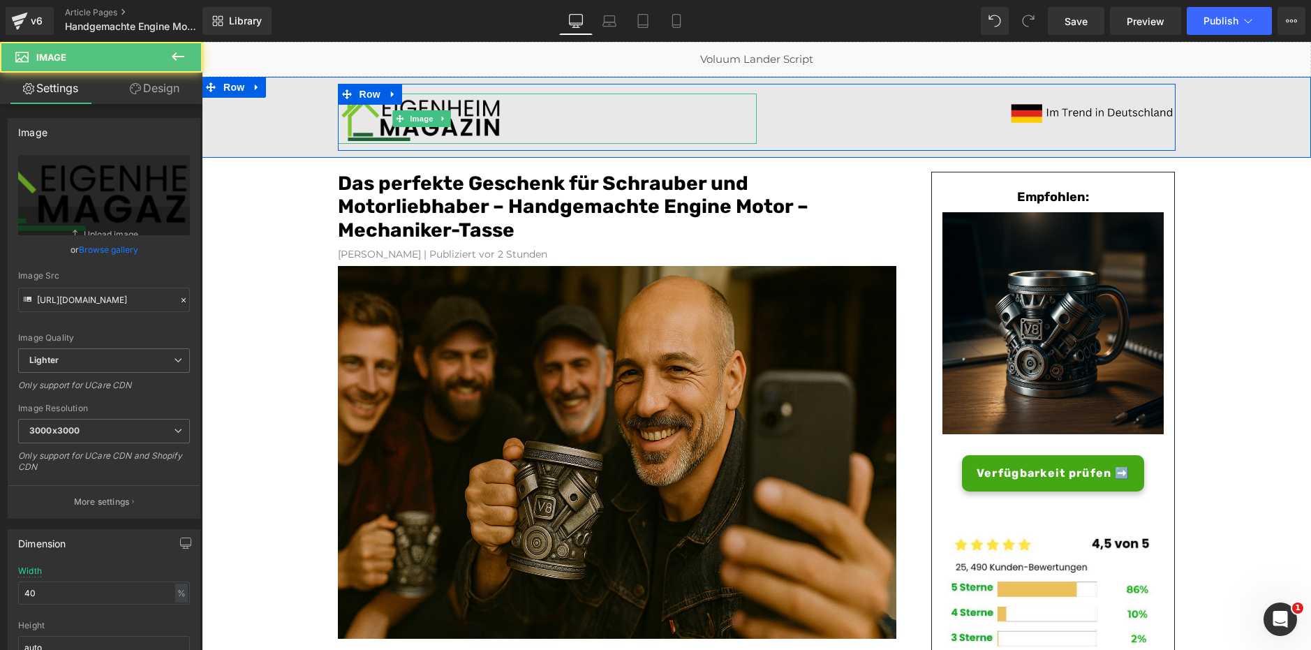
drag, startPoint x: 504, startPoint y: 101, endPoint x: 507, endPoint y: 118, distance: 17.7
click at [507, 118] on div at bounding box center [547, 119] width 419 height 50
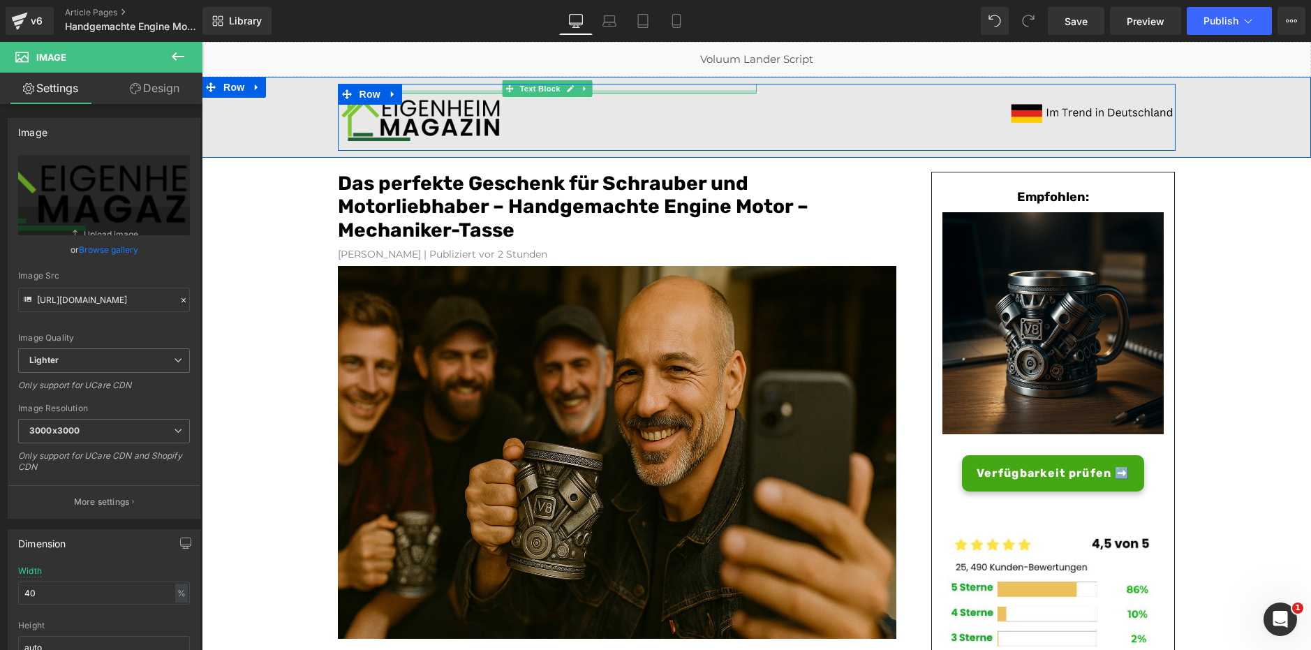
click at [464, 91] on div at bounding box center [547, 91] width 419 height 3
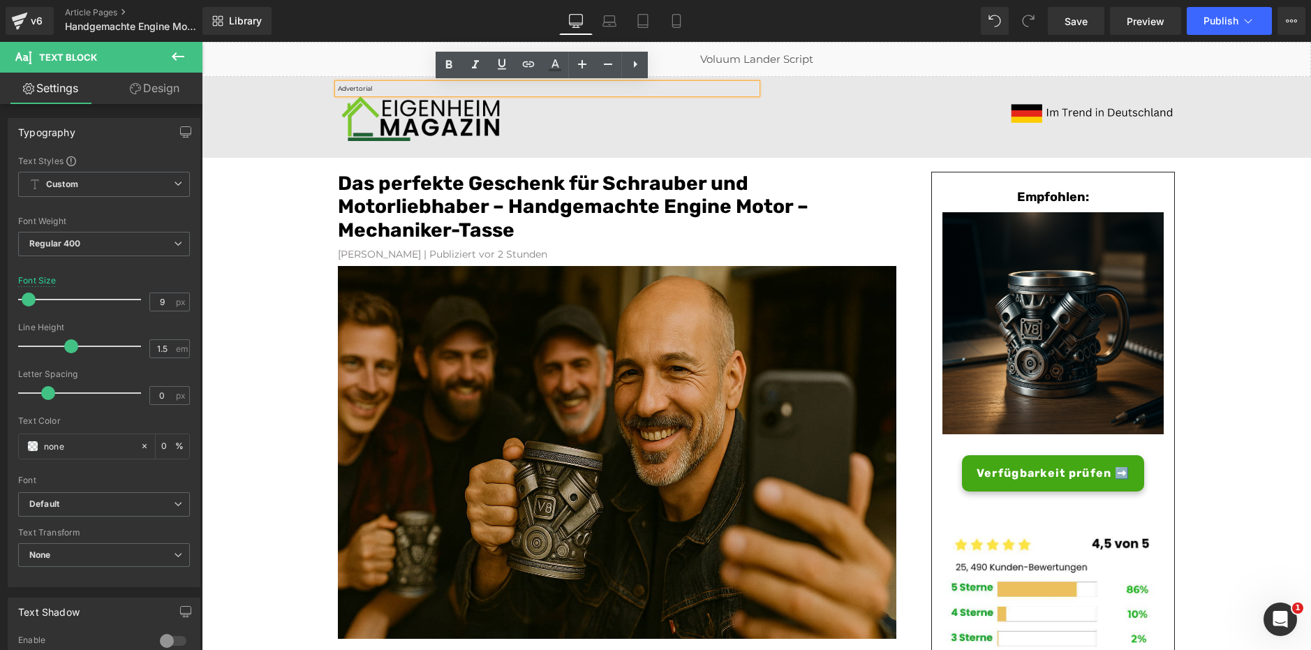
click at [366, 88] on span "Row" at bounding box center [370, 95] width 22 height 17
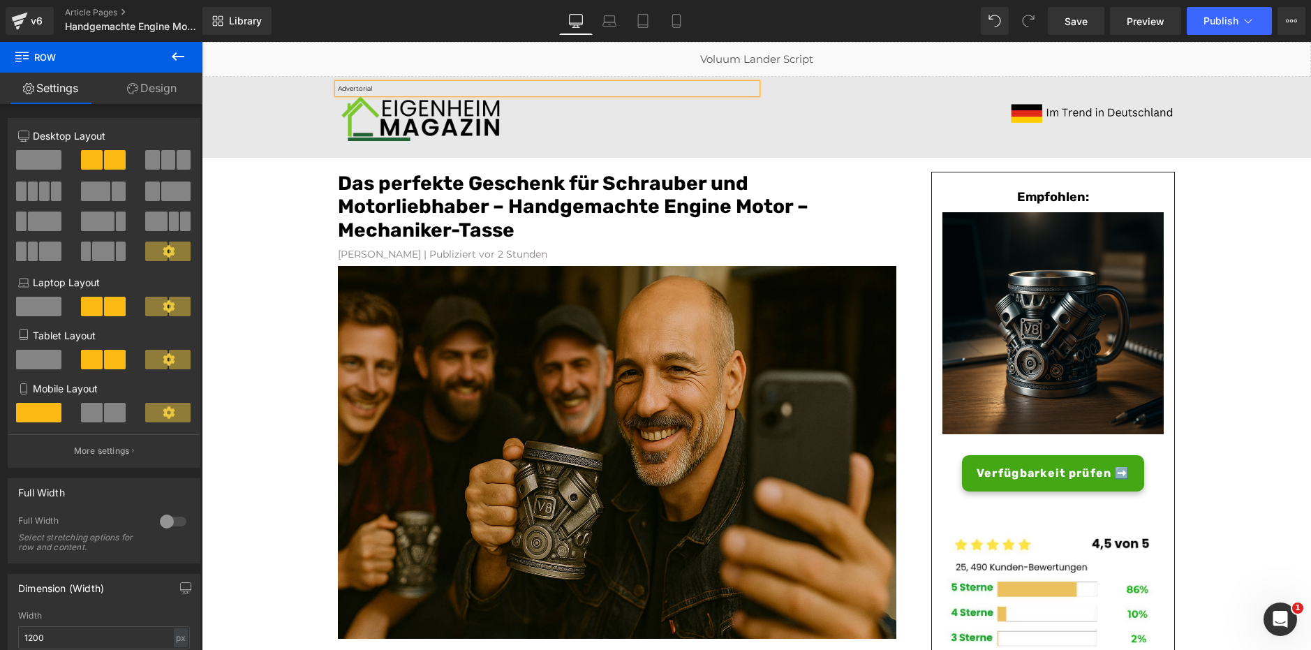
click at [364, 85] on span "Advertorial" at bounding box center [355, 88] width 34 height 8
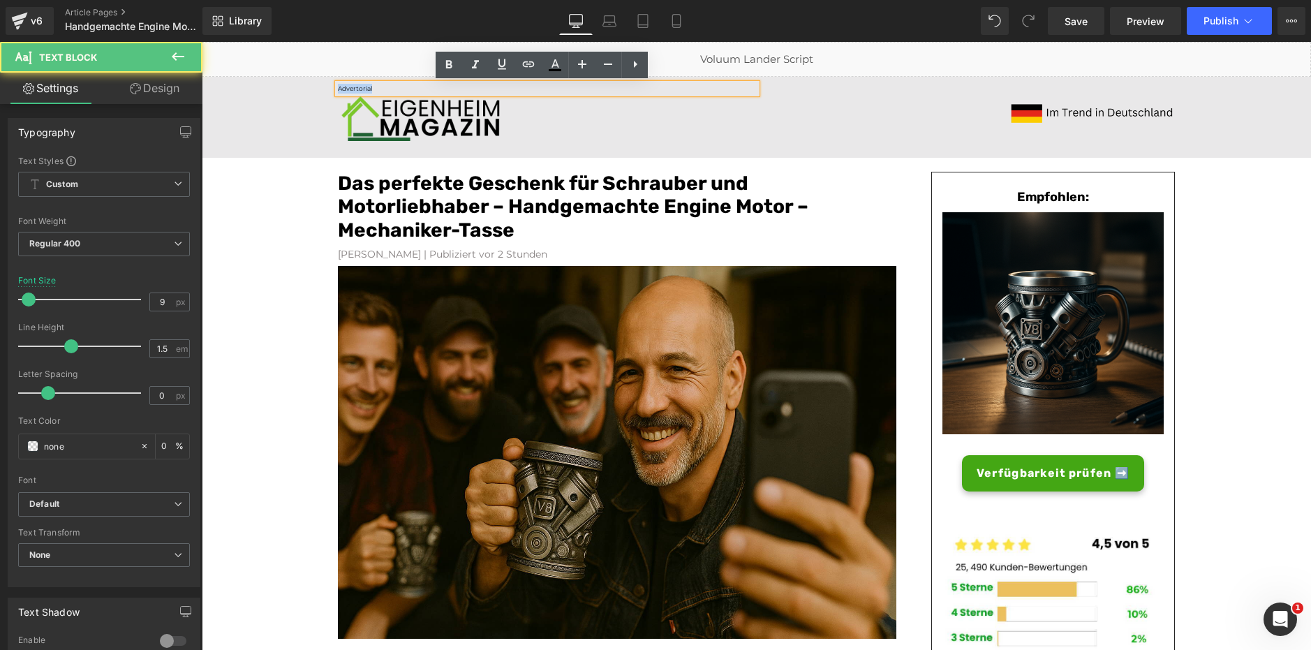
click at [364, 85] on span "Advertorial" at bounding box center [355, 88] width 34 height 8
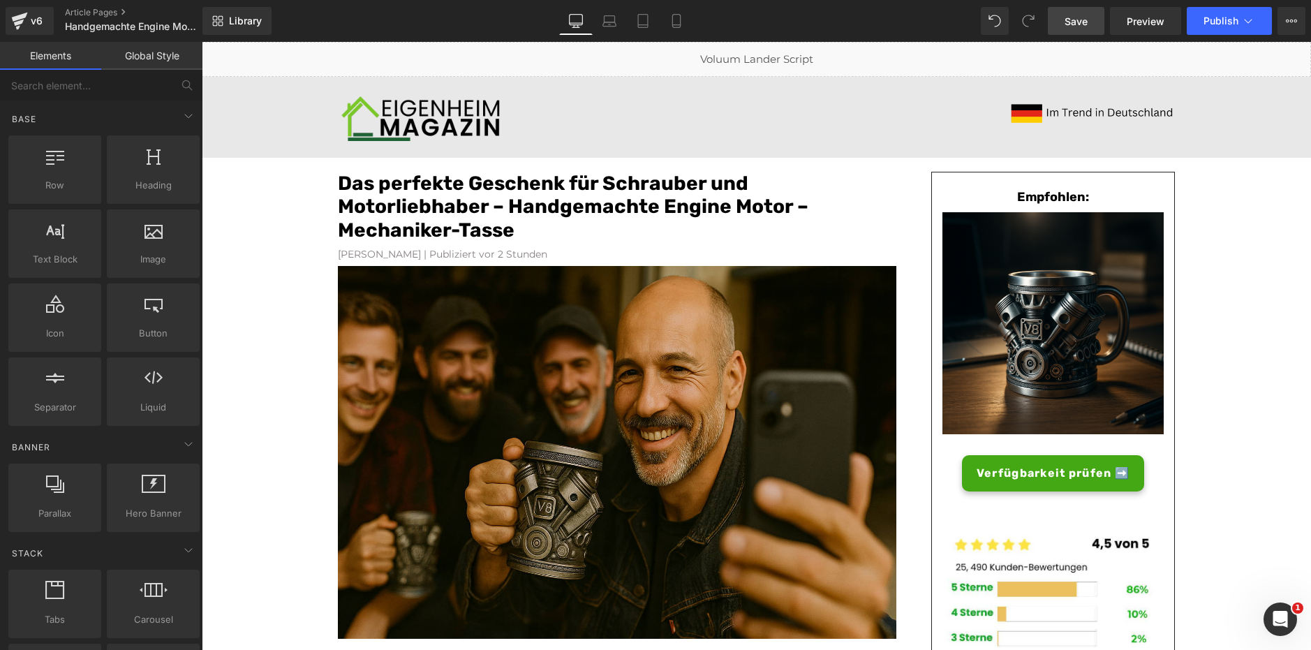
click at [1070, 21] on span "Save" at bounding box center [1076, 21] width 23 height 15
click at [1132, 17] on span "Preview" at bounding box center [1146, 21] width 38 height 15
click at [14, 22] on icon at bounding box center [19, 20] width 17 height 35
